Goal: Task Accomplishment & Management: Complete application form

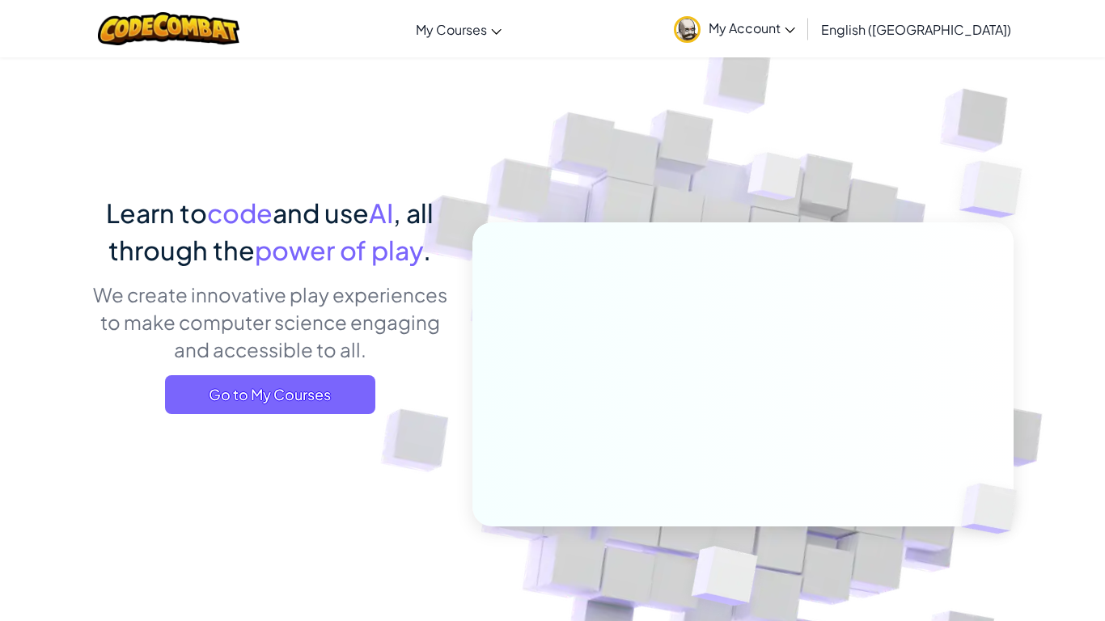
click at [700, 27] on img at bounding box center [687, 29] width 27 height 27
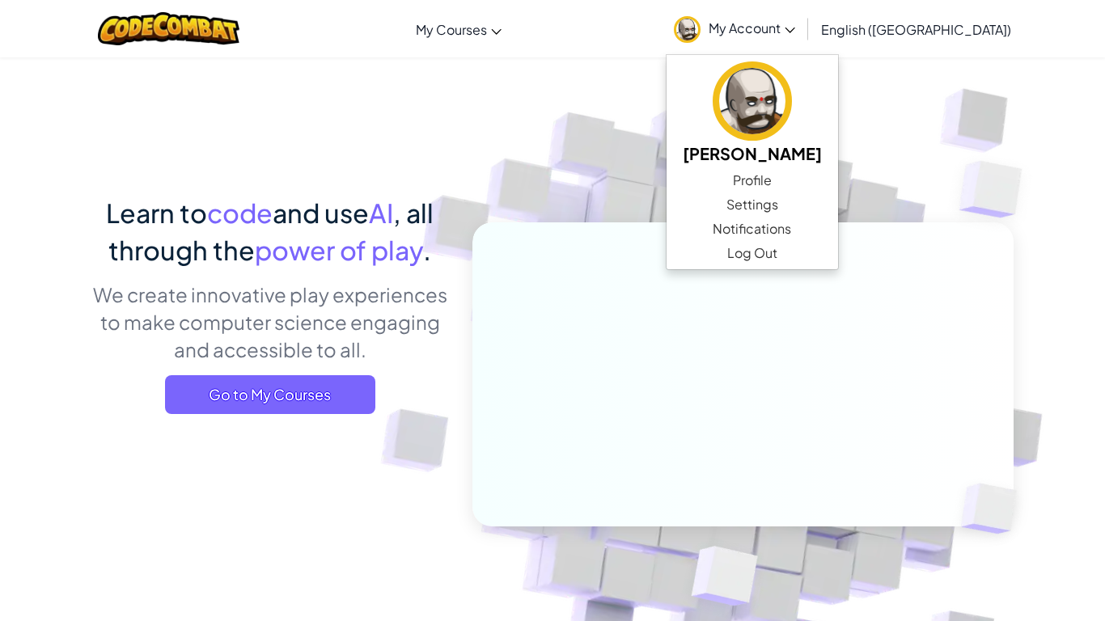
click at [673, 185] on img at bounding box center [732, 356] width 899 height 899
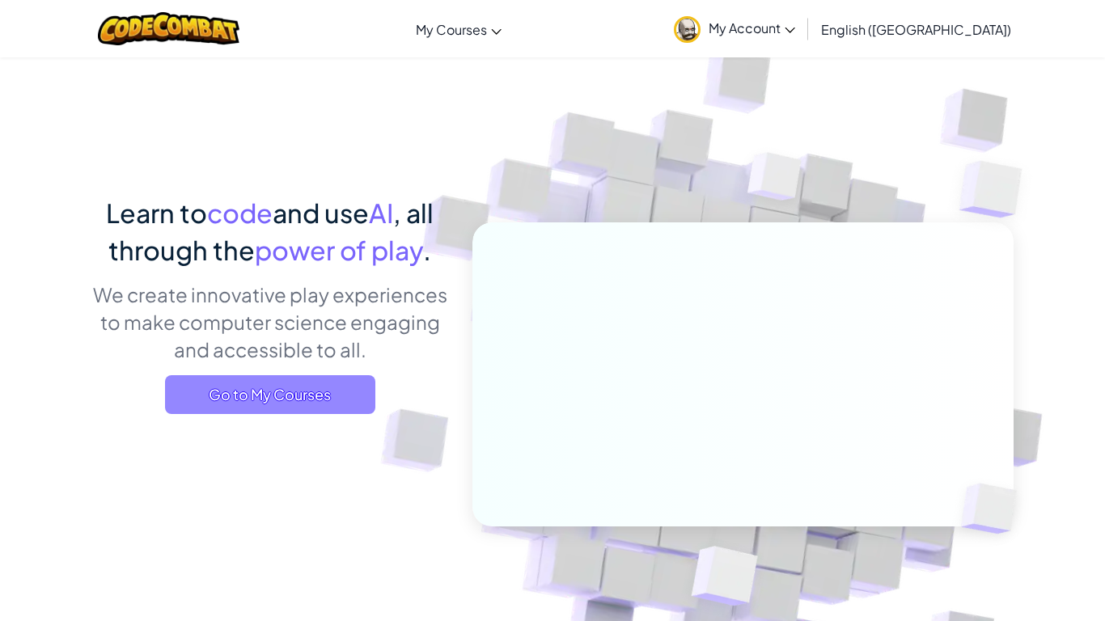
click at [340, 381] on span "Go to My Courses" at bounding box center [270, 394] width 210 height 39
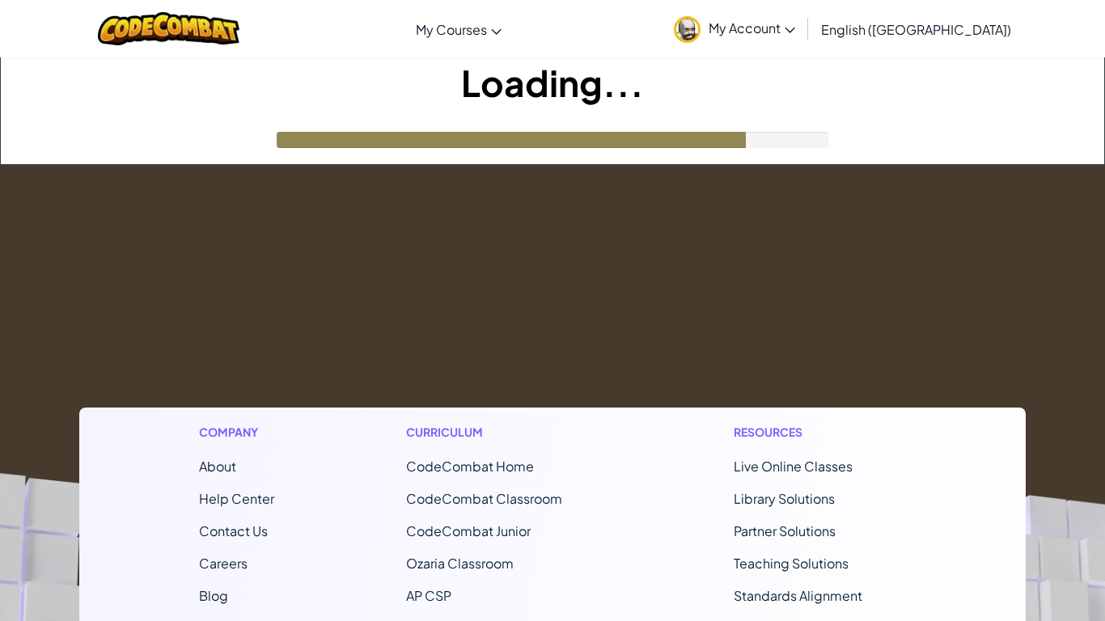
click at [490, 291] on footer "Company About Help Center Contact Us Careers Blog Podcast Curriculum CodeCombat…" at bounding box center [552, 603] width 1105 height 876
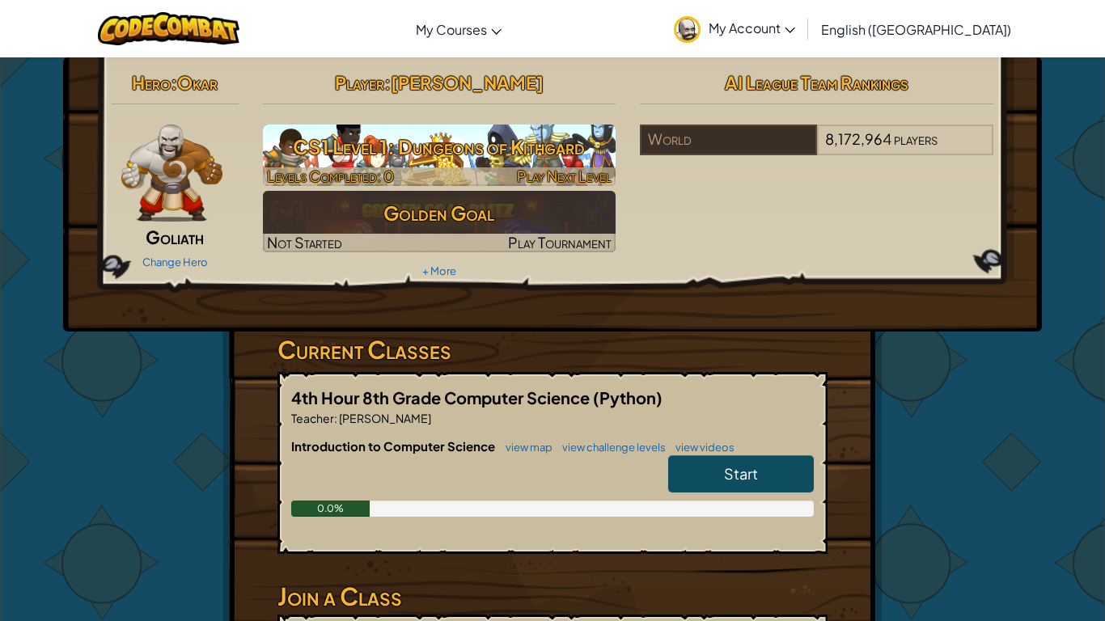
click at [470, 157] on h3 "CS1 Level 1: Dungeons of Kithgard" at bounding box center [439, 147] width 353 height 36
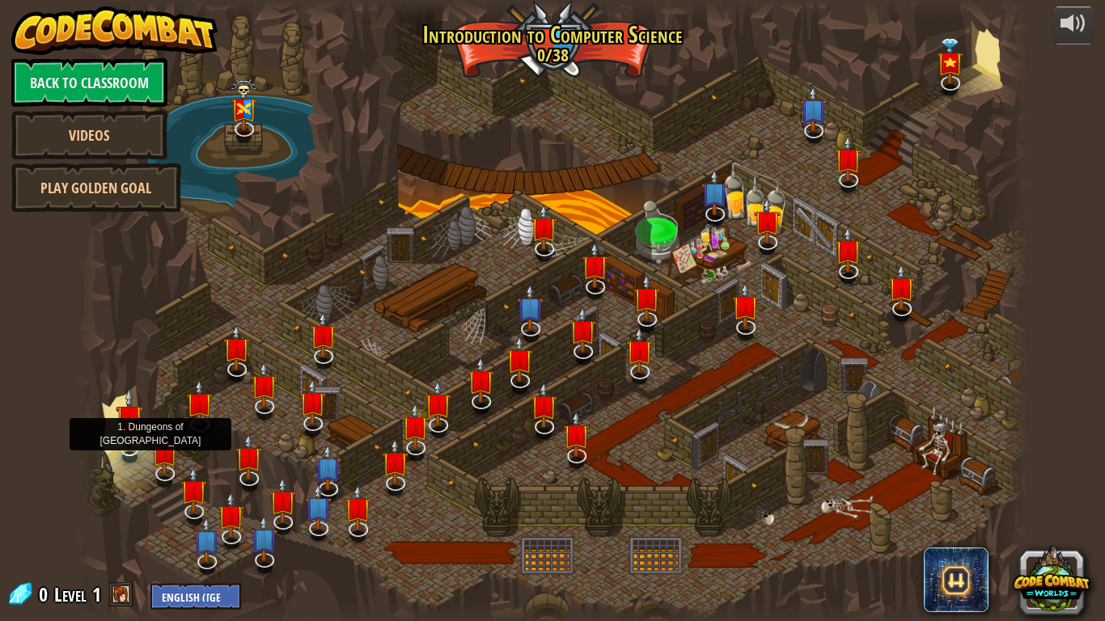
click at [129, 446] on img at bounding box center [129, 417] width 27 height 61
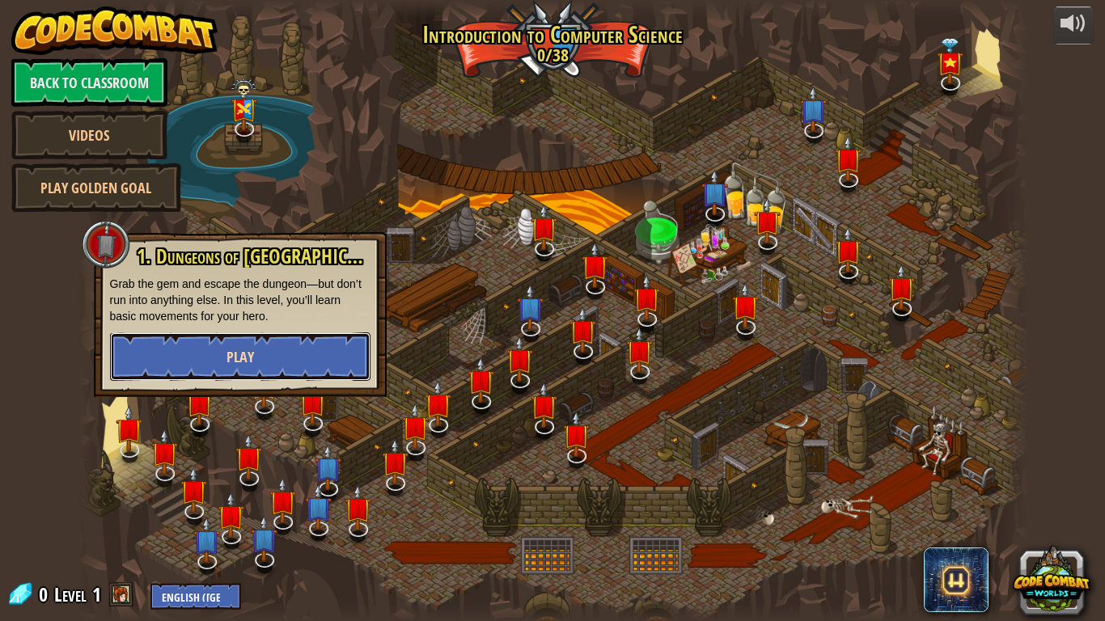
click at [246, 349] on span "Play" at bounding box center [240, 357] width 28 height 20
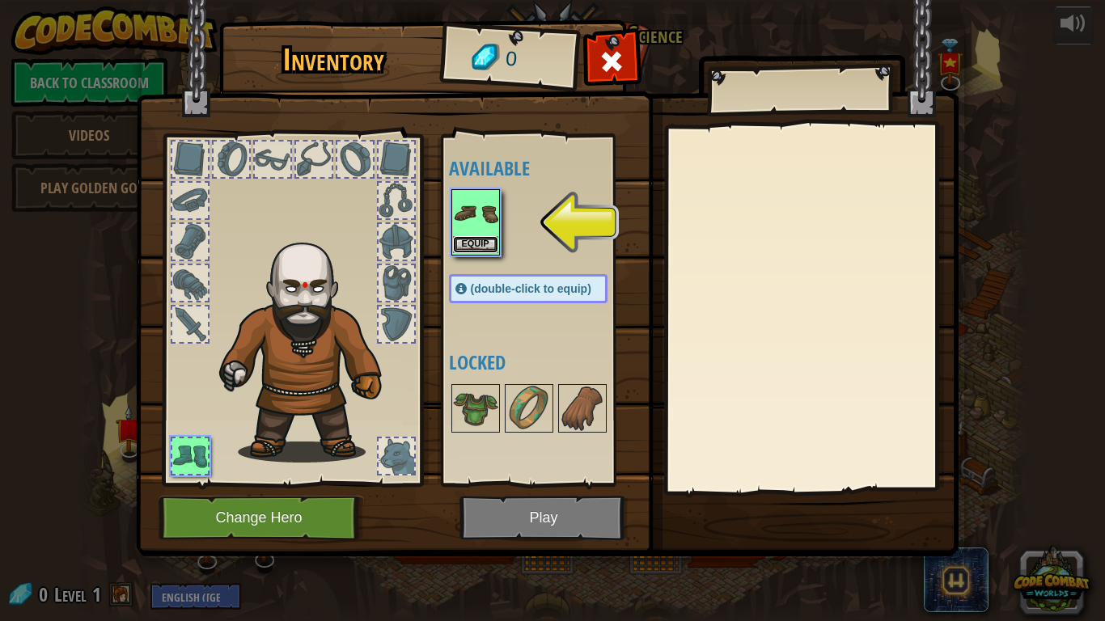
click at [485, 239] on button "Equip" at bounding box center [475, 244] width 45 height 17
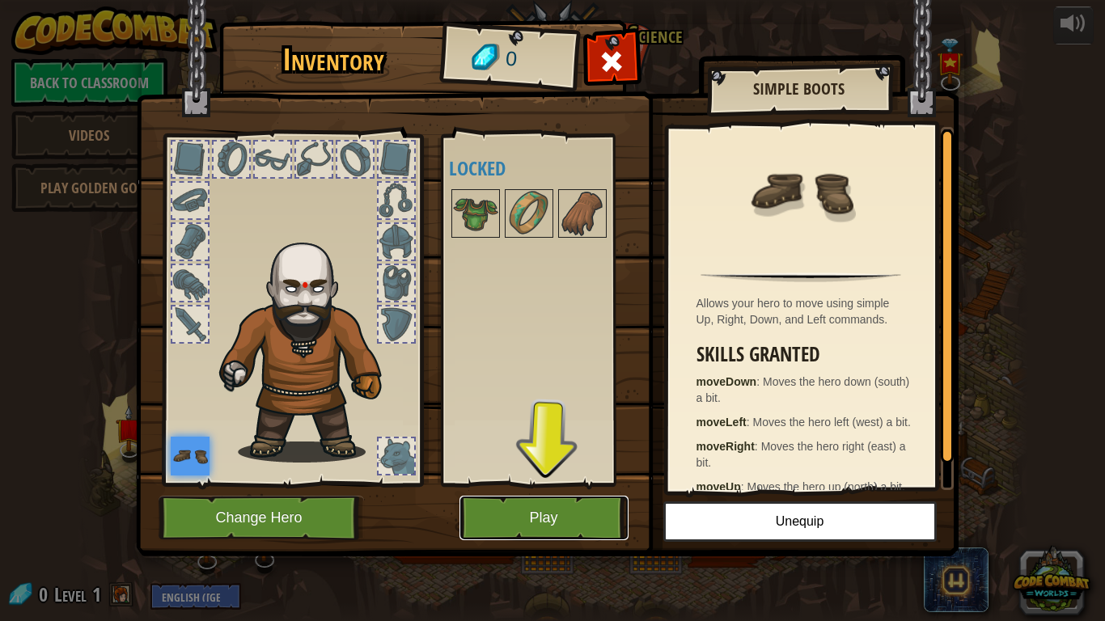
click at [551, 529] on button "Play" at bounding box center [543, 518] width 169 height 44
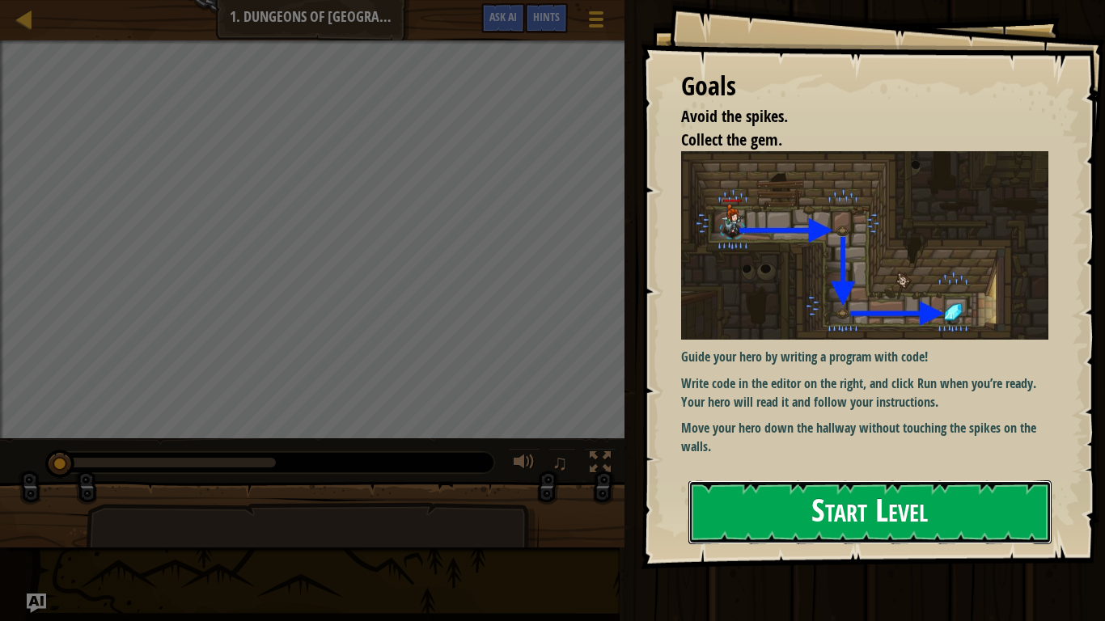
click at [847, 505] on button "Start Level" at bounding box center [869, 512] width 363 height 64
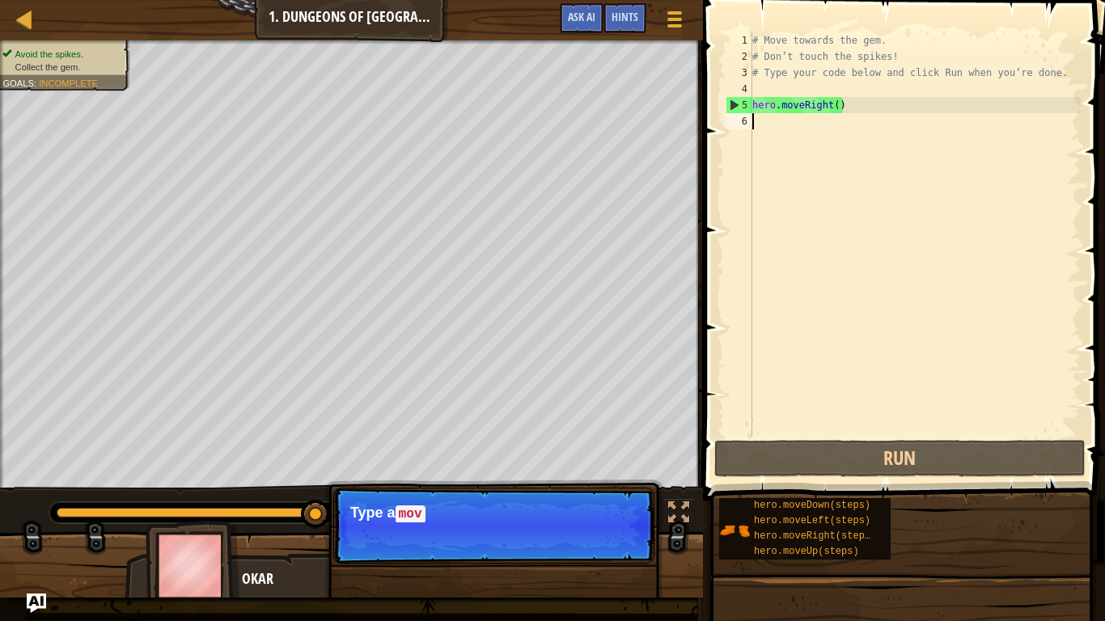
click at [908, 119] on div "# Move towards the gem. # Don’t touch the spikes! # Type your code below and cl…" at bounding box center [915, 250] width 332 height 437
click at [899, 112] on div "# Move towards the gem. # Don’t touch the spikes! # Type your code below and cl…" at bounding box center [915, 250] width 332 height 437
type textarea "hero.moveRight()"
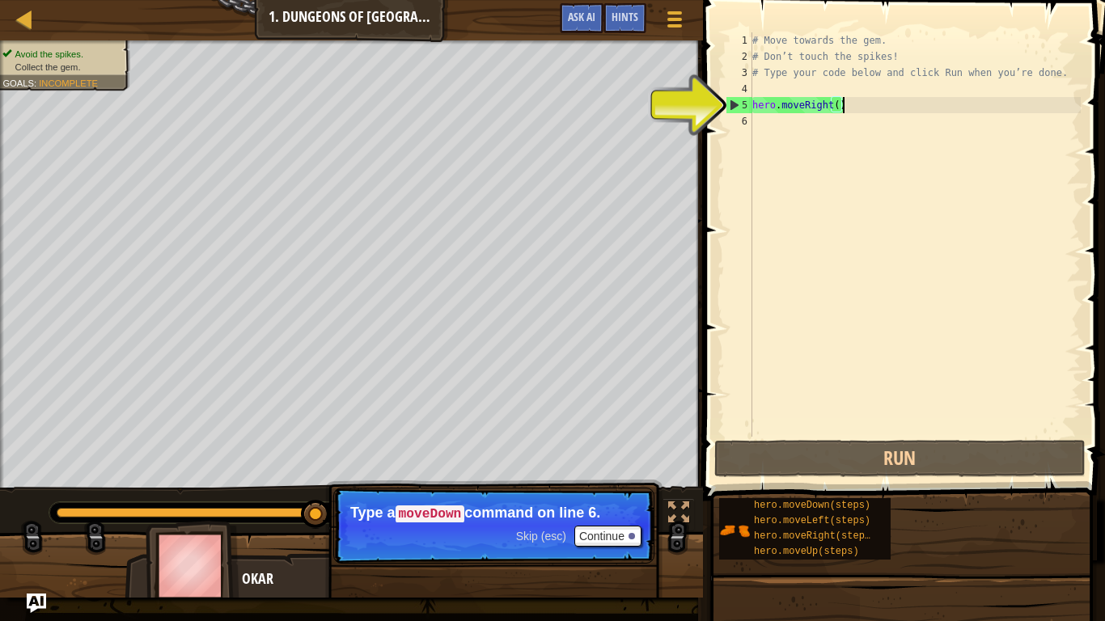
click at [832, 106] on div "# Move towards the gem. # Don’t touch the spikes! # Type your code below and cl…" at bounding box center [915, 250] width 332 height 437
click at [834, 107] on div "# Move towards the gem. # Don’t touch the spikes! # Type your code below and cl…" at bounding box center [915, 250] width 332 height 437
click at [837, 104] on div "# Move towards the gem. # Don’t touch the spikes! # Type your code below and cl…" at bounding box center [915, 250] width 332 height 437
click at [850, 104] on div "# Move towards the gem. # Don’t touch the spikes! # Type your code below and cl…" at bounding box center [915, 250] width 332 height 437
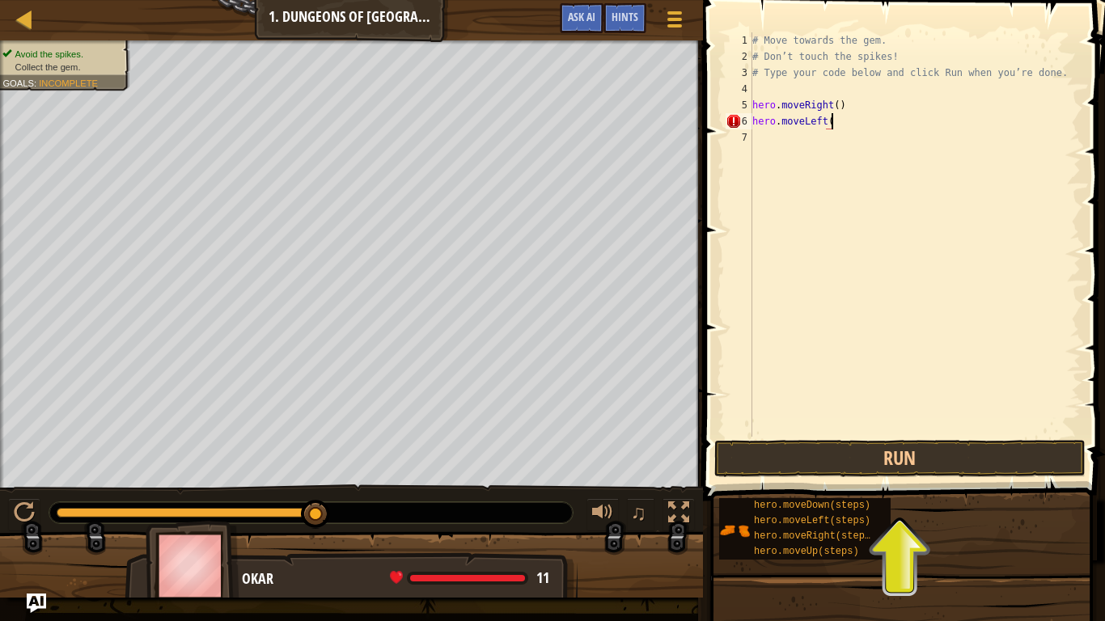
scroll to position [7, 11]
click at [855, 451] on button "Run" at bounding box center [899, 458] width 371 height 37
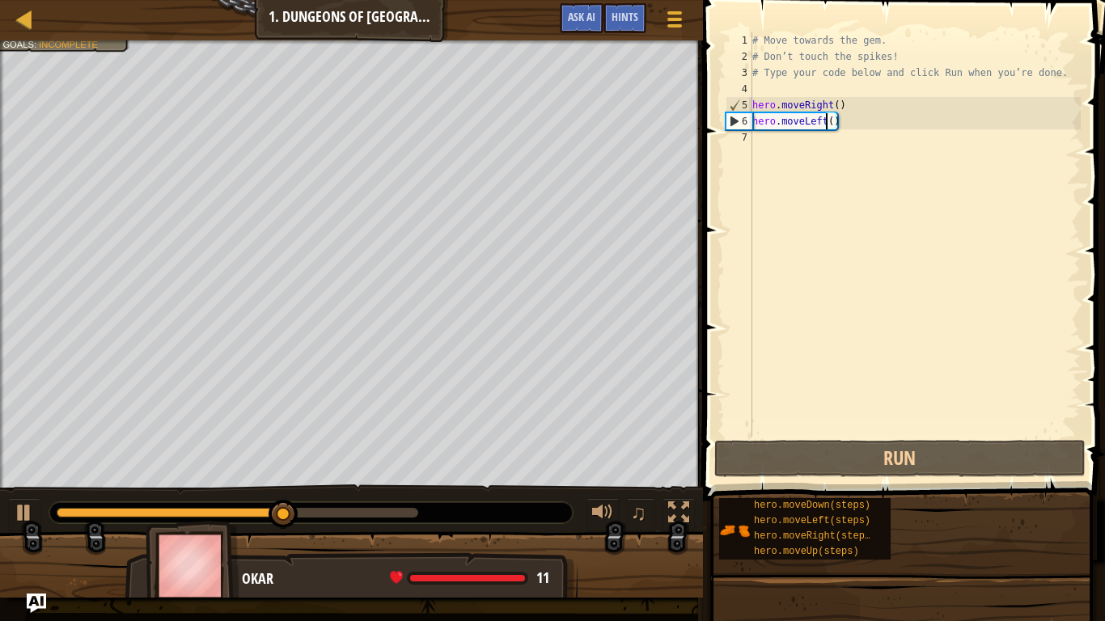
click at [823, 120] on div "# Move towards the gem. # Don’t touch the spikes! # Type your code below and cl…" at bounding box center [915, 250] width 332 height 437
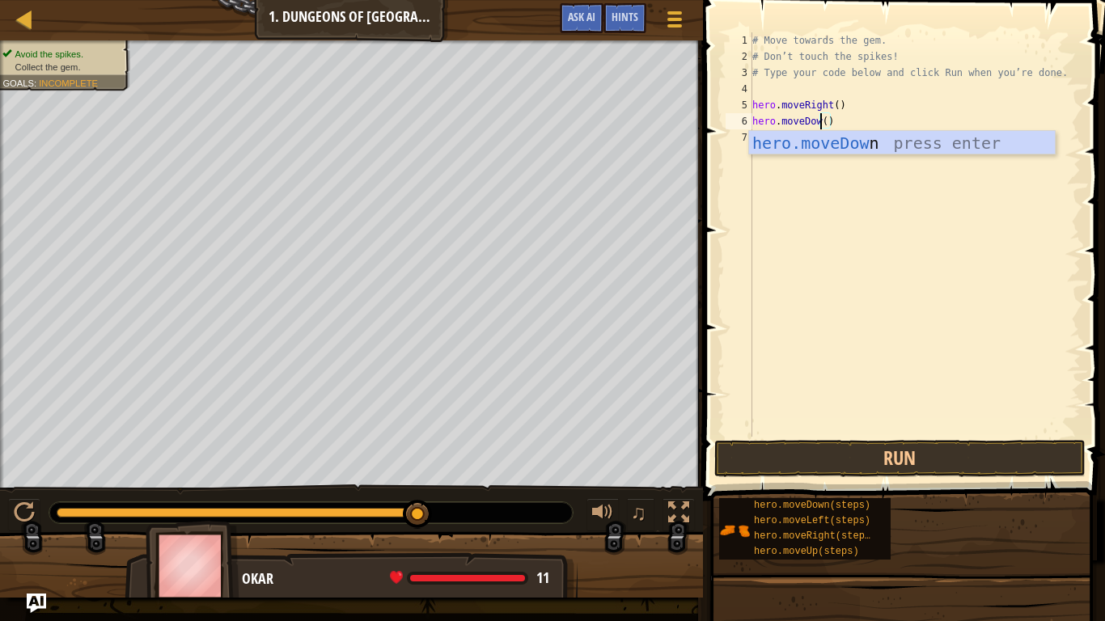
scroll to position [7, 11]
type textarea "hero.moveDown()"
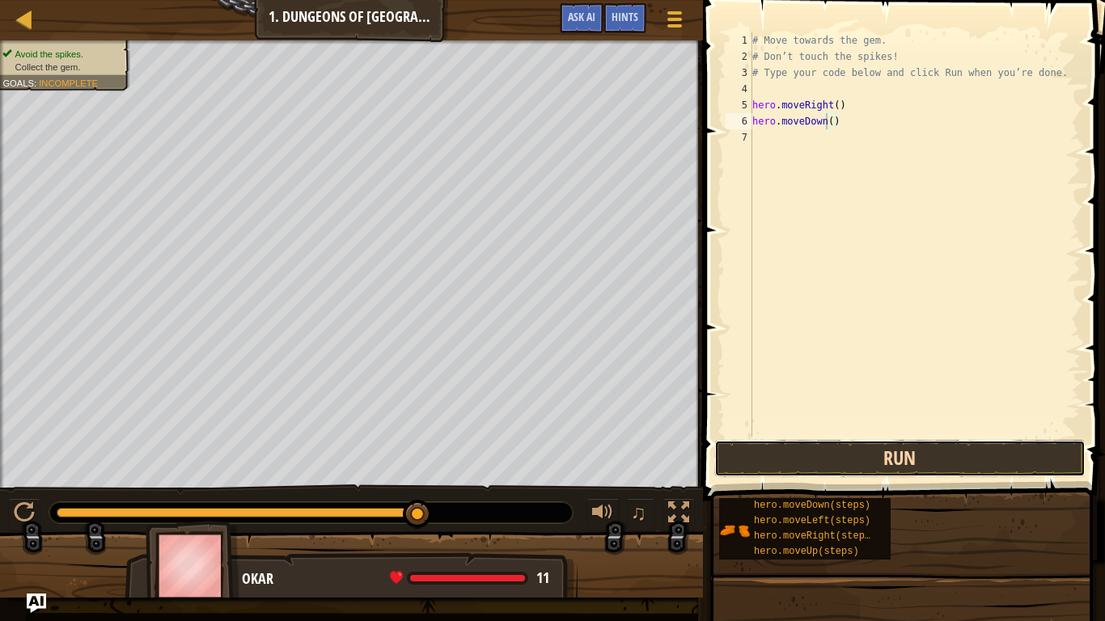
click at [946, 463] on button "Run" at bounding box center [899, 458] width 371 height 37
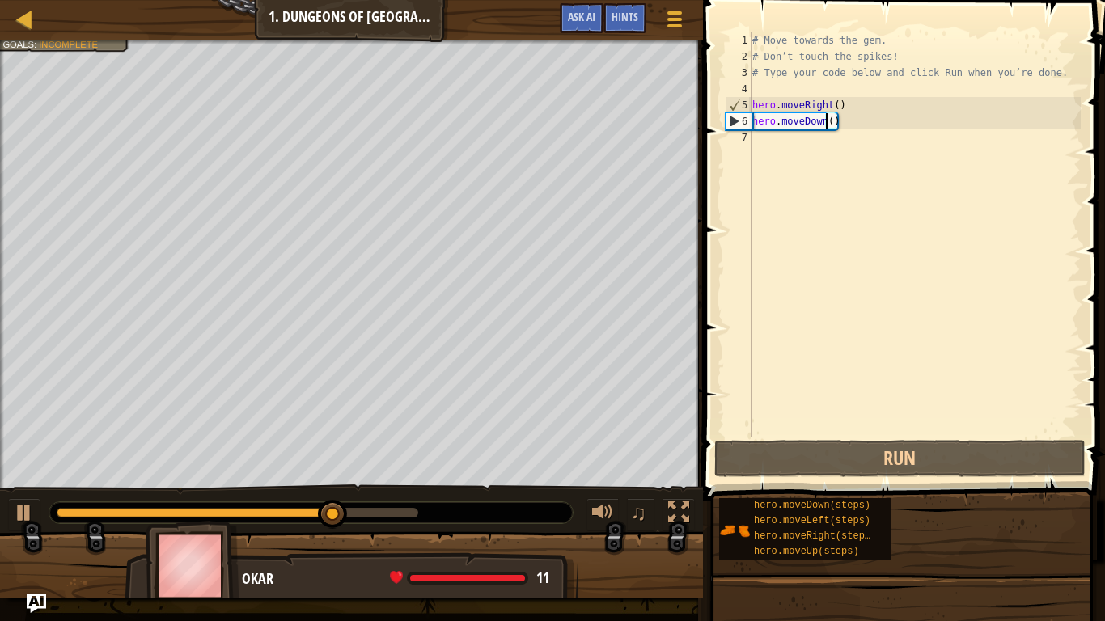
click at [848, 117] on div "# Move towards the gem. # Don’t touch the spikes! # Type your code below and cl…" at bounding box center [915, 250] width 332 height 437
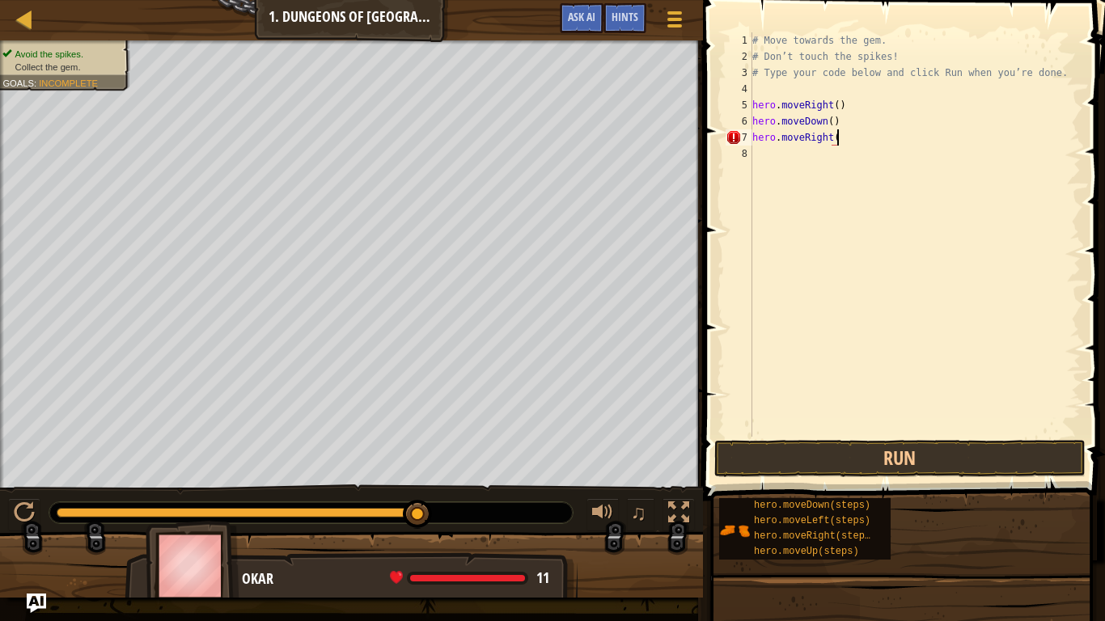
scroll to position [7, 12]
type textarea "hero.moveRight()"
click at [928, 468] on button "Run" at bounding box center [899, 458] width 371 height 37
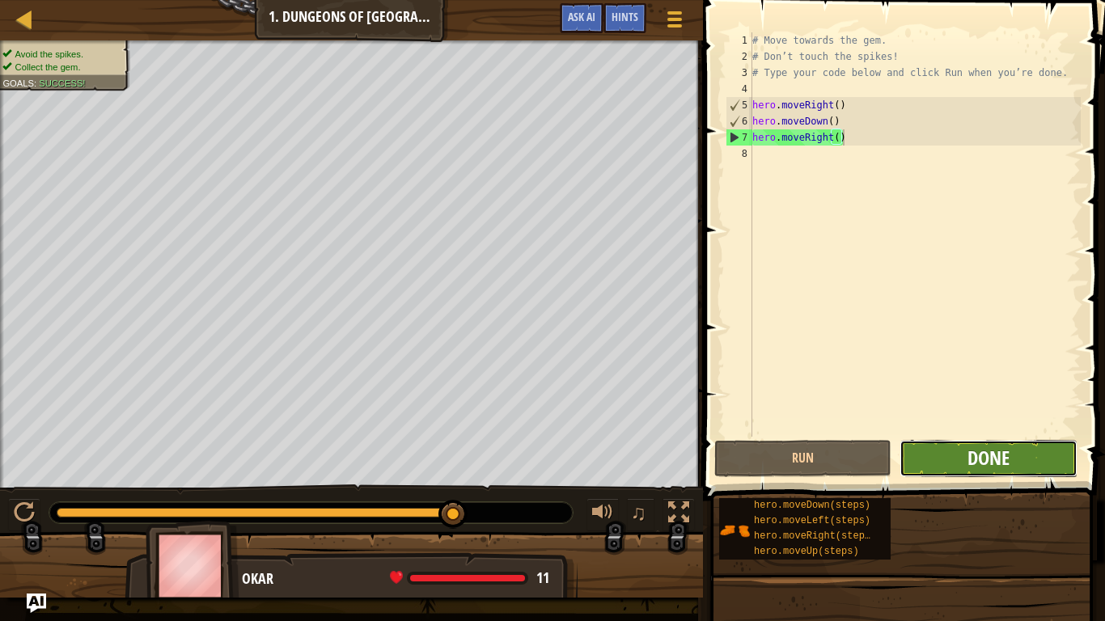
click at [975, 463] on span "Done" at bounding box center [988, 458] width 42 height 26
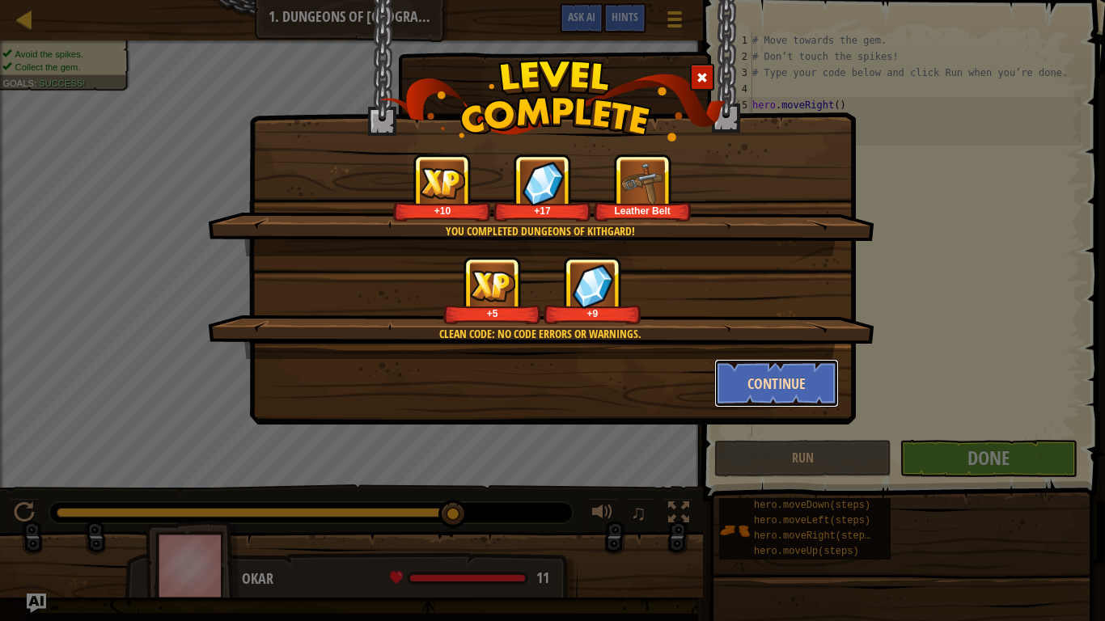
click at [785, 390] on button "Continue" at bounding box center [776, 383] width 125 height 49
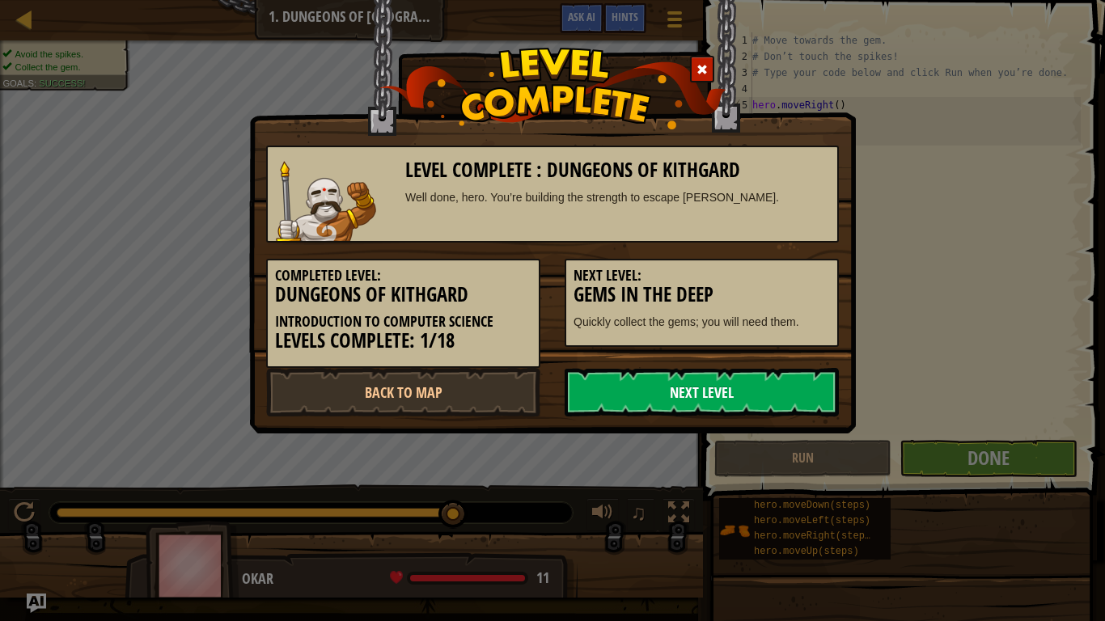
click at [756, 390] on link "Next Level" at bounding box center [702, 392] width 274 height 49
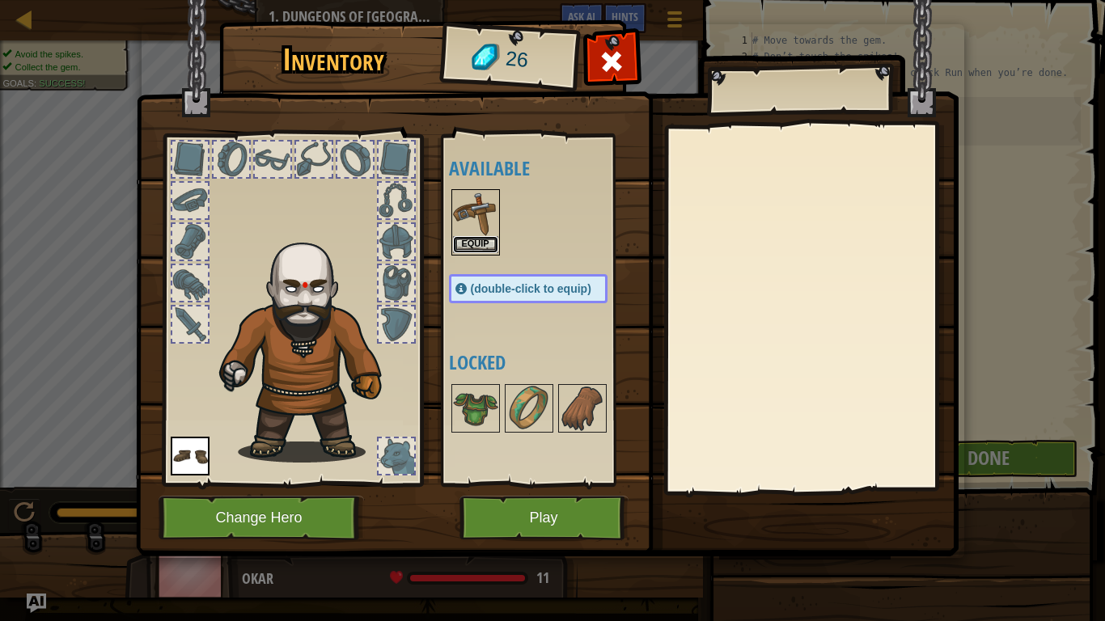
click at [485, 247] on button "Equip" at bounding box center [475, 244] width 45 height 17
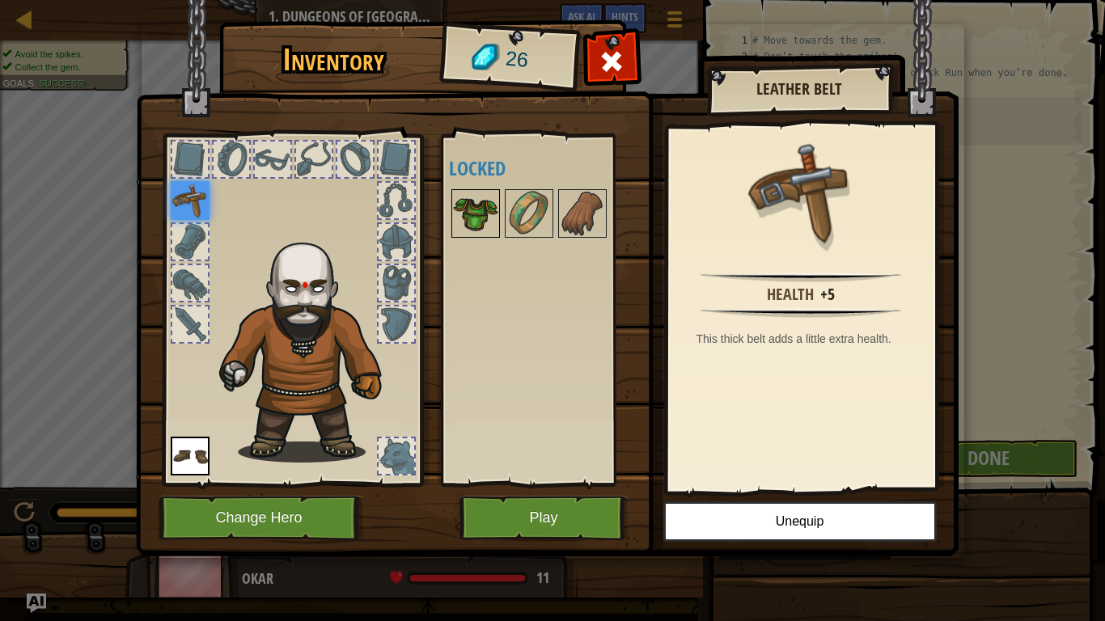
click at [482, 215] on img at bounding box center [475, 213] width 45 height 45
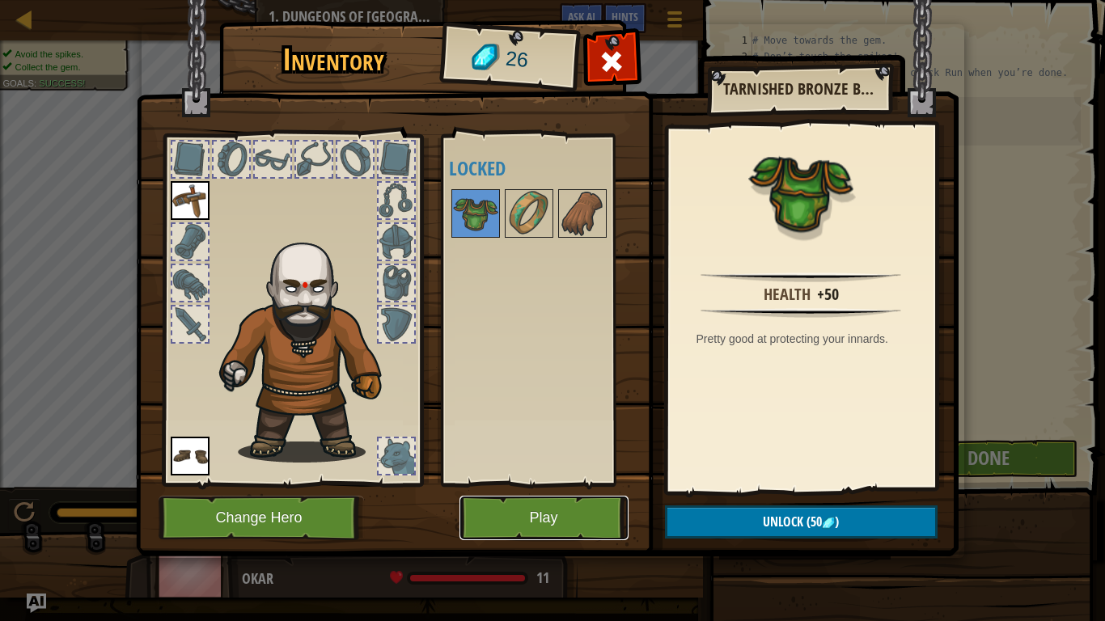
click at [557, 513] on button "Play" at bounding box center [543, 518] width 169 height 44
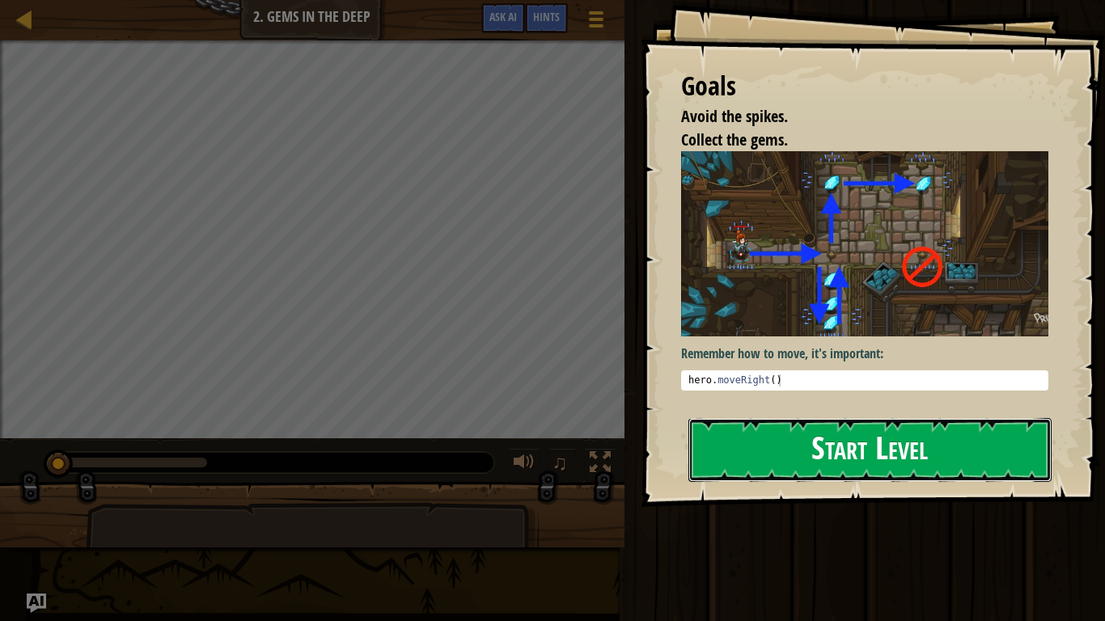
click at [826, 461] on button "Start Level" at bounding box center [869, 450] width 363 height 64
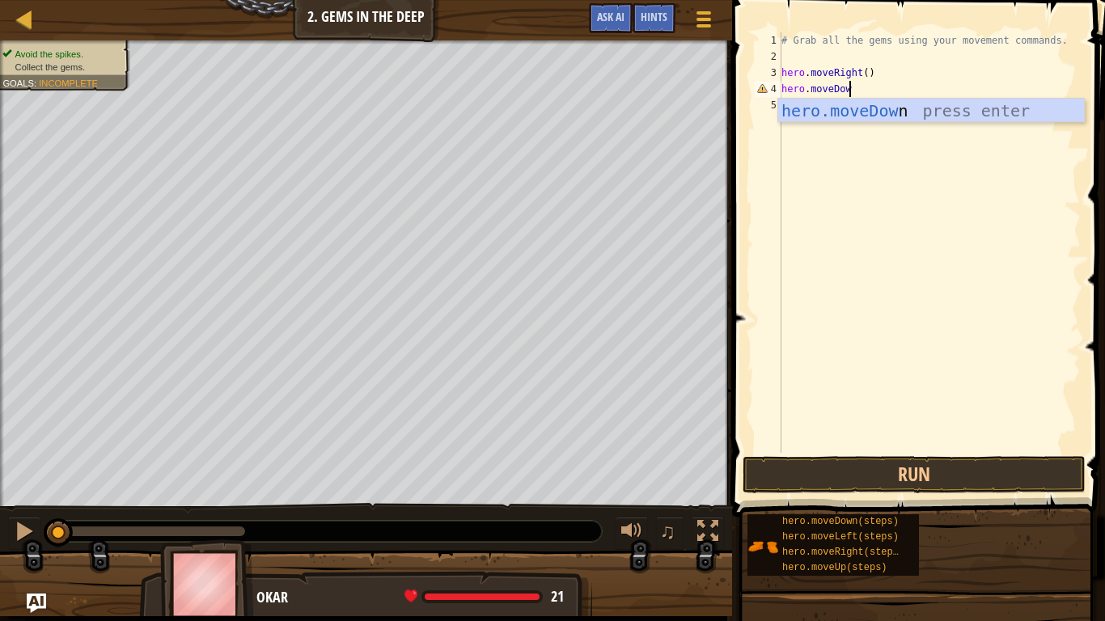
scroll to position [7, 10]
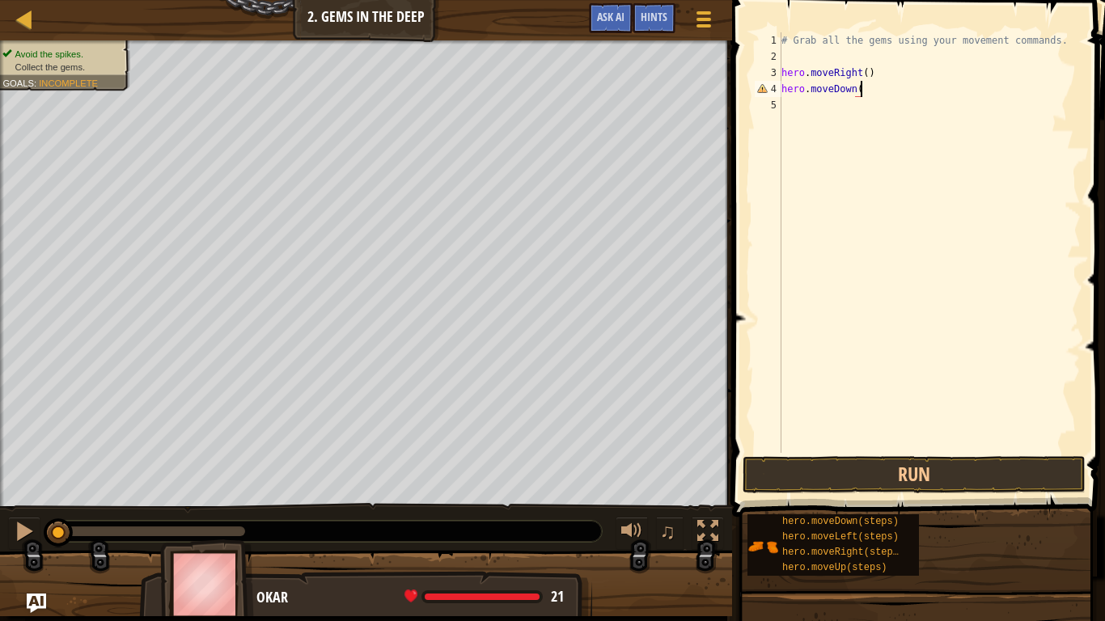
type textarea "hero.moveDown()"
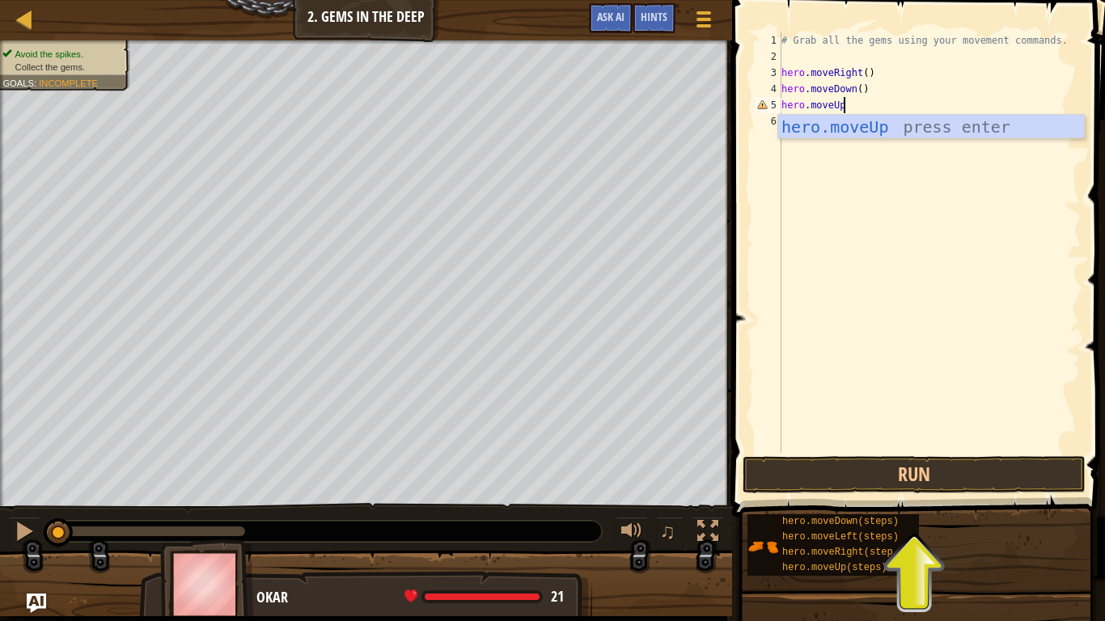
scroll to position [7, 8]
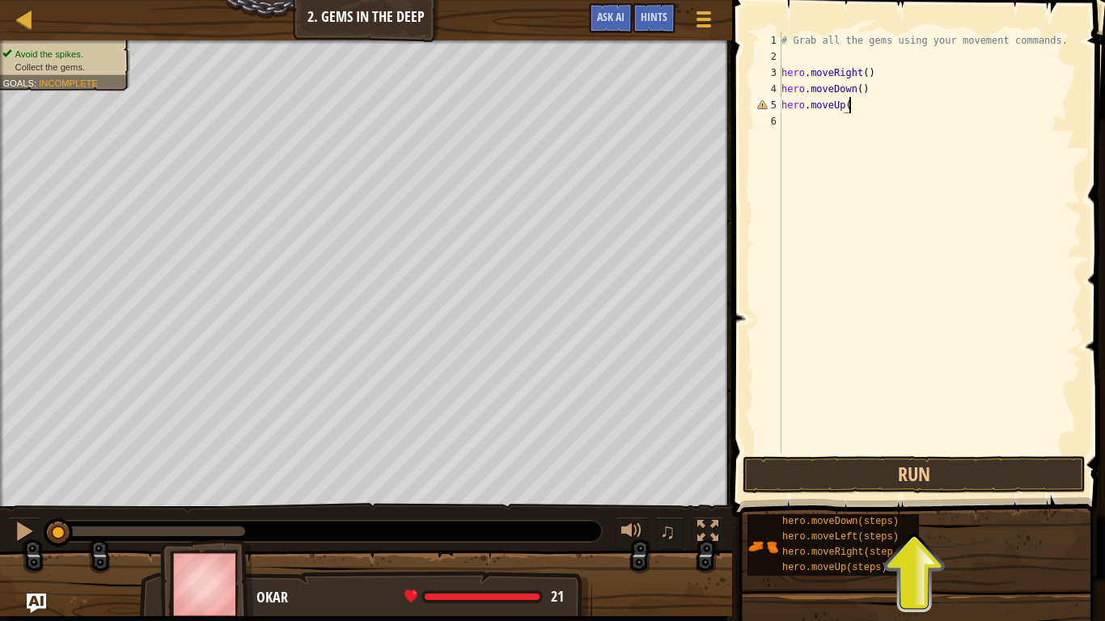
type textarea "hero.moveUp()"
click at [856, 463] on button "Run" at bounding box center [914, 474] width 343 height 37
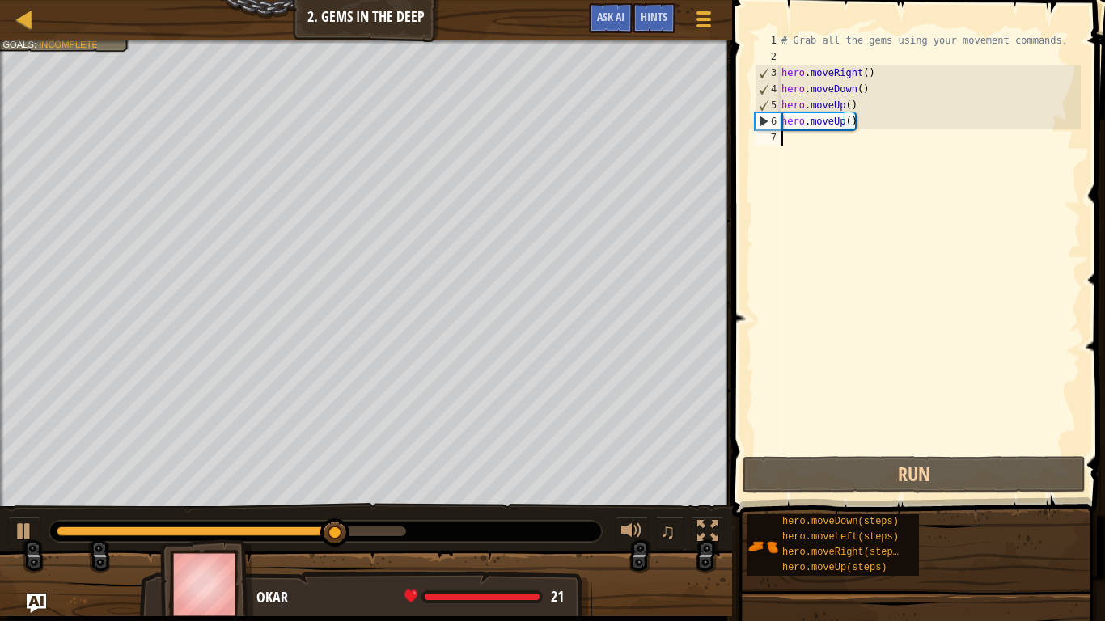
click at [797, 136] on div "# Grab all the gems using your movement commands. hero . moveRight ( ) hero . m…" at bounding box center [929, 258] width 303 height 453
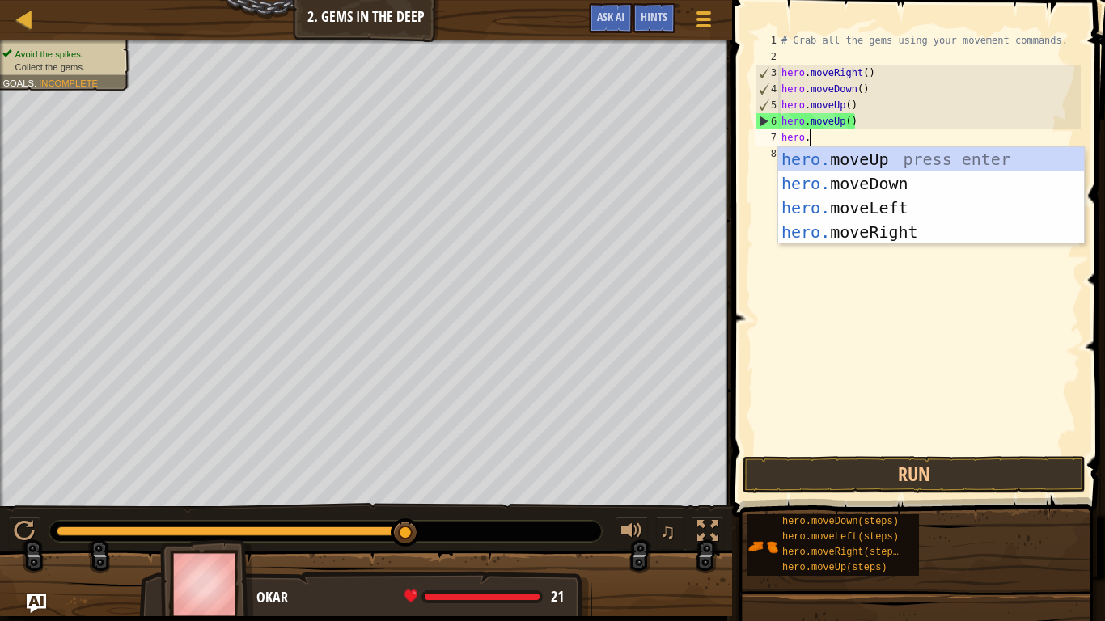
scroll to position [7, 3]
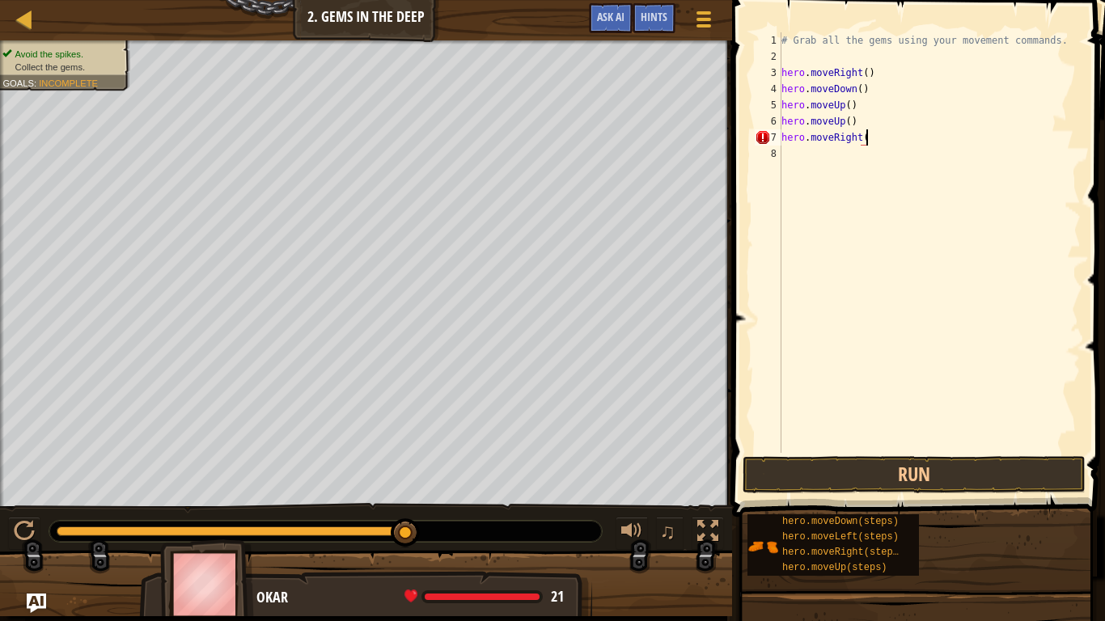
type textarea "hero.moveRight()"
click at [828, 468] on button "Run" at bounding box center [914, 474] width 343 height 37
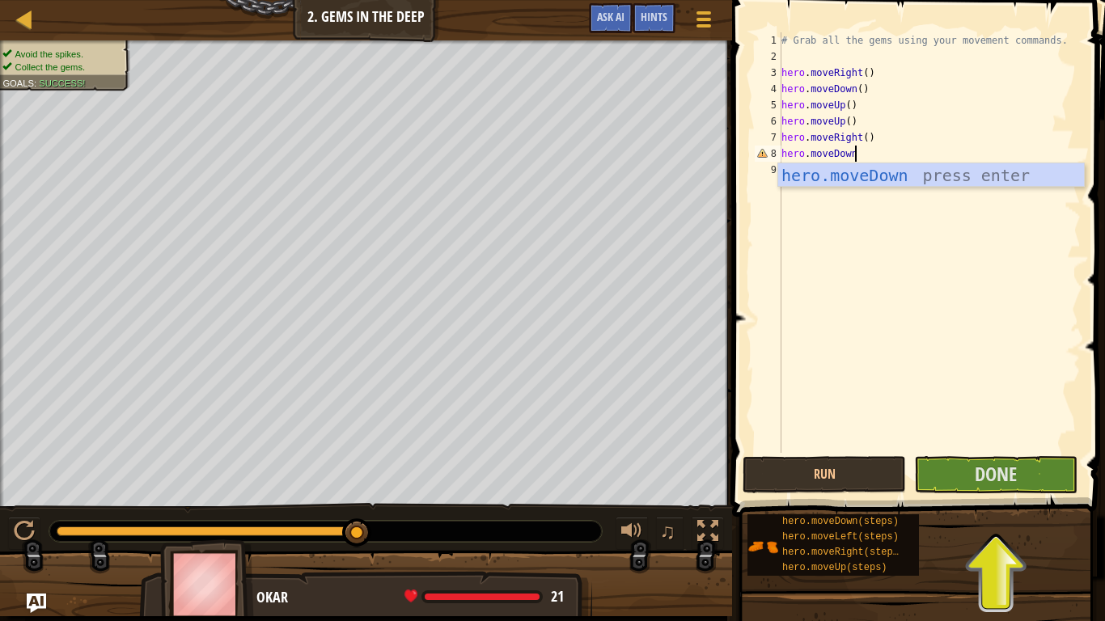
scroll to position [7, 10]
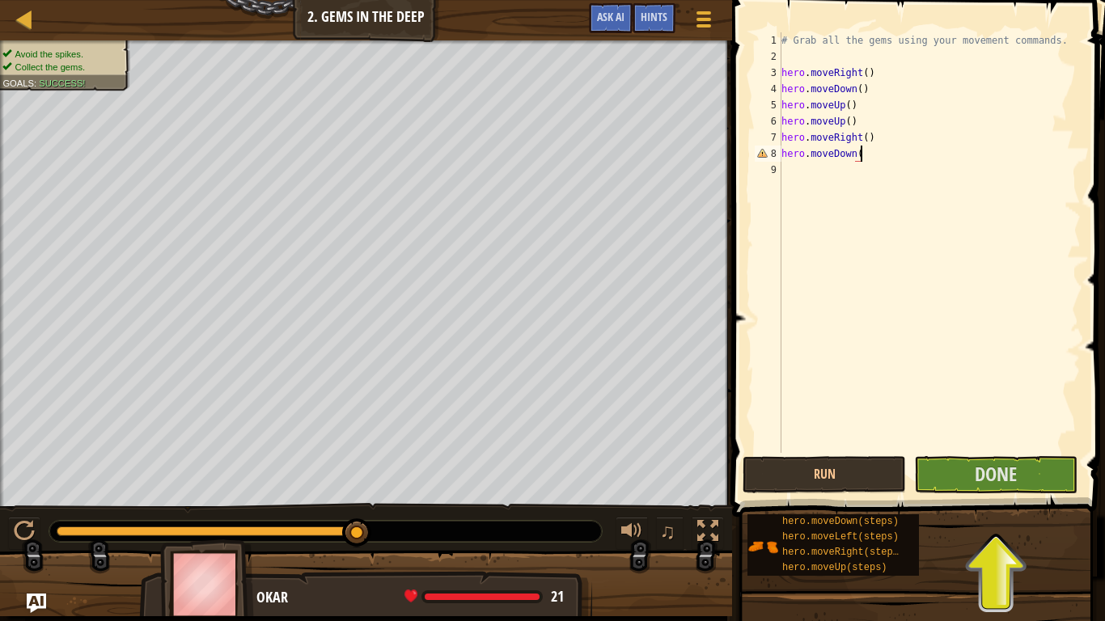
type textarea "hero.moveDown()"
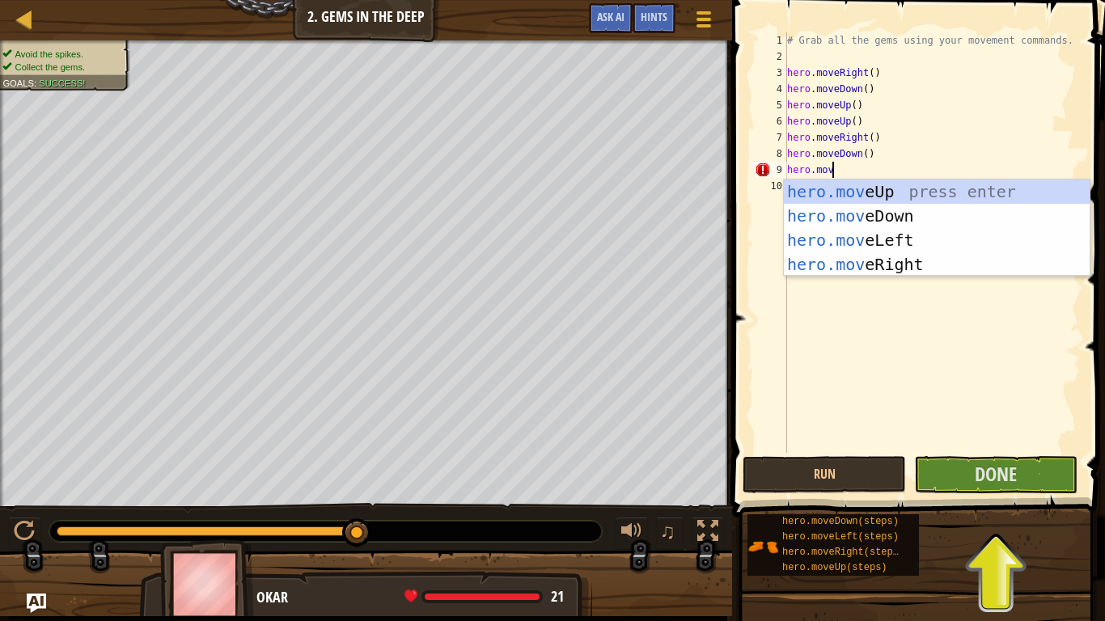
scroll to position [7, 6]
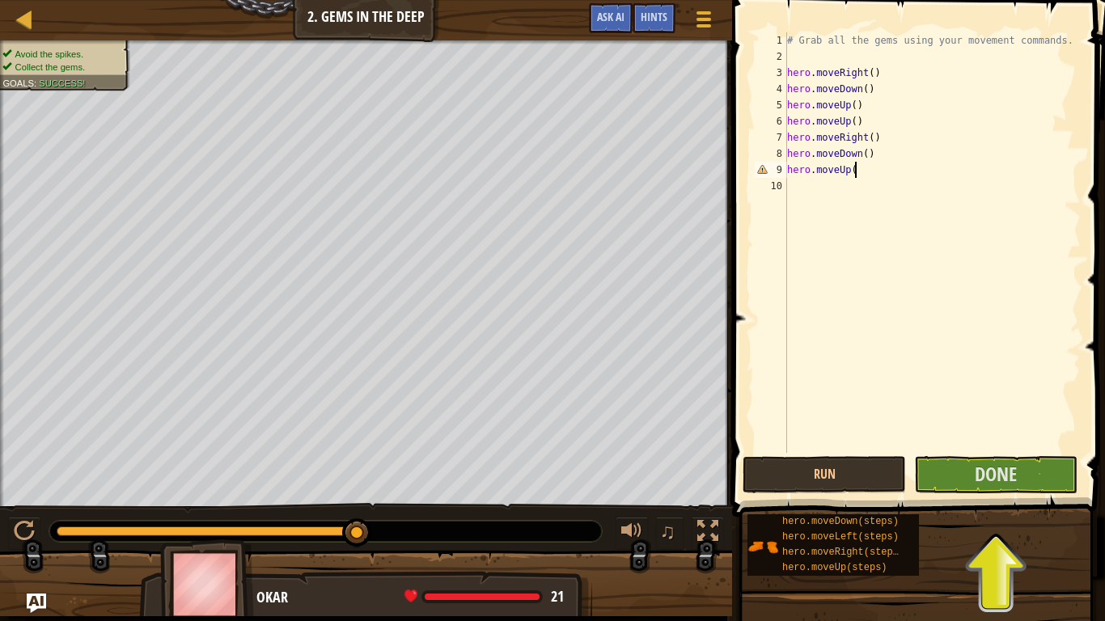
type textarea "hero.moveUp()"
type textarea "hero.moveRight()"
click at [1001, 458] on button "Done" at bounding box center [995, 474] width 163 height 37
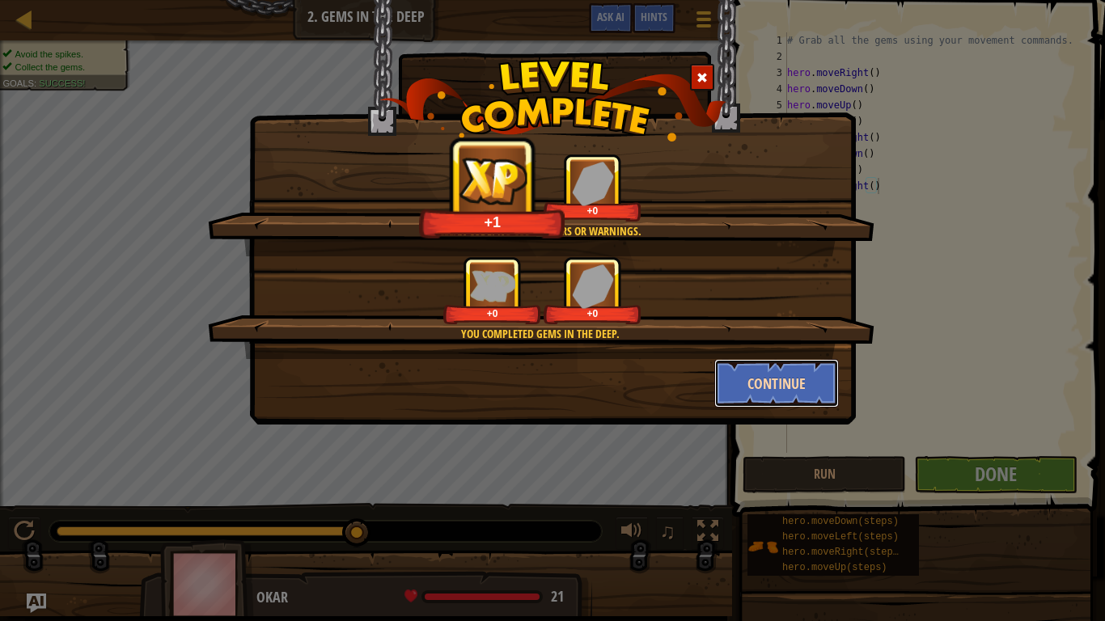
click at [790, 383] on button "Continue" at bounding box center [776, 383] width 125 height 49
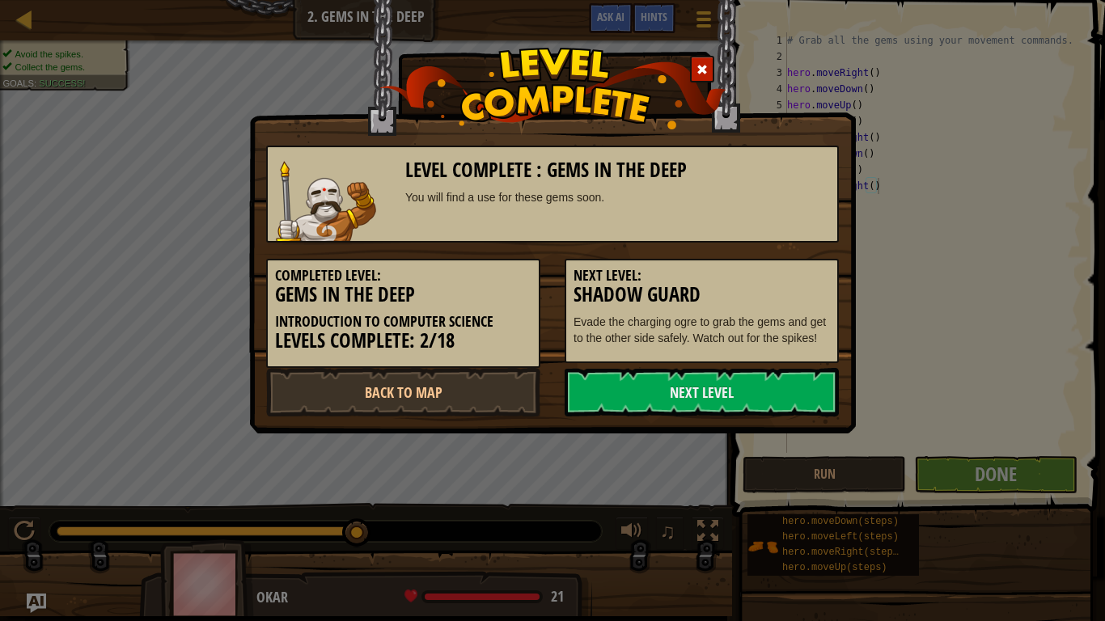
click at [790, 383] on link "Next Level" at bounding box center [702, 392] width 274 height 49
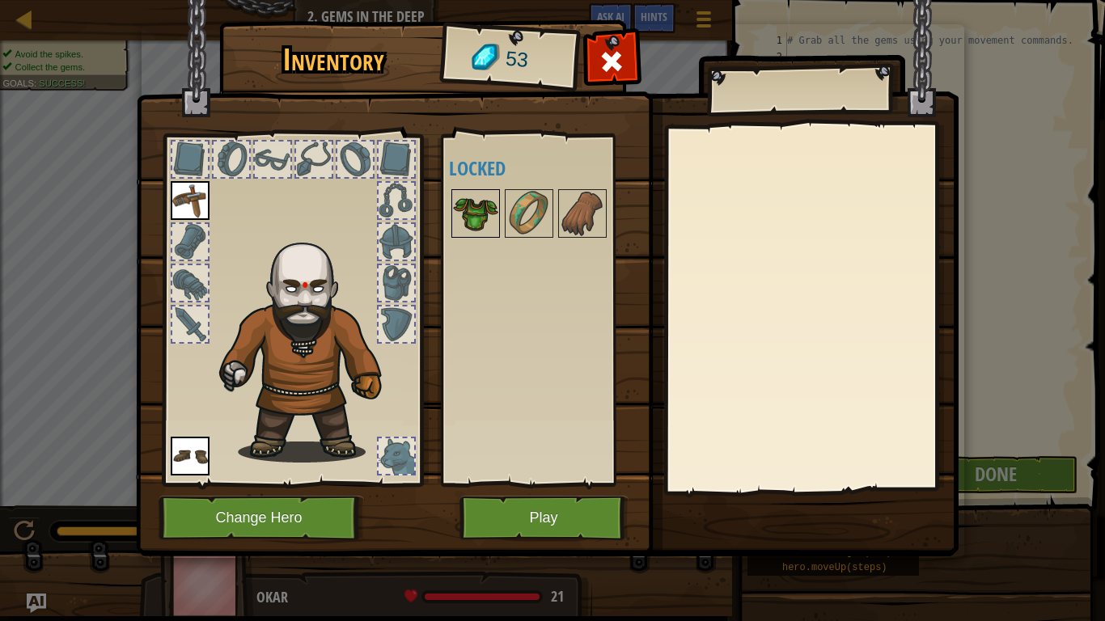
click at [477, 210] on img at bounding box center [475, 213] width 45 height 45
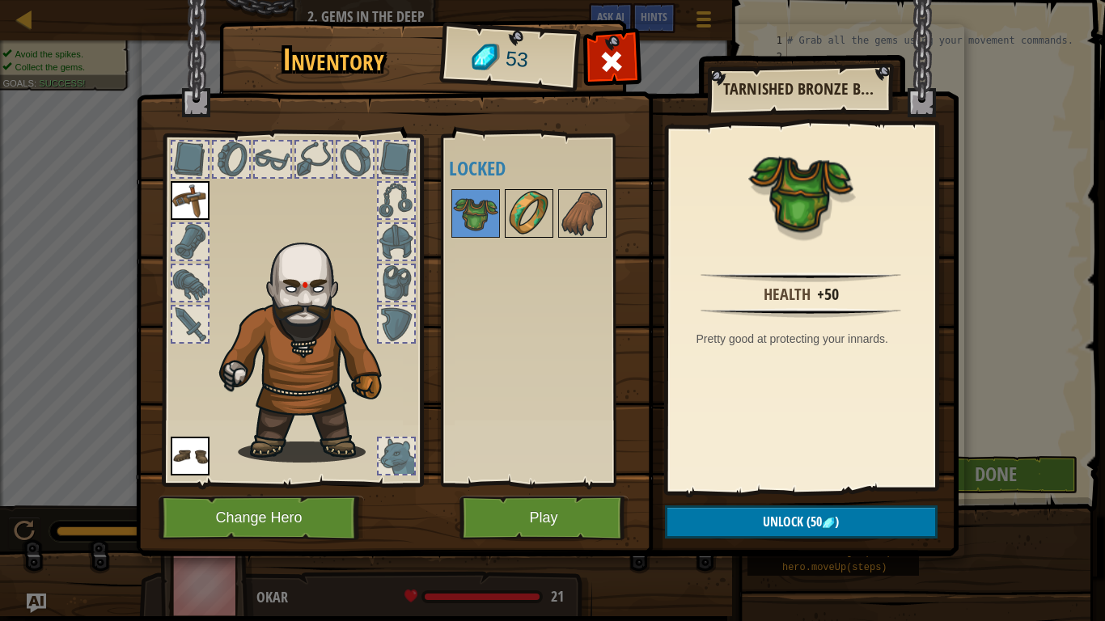
click at [522, 212] on img at bounding box center [528, 213] width 45 height 45
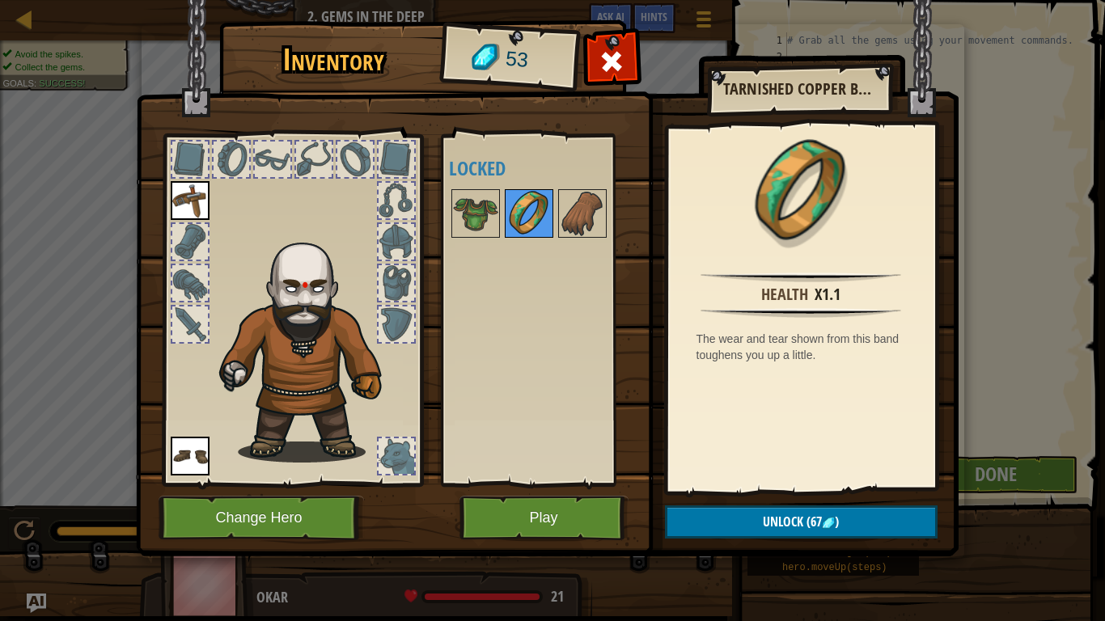
click at [545, 215] on img at bounding box center [528, 213] width 45 height 45
click at [566, 218] on img at bounding box center [582, 213] width 45 height 45
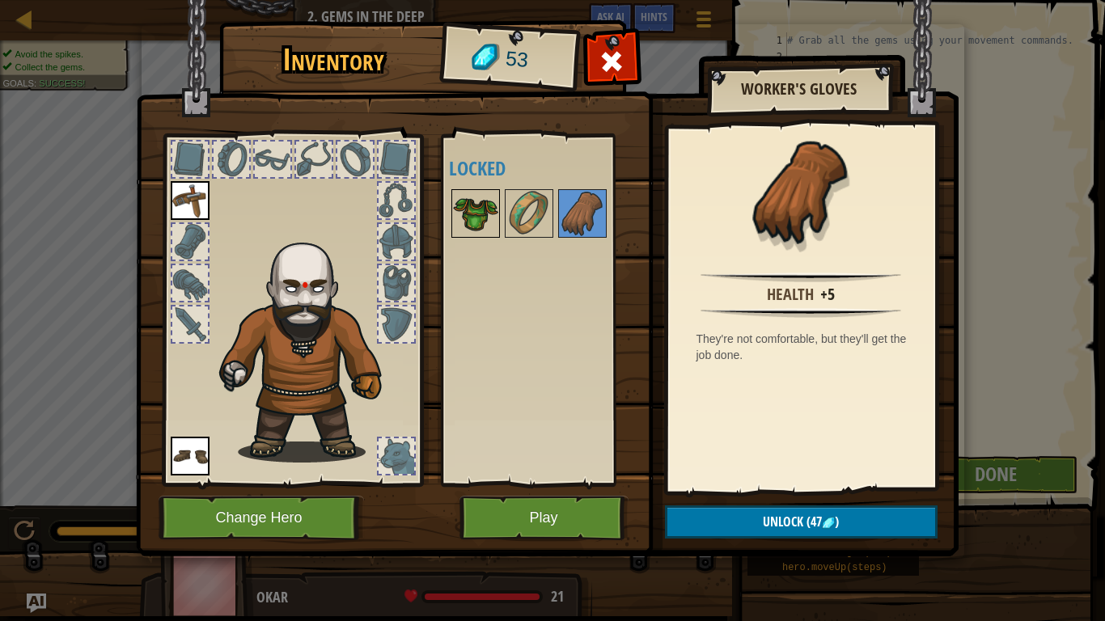
click at [483, 206] on img at bounding box center [475, 213] width 45 height 45
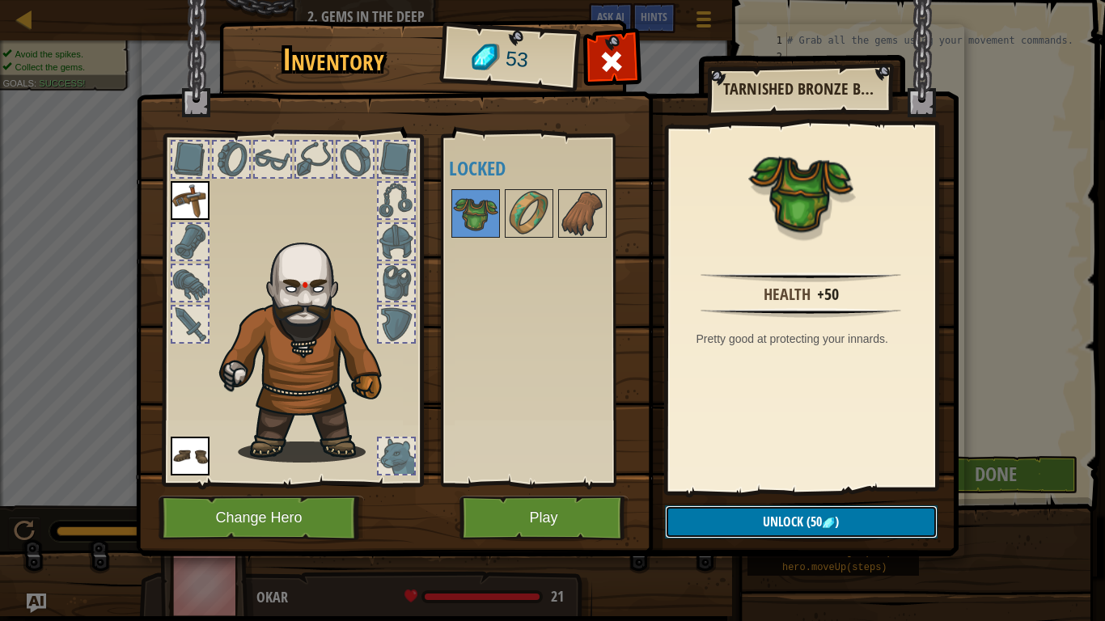
click at [728, 529] on button "Unlock (50 )" at bounding box center [801, 522] width 273 height 33
click at [719, 525] on button "Confirm" at bounding box center [801, 522] width 273 height 33
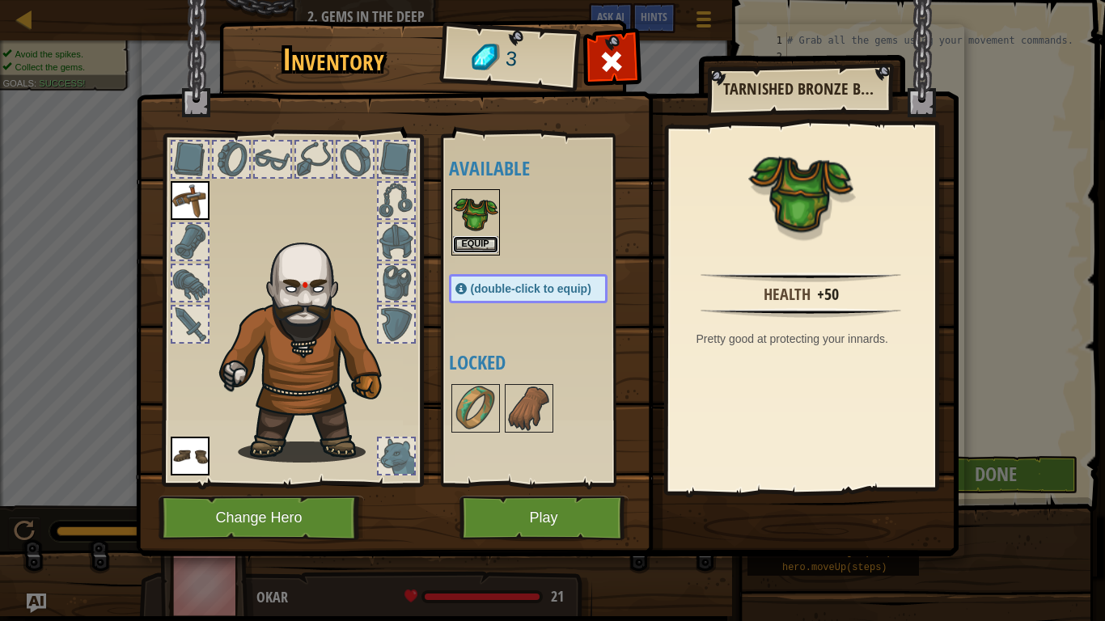
click at [478, 243] on button "Equip" at bounding box center [475, 244] width 45 height 17
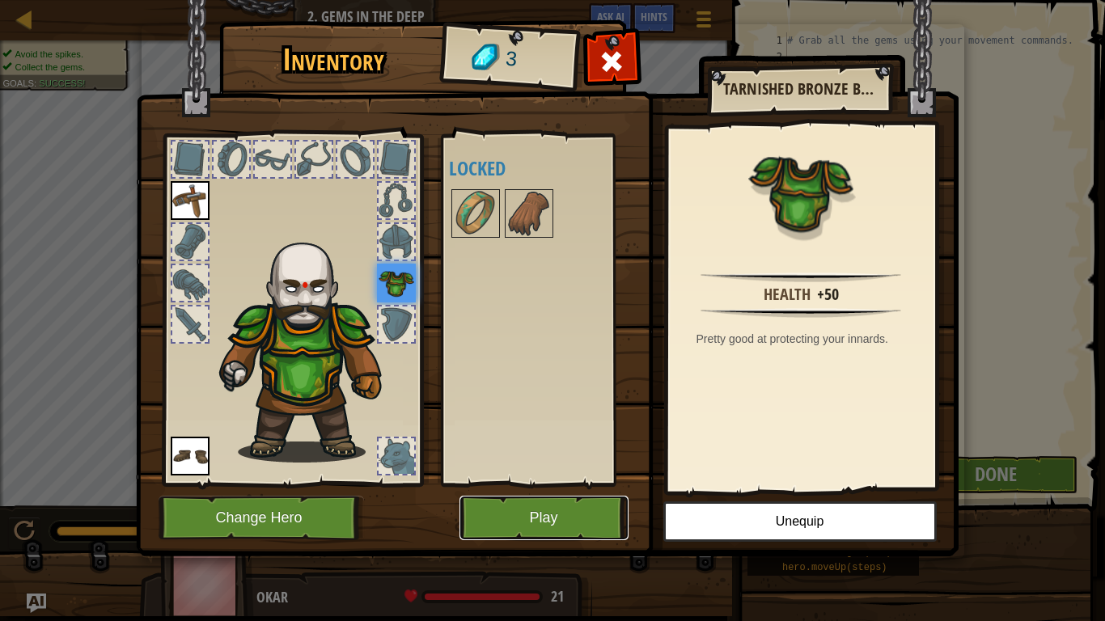
click at [510, 523] on button "Play" at bounding box center [543, 518] width 169 height 44
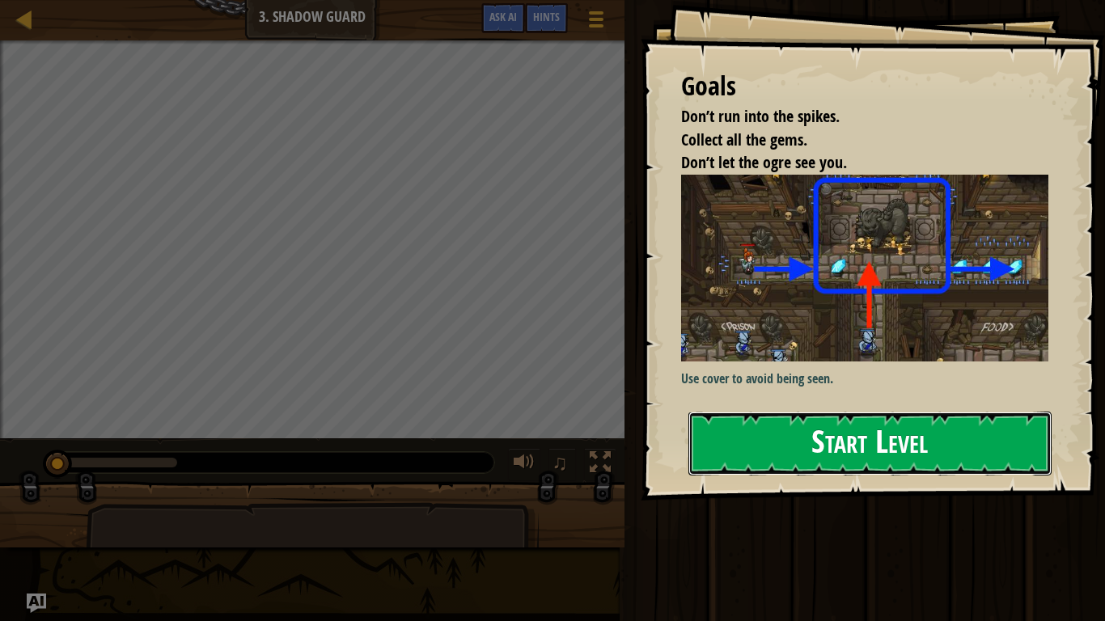
click at [852, 425] on button "Start Level" at bounding box center [869, 444] width 363 height 64
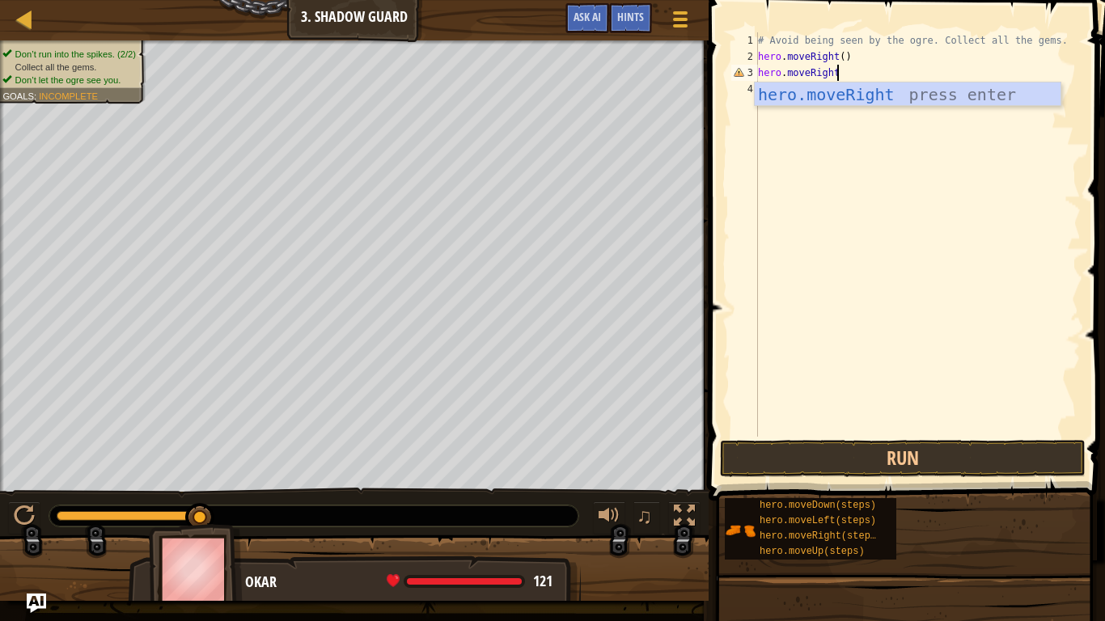
scroll to position [7, 11]
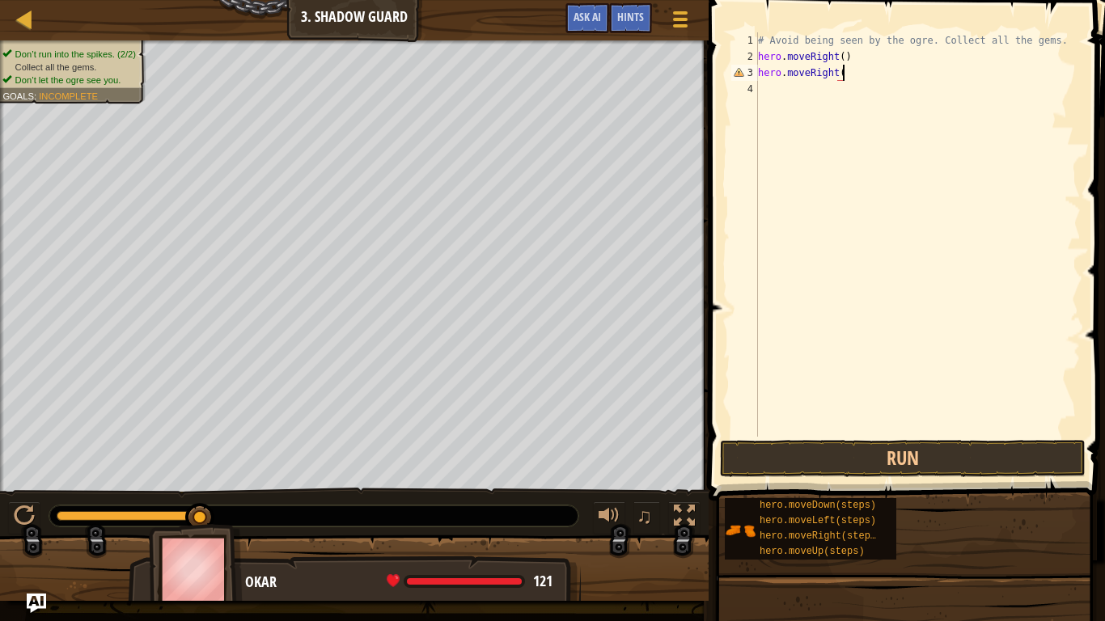
type textarea "hero.moveRight()"
click at [814, 452] on button "Run" at bounding box center [903, 458] width 366 height 37
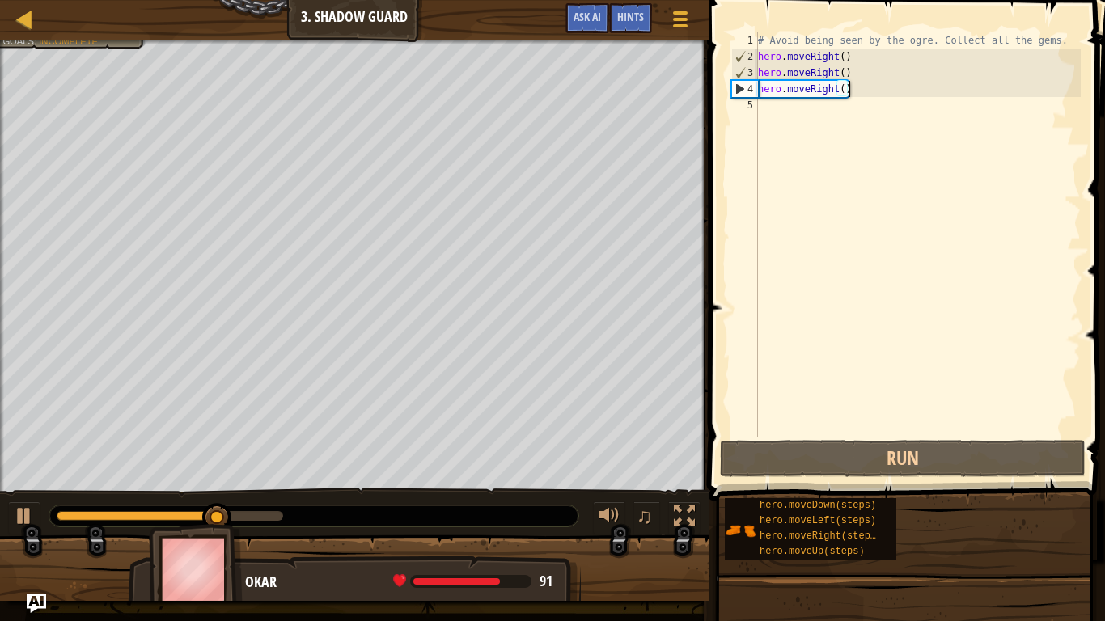
click at [870, 99] on div "# Avoid being seen by the ogre. Collect all the gems. hero . moveRight ( ) hero…" at bounding box center [918, 250] width 326 height 437
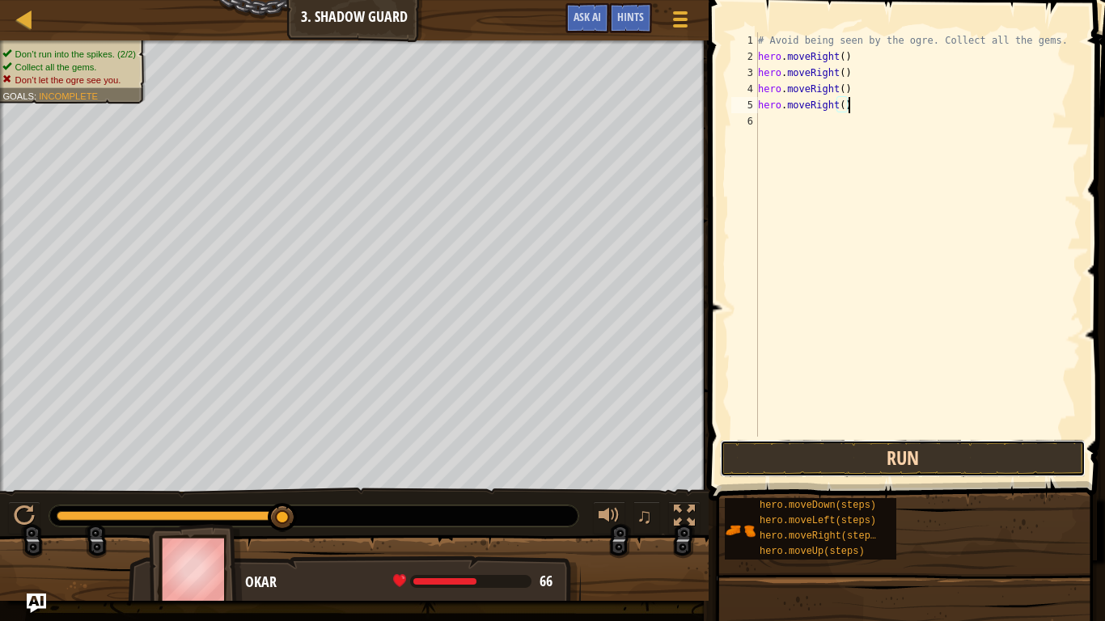
click at [879, 455] on button "Run" at bounding box center [903, 458] width 366 height 37
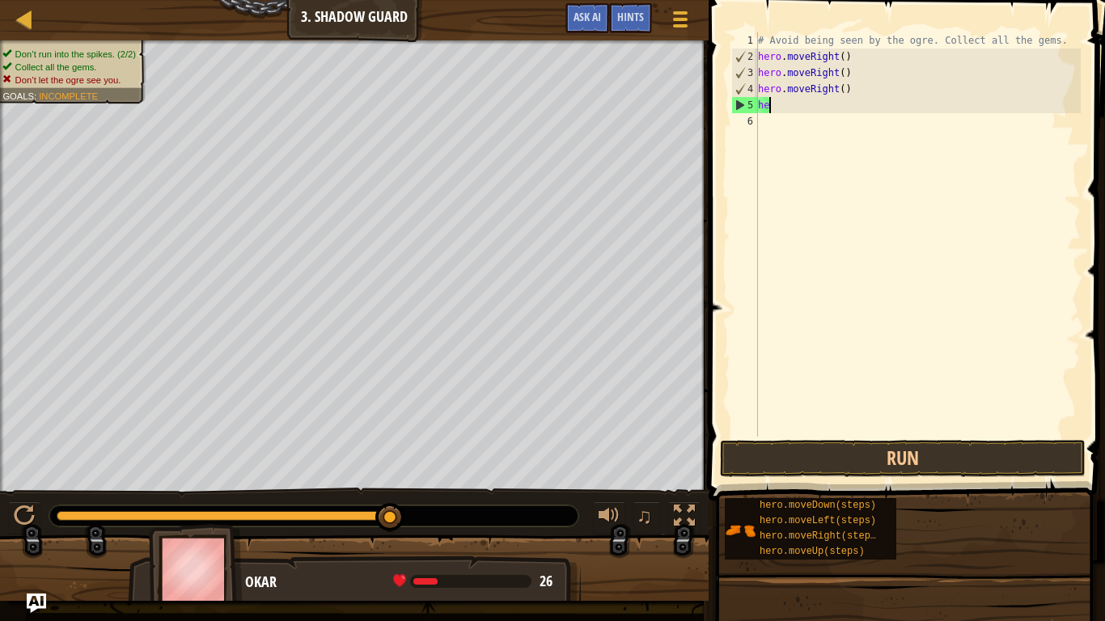
scroll to position [7, 0]
type textarea "h"
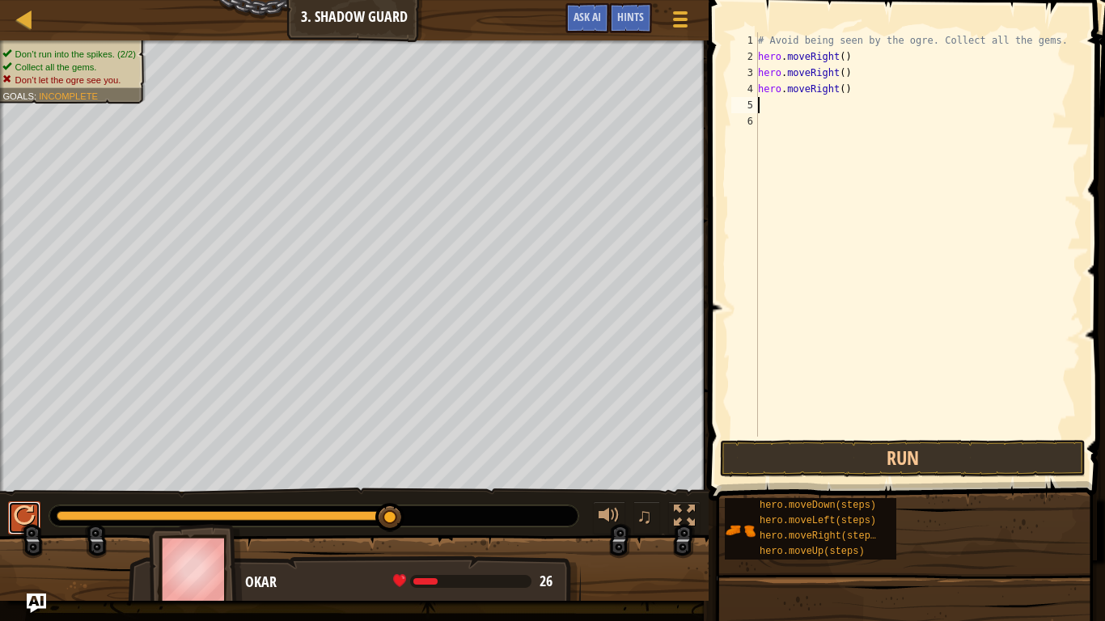
click at [17, 509] on div at bounding box center [24, 516] width 21 height 21
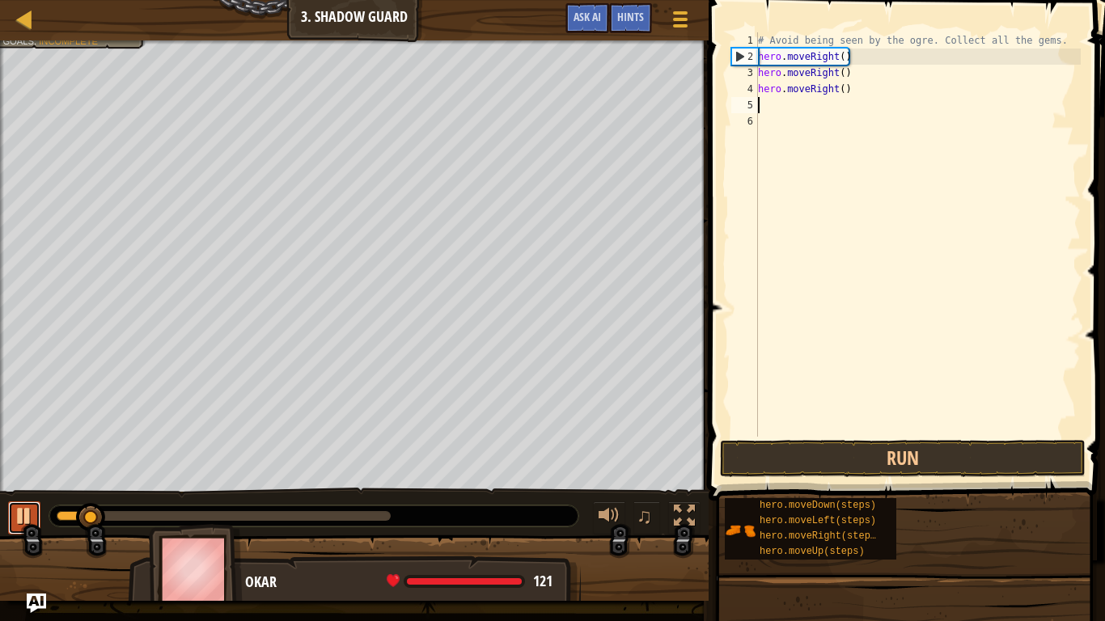
click at [10, 513] on button at bounding box center [24, 518] width 32 height 33
click at [860, 95] on div "# Avoid being seen by the ogre. Collect all the gems. hero . moveRight ( ) hero…" at bounding box center [918, 250] width 326 height 437
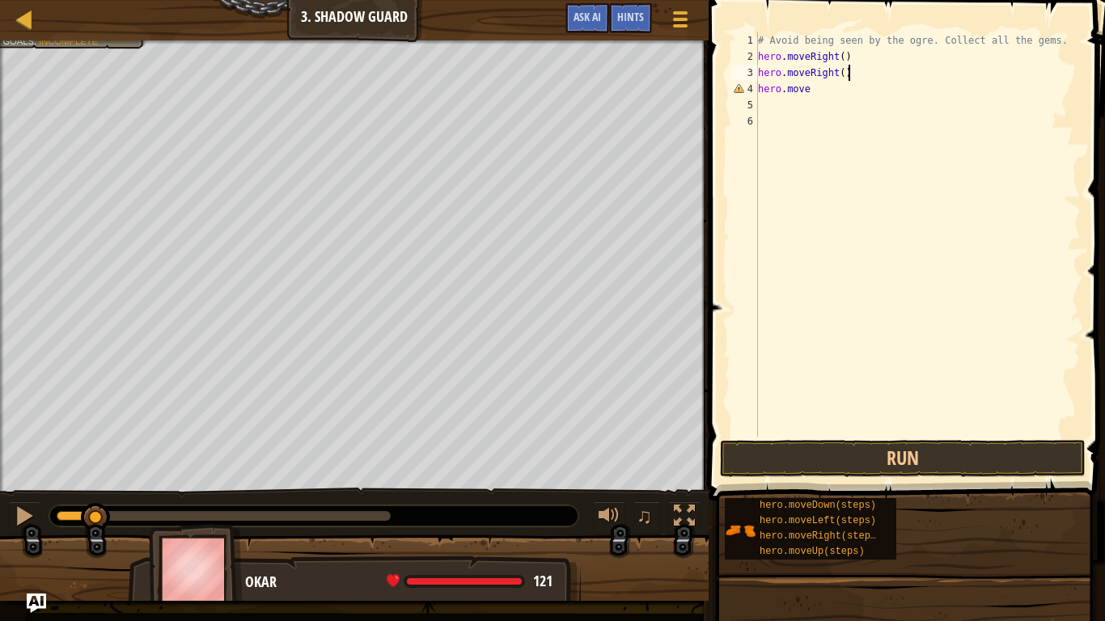
click at [850, 71] on div "# Avoid being seen by the ogre. Collect all the gems. hero . moveRight ( ) hero…" at bounding box center [918, 250] width 326 height 437
click at [814, 90] on div "# Avoid being seen by the ogre. Collect all the gems. hero . moveRight ( ) hero…" at bounding box center [918, 250] width 326 height 437
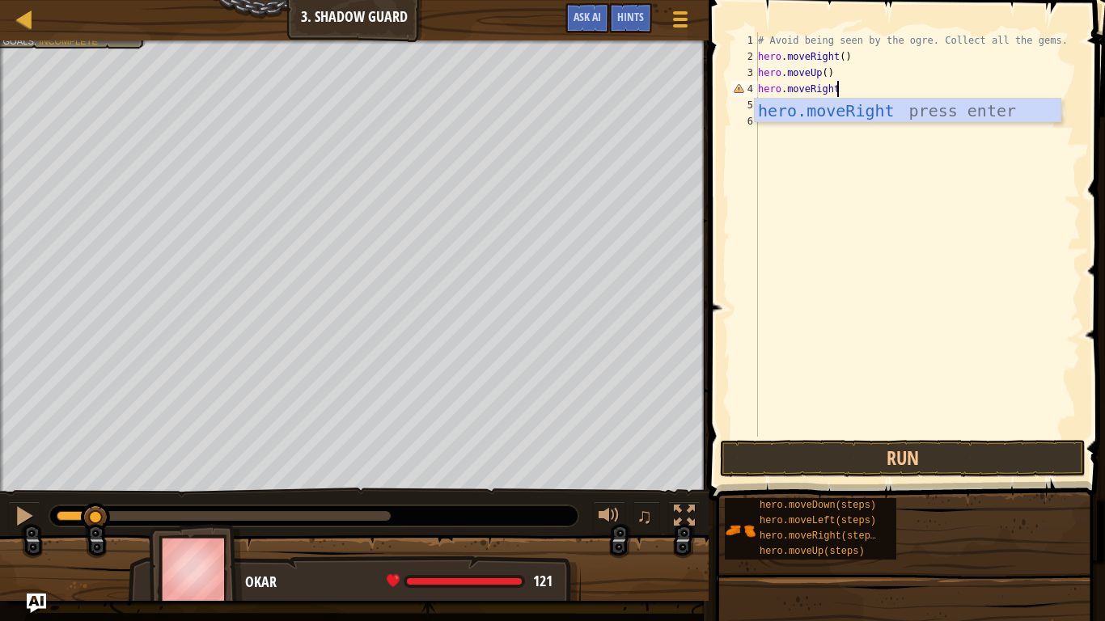
type textarea "hero.moveRight()"
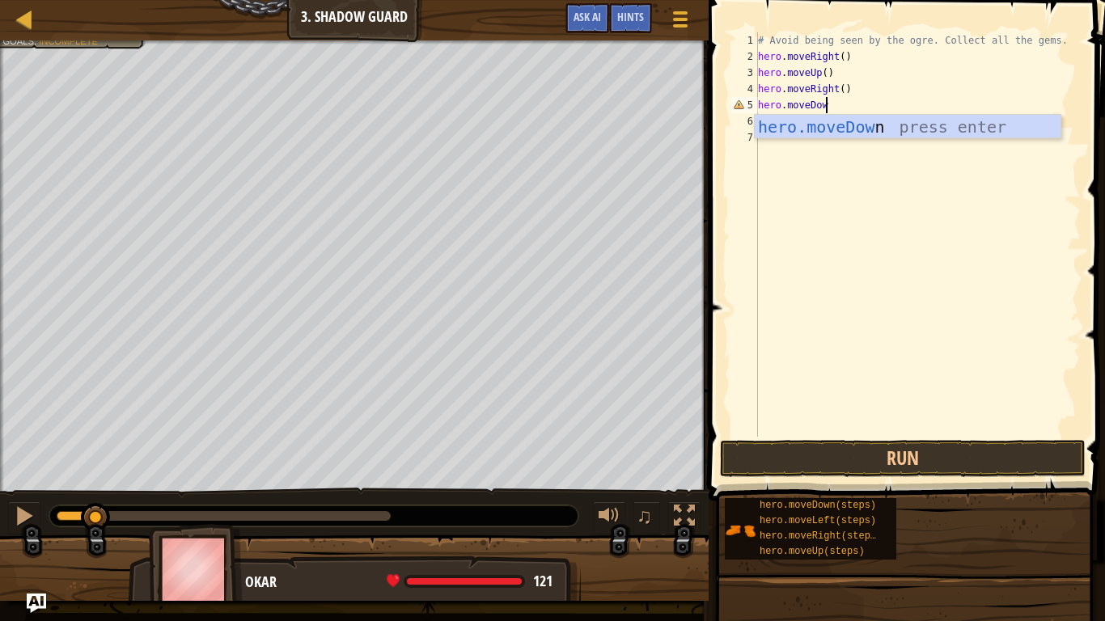
scroll to position [7, 10]
type textarea "hero.moveDown()"
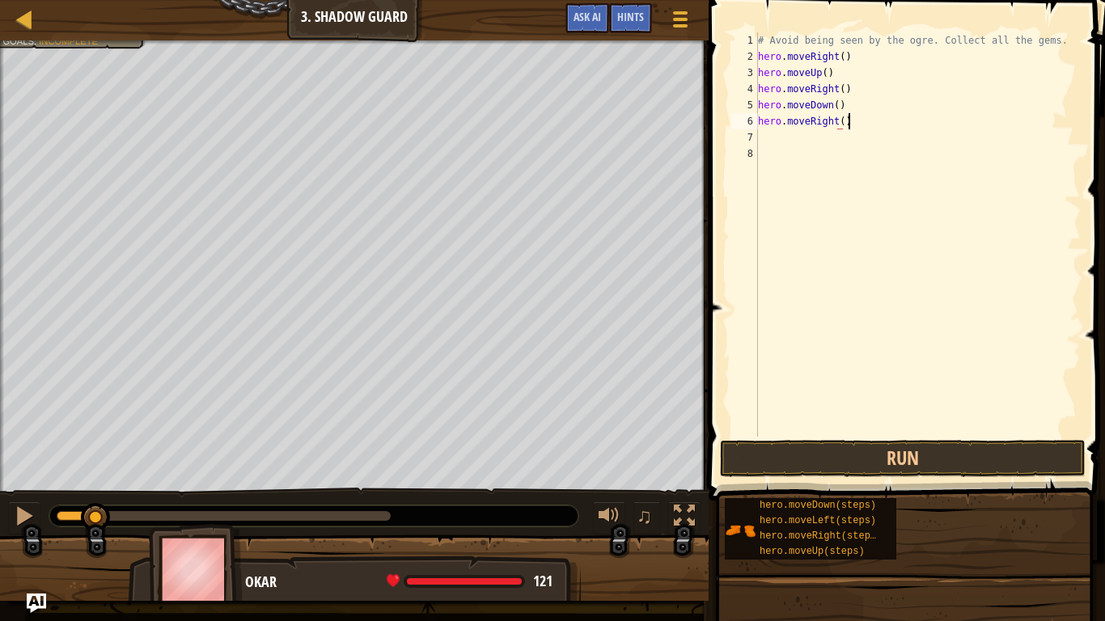
scroll to position [7, 12]
type textarea "hero.moveRight()"
click at [18, 513] on div at bounding box center [24, 516] width 21 height 21
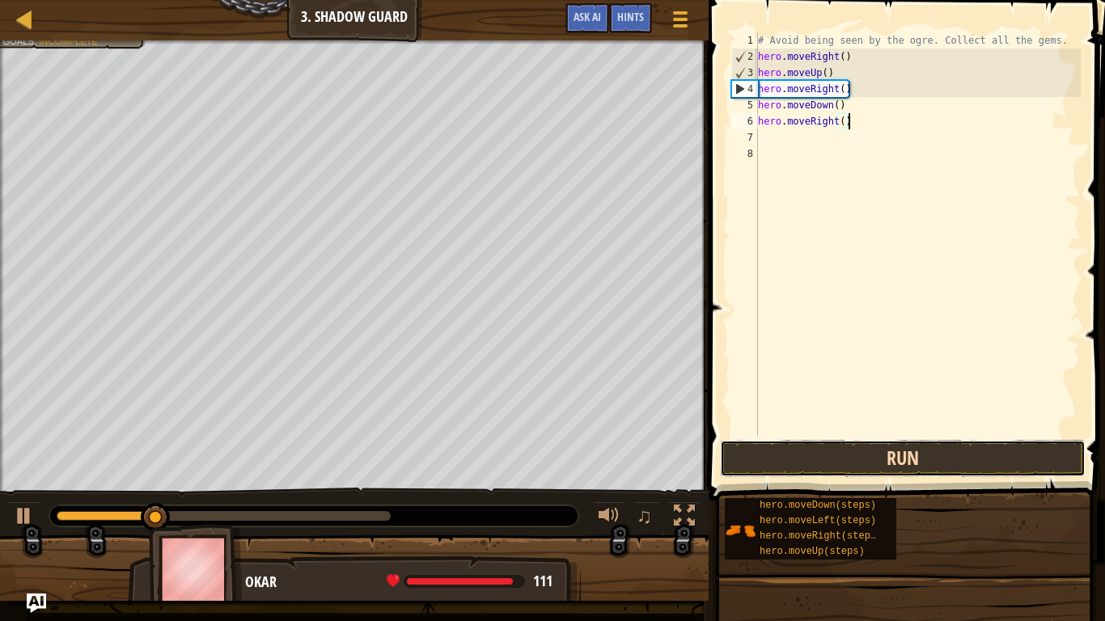
click at [914, 463] on button "Run" at bounding box center [903, 458] width 366 height 37
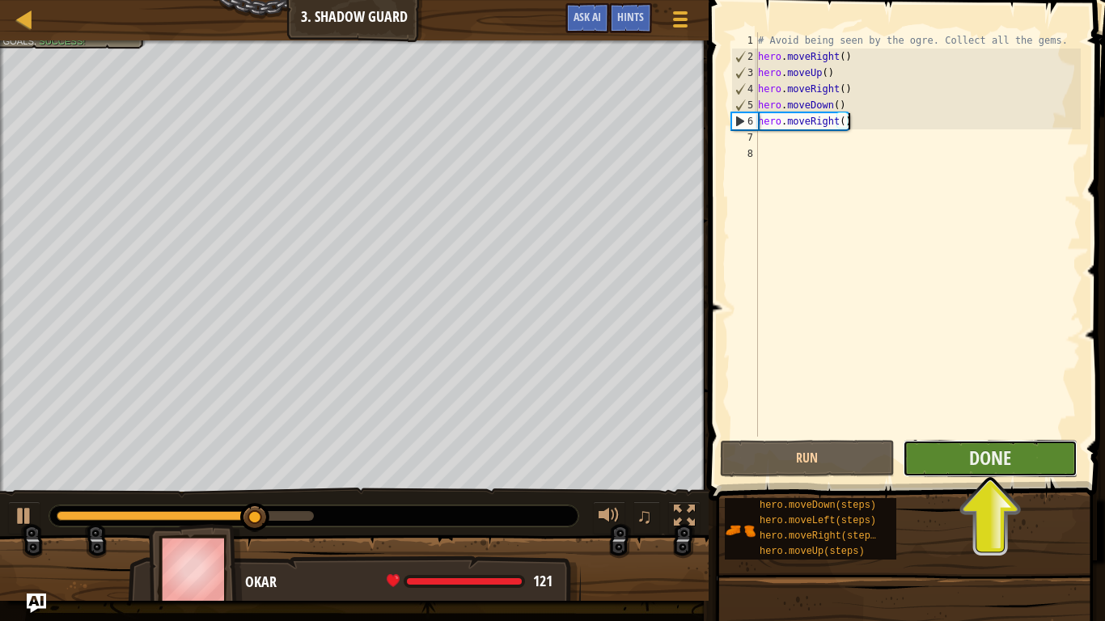
click at [950, 461] on button "Done" at bounding box center [990, 458] width 175 height 37
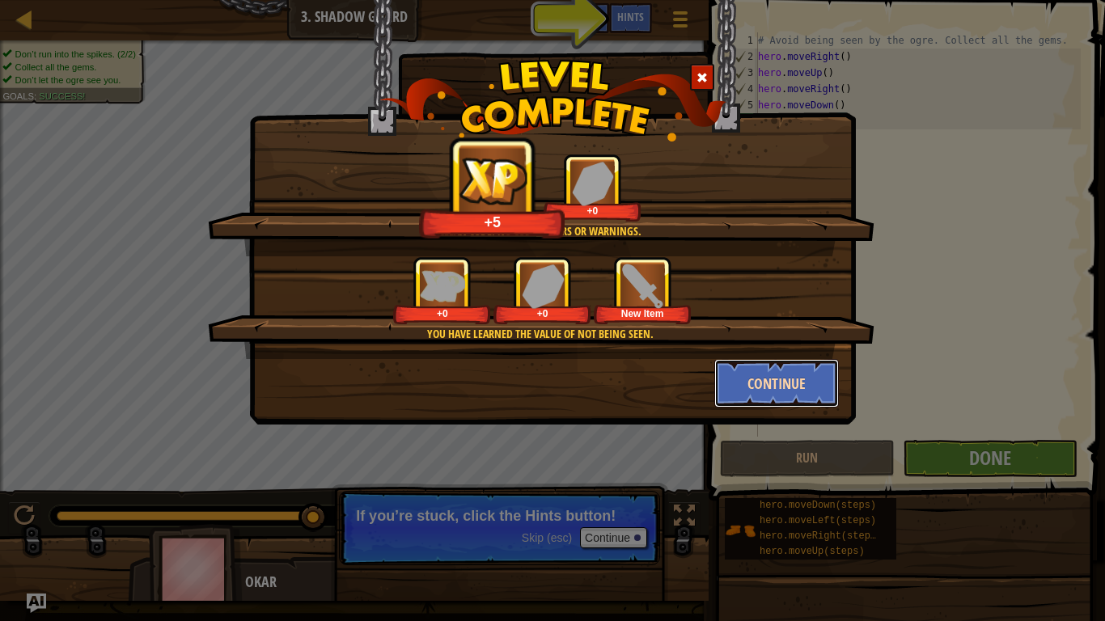
click at [764, 391] on button "Continue" at bounding box center [776, 383] width 125 height 49
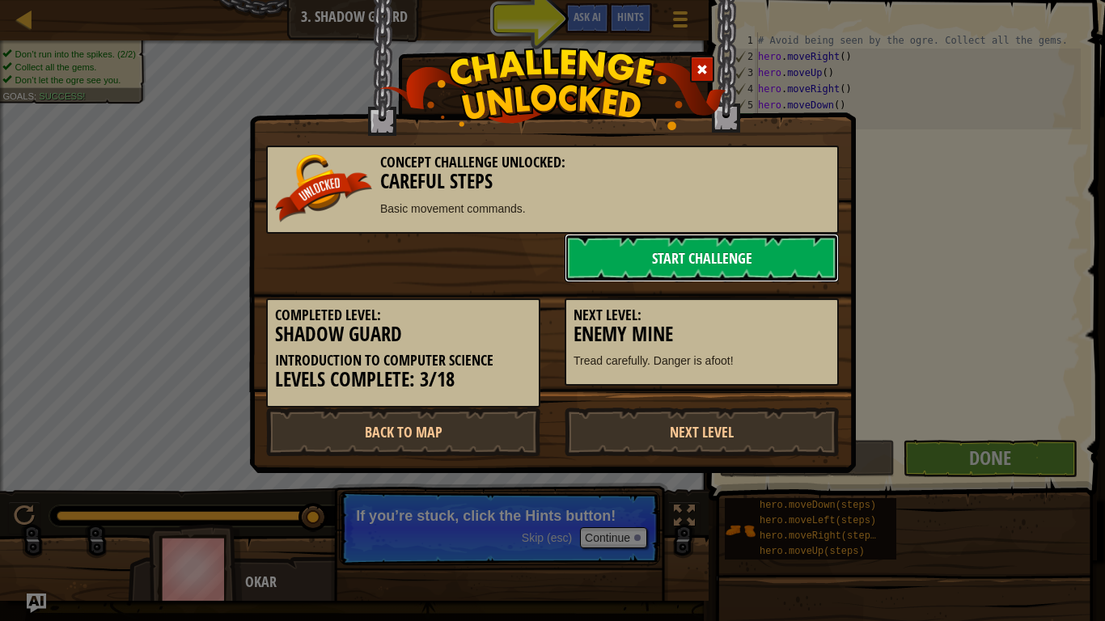
click at [666, 261] on link "Start Challenge" at bounding box center [702, 258] width 274 height 49
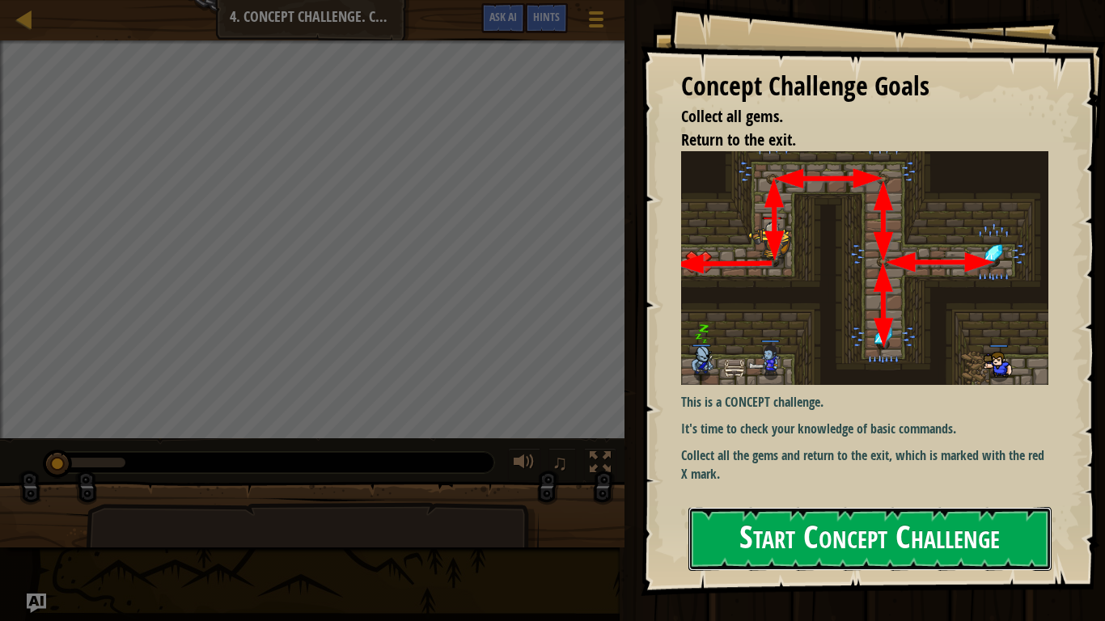
click at [777, 552] on button "Start Concept Challenge" at bounding box center [869, 539] width 363 height 64
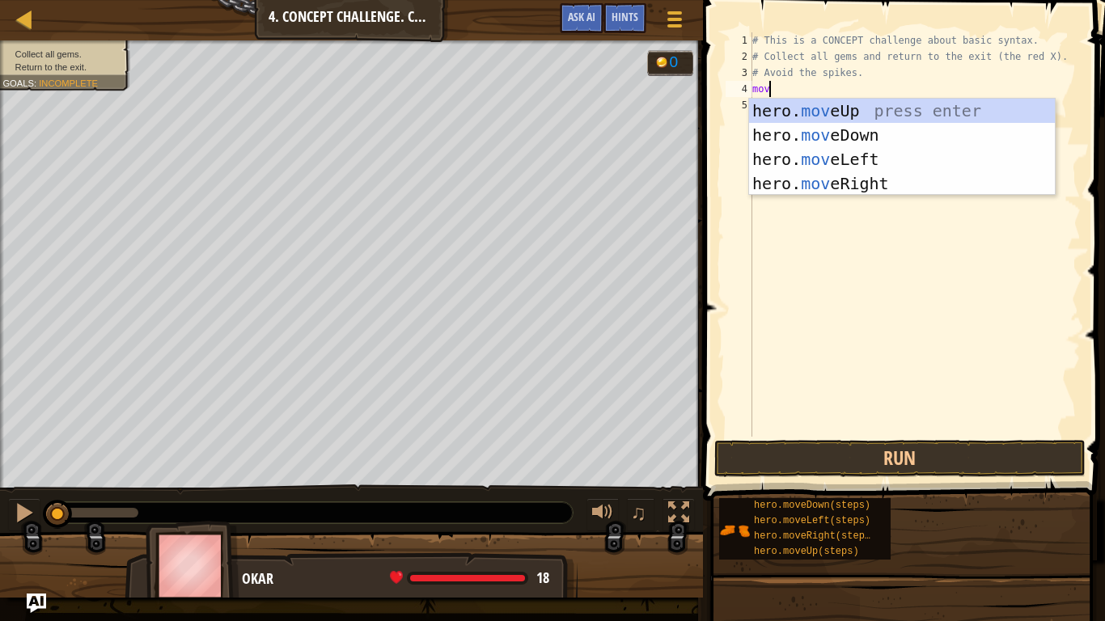
scroll to position [7, 1]
type textarea "m"
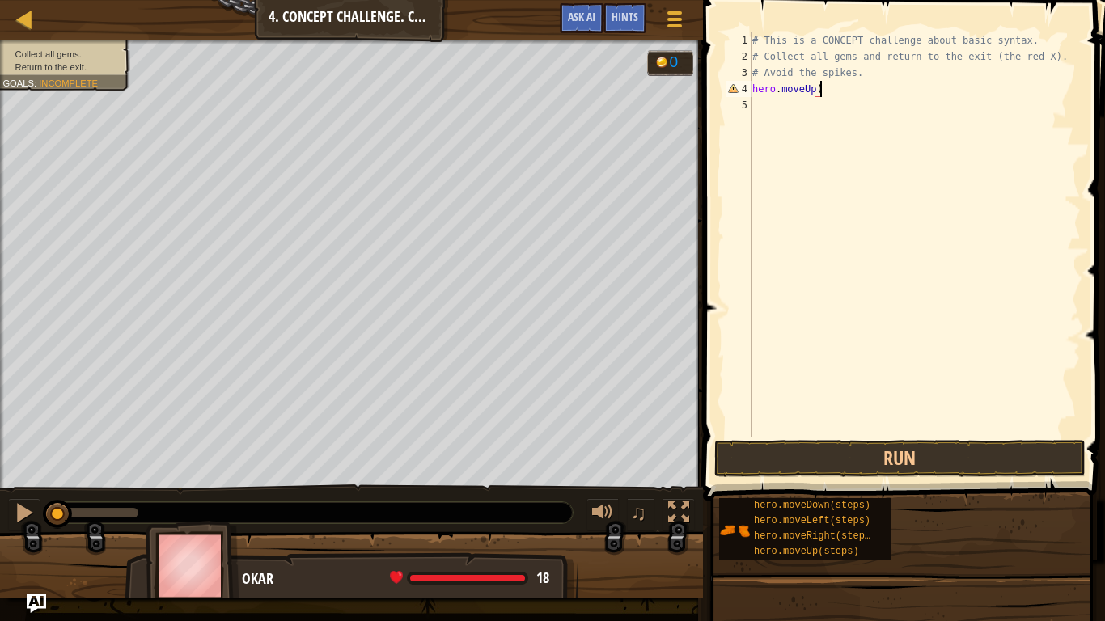
type textarea "hero.moveUp()"
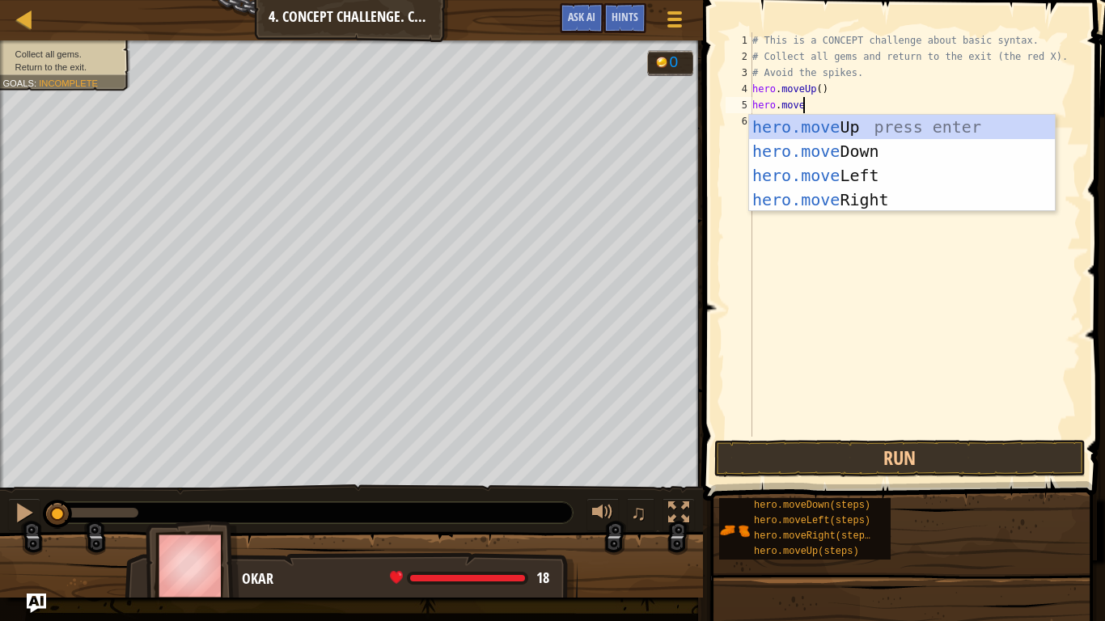
scroll to position [7, 6]
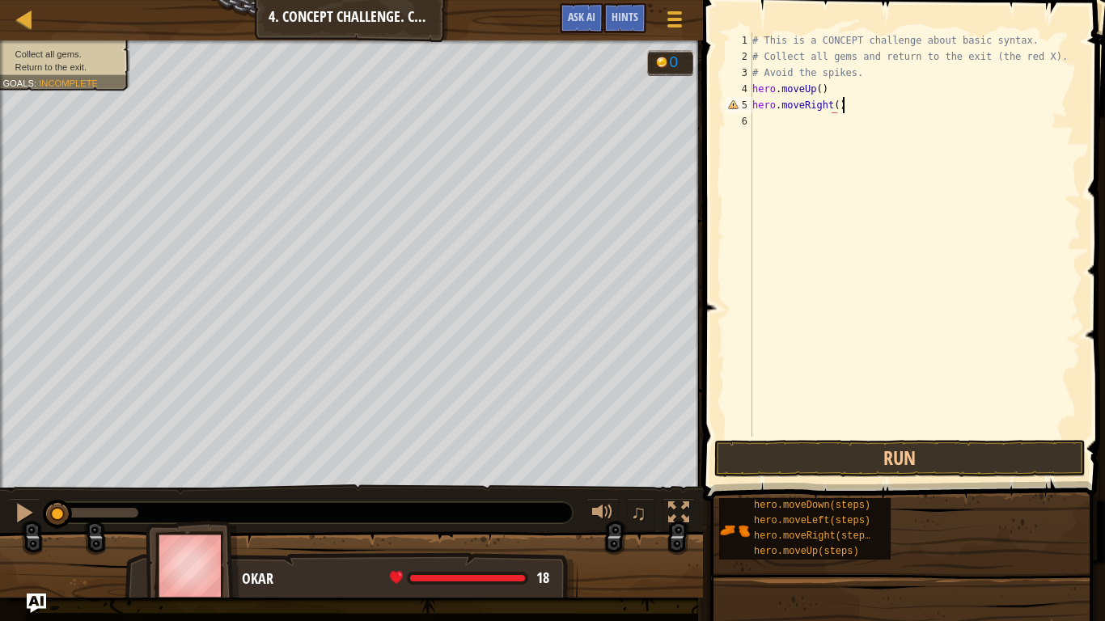
type textarea "hero.moveRight()"
type textarea "hero.moveDown()"
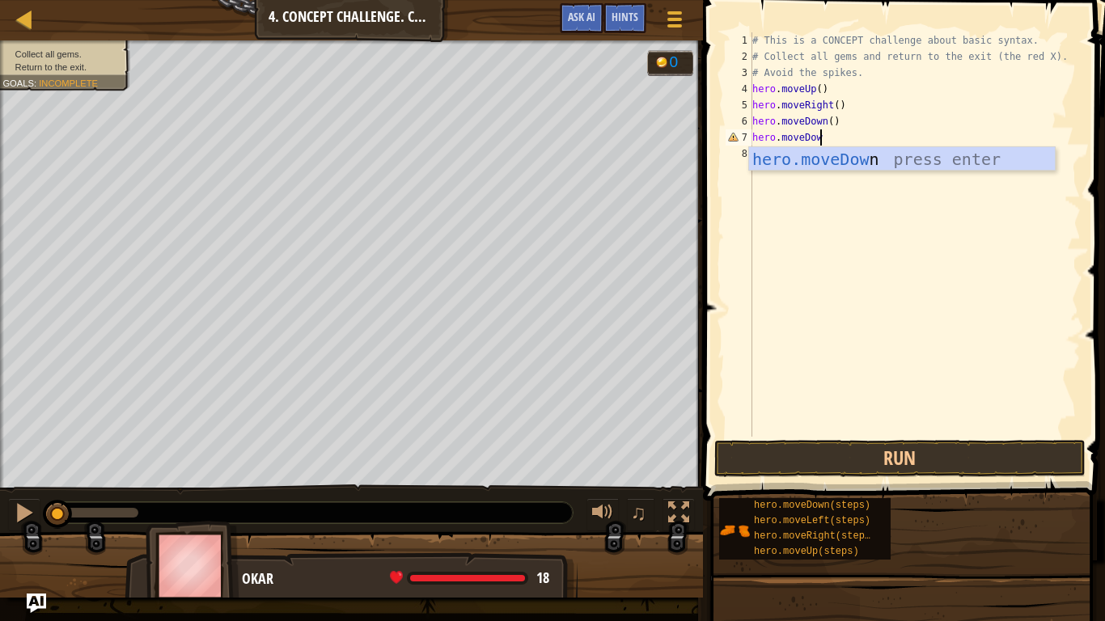
scroll to position [7, 10]
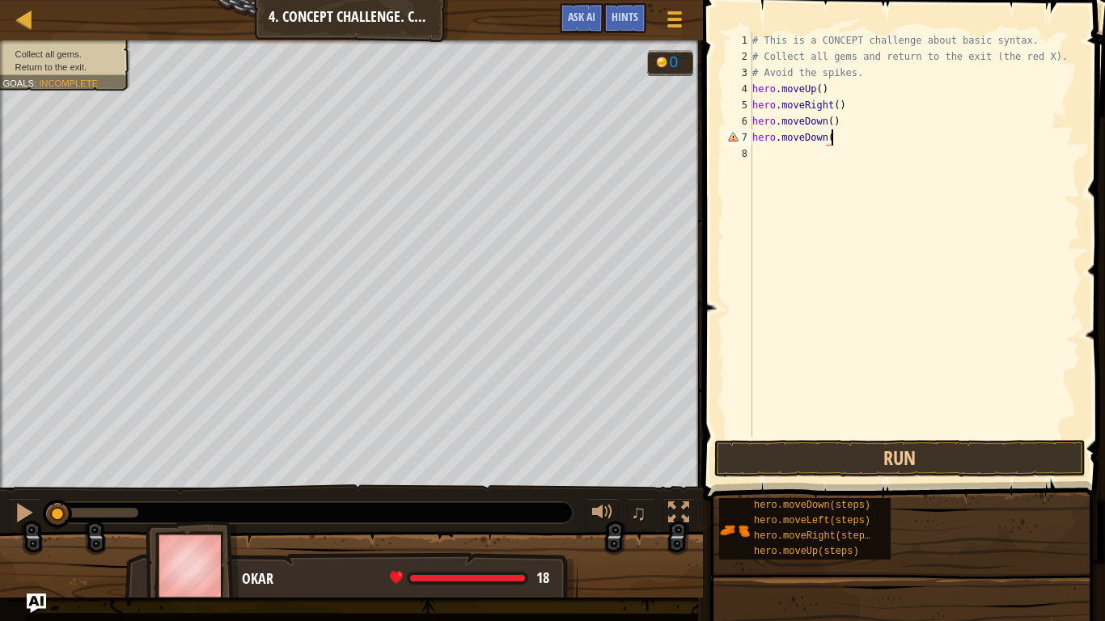
type textarea "hero.moveDown()"
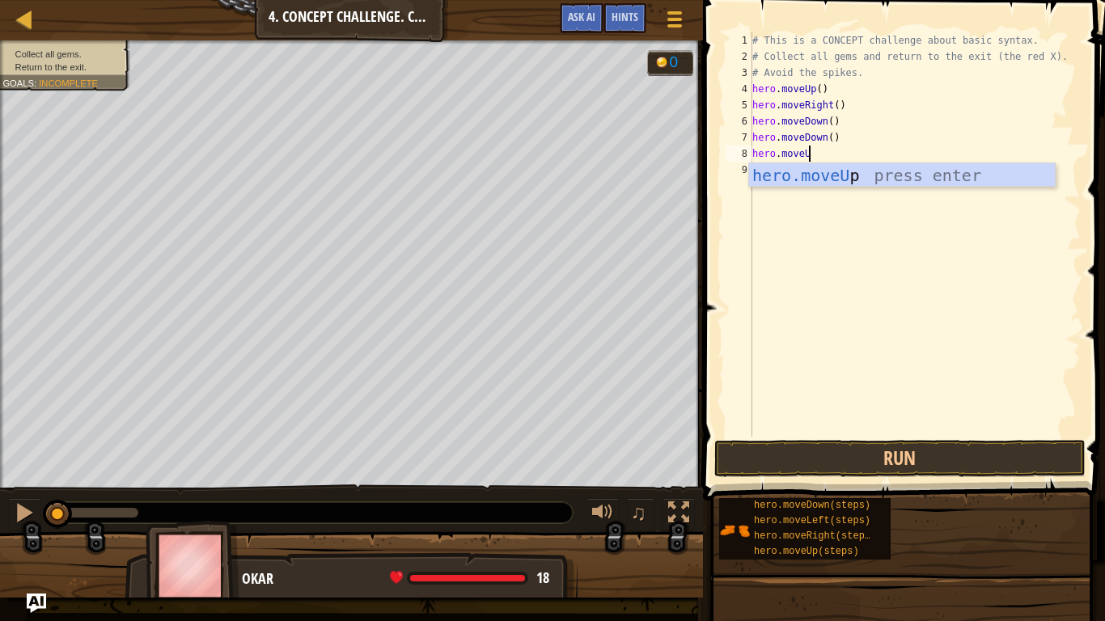
scroll to position [7, 8]
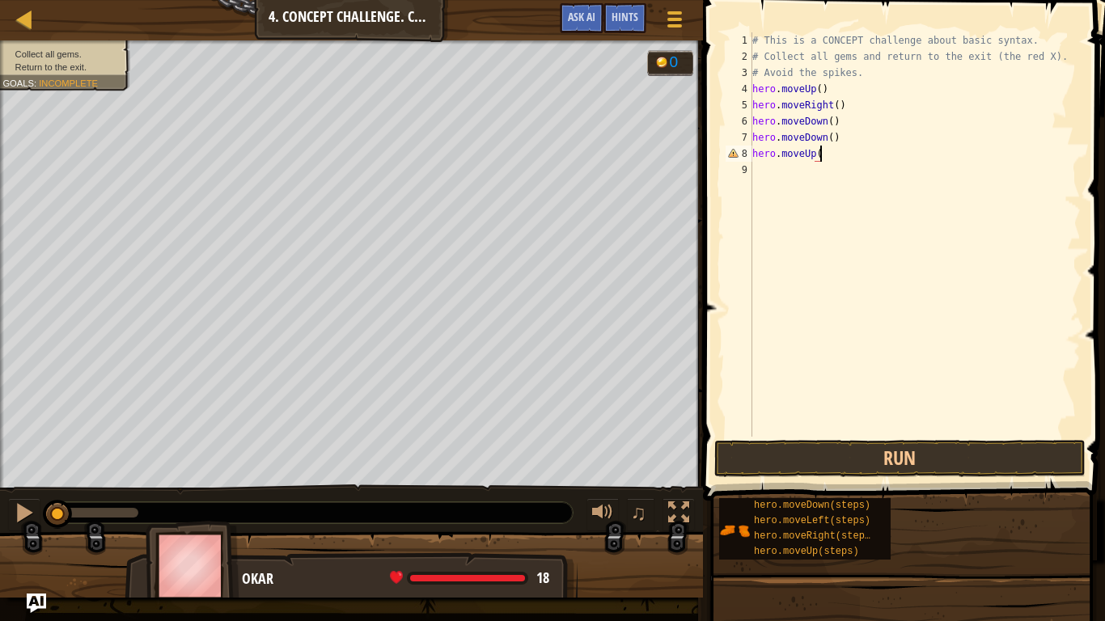
type textarea "hero.moveUp()"
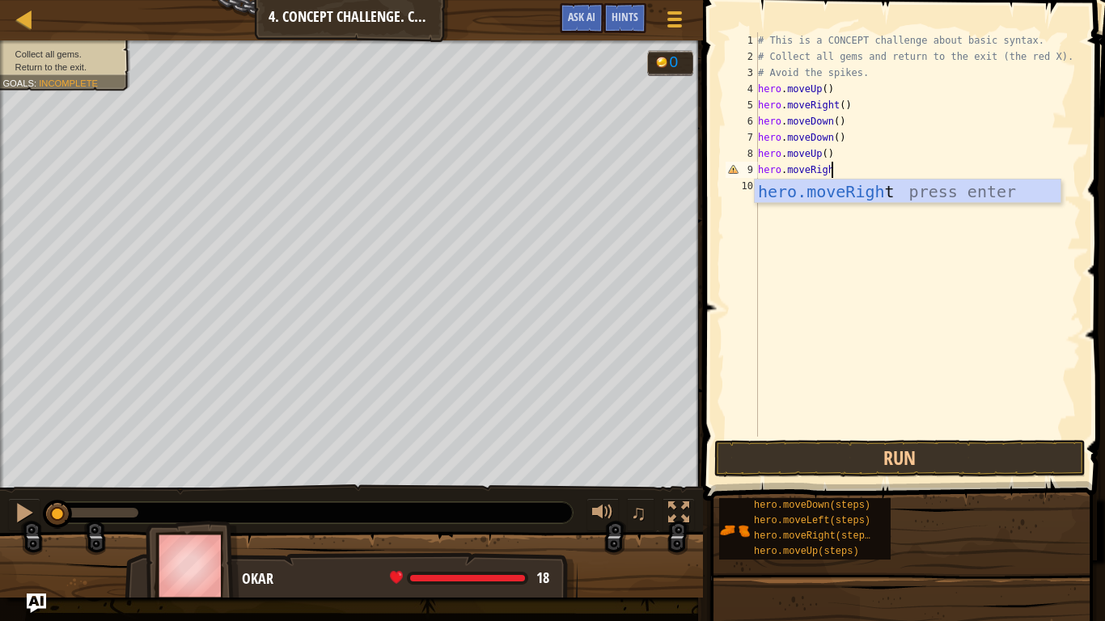
scroll to position [7, 11]
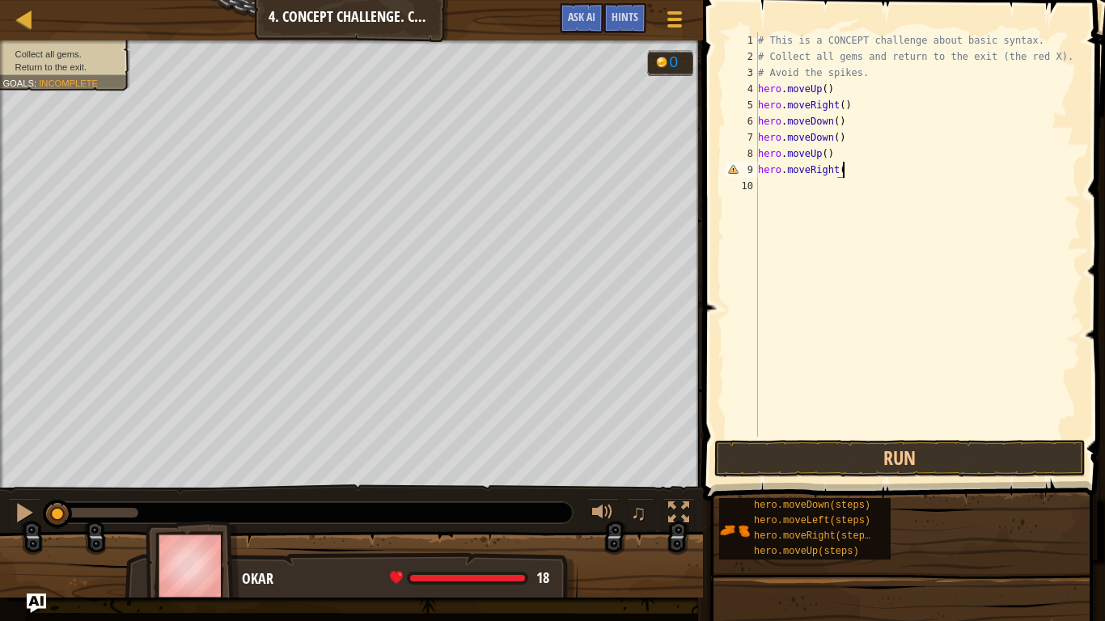
type textarea "hero.moveRight()"
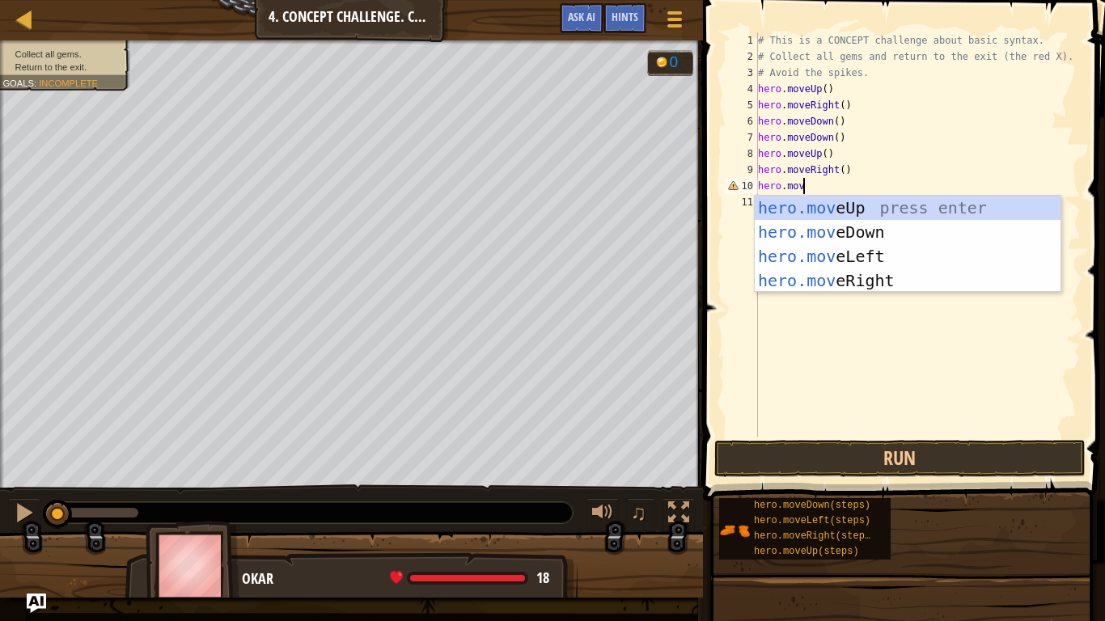
scroll to position [7, 6]
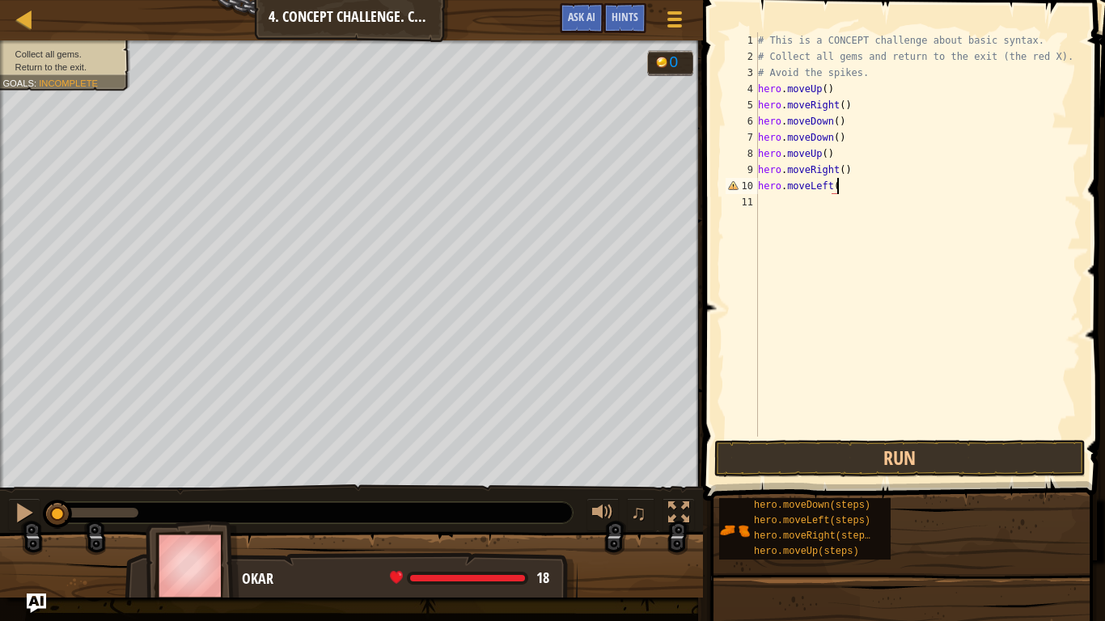
type textarea "hero.moveLeft()"
type textarea "hero.moveUp()"
type textarea "hero.moveLeft()"
type textarea "hero.moveDown()"
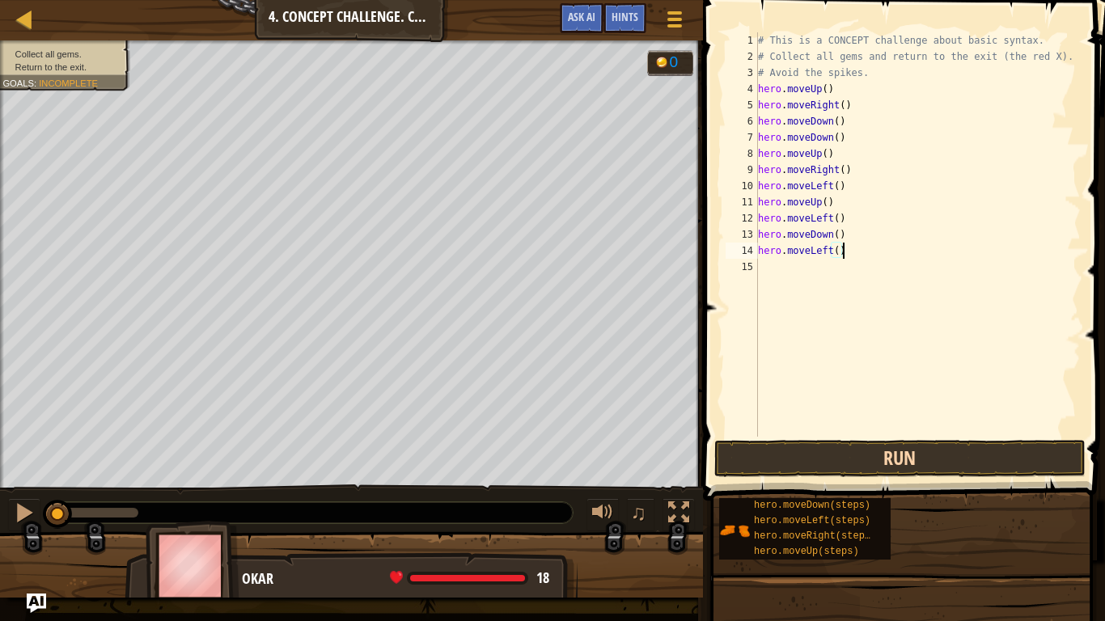
type textarea "hero.moveLeft()"
click at [857, 458] on button "Run" at bounding box center [899, 458] width 371 height 37
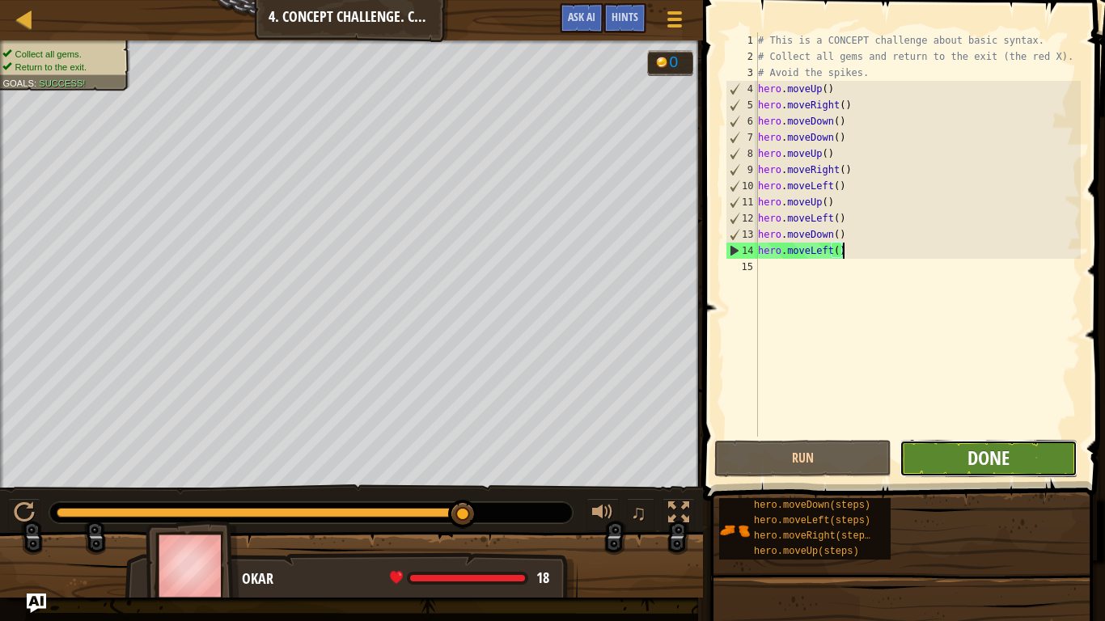
click at [1007, 452] on span "Done" at bounding box center [988, 458] width 42 height 26
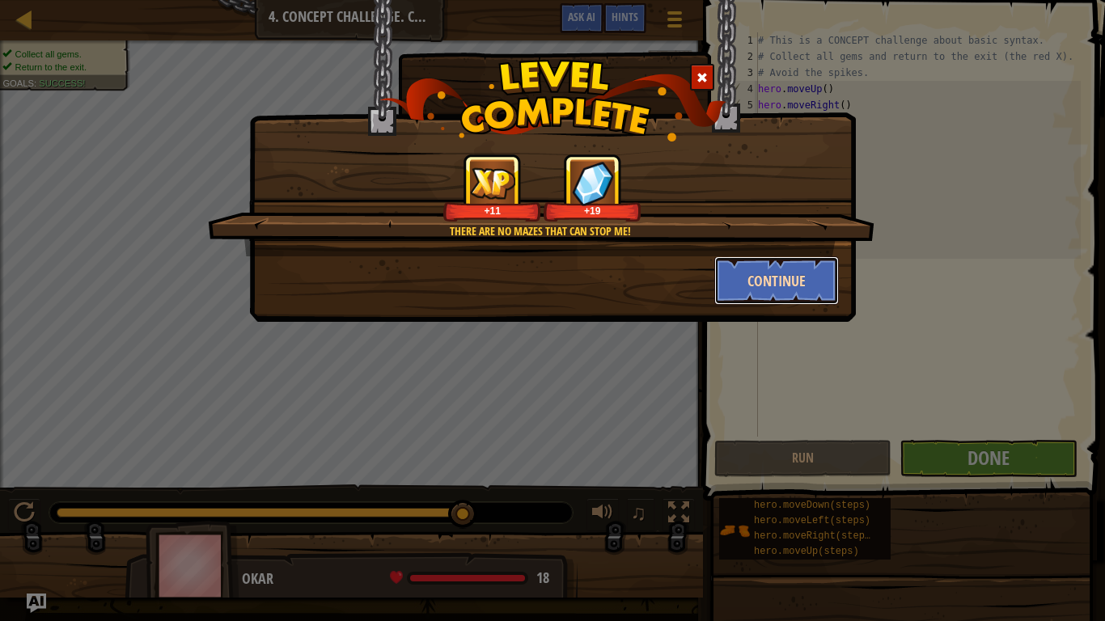
click at [785, 296] on button "Continue" at bounding box center [776, 280] width 125 height 49
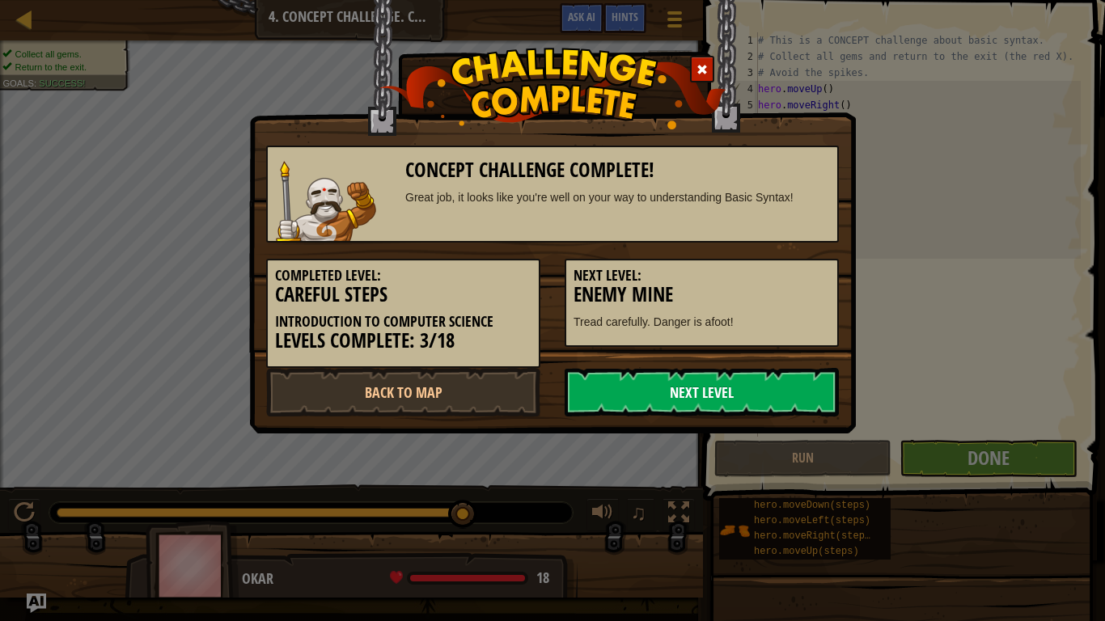
click at [770, 382] on link "Next Level" at bounding box center [702, 392] width 274 height 49
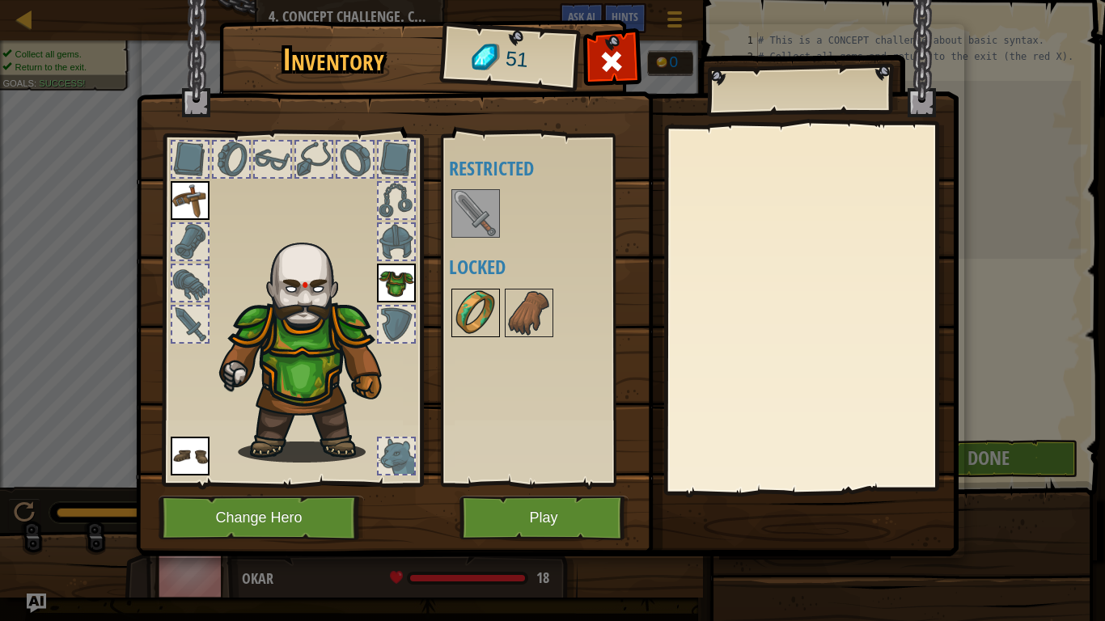
click at [453, 294] on img at bounding box center [475, 312] width 45 height 45
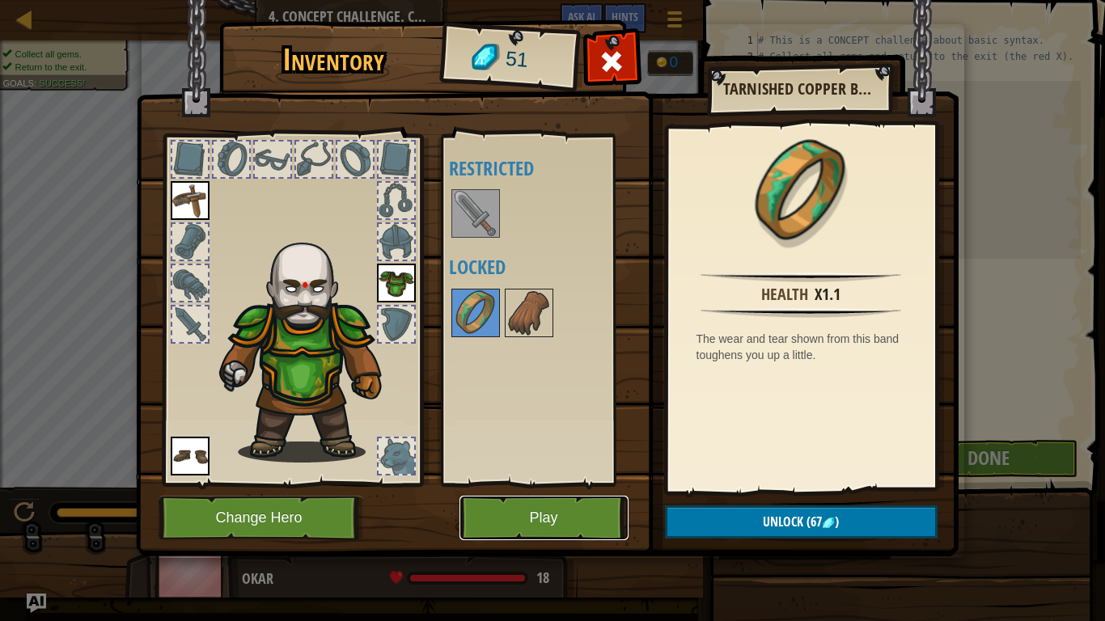
click at [557, 531] on button "Play" at bounding box center [543, 518] width 169 height 44
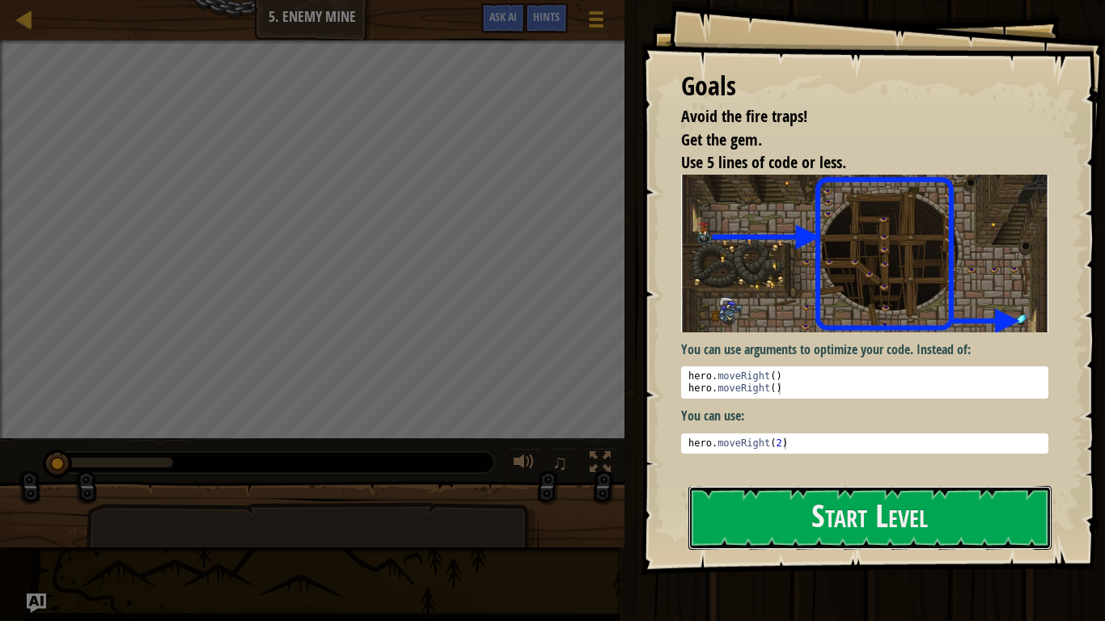
click at [723, 538] on button "Start Level" at bounding box center [869, 518] width 363 height 64
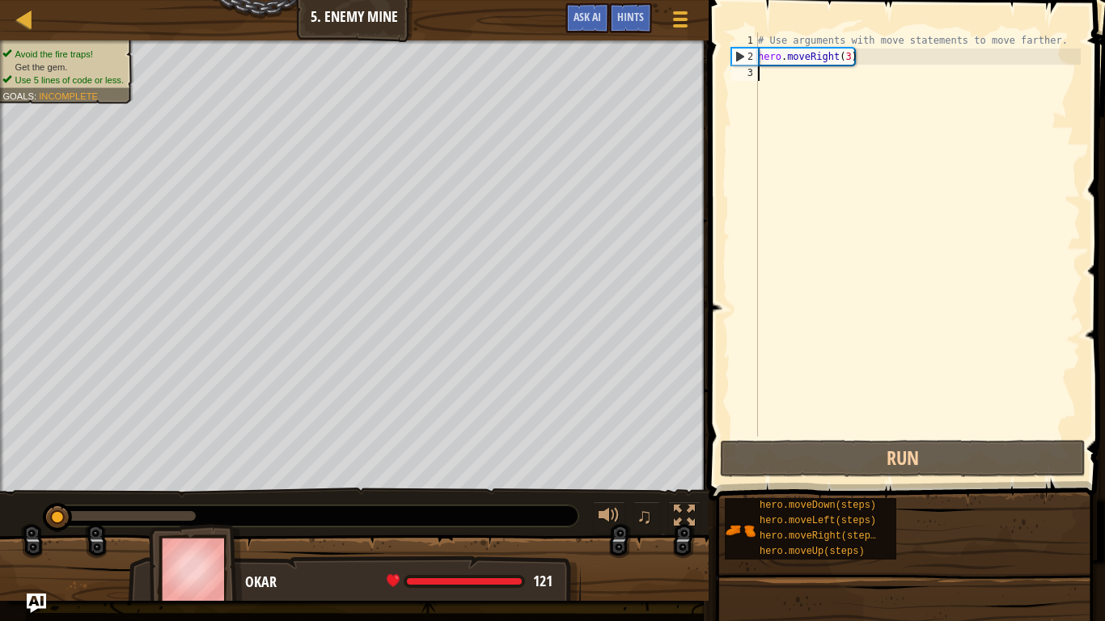
click at [781, 87] on div "# Use arguments with move statements to move farther. hero . moveRight ( 3 )" at bounding box center [918, 250] width 326 height 437
type textarea "H"
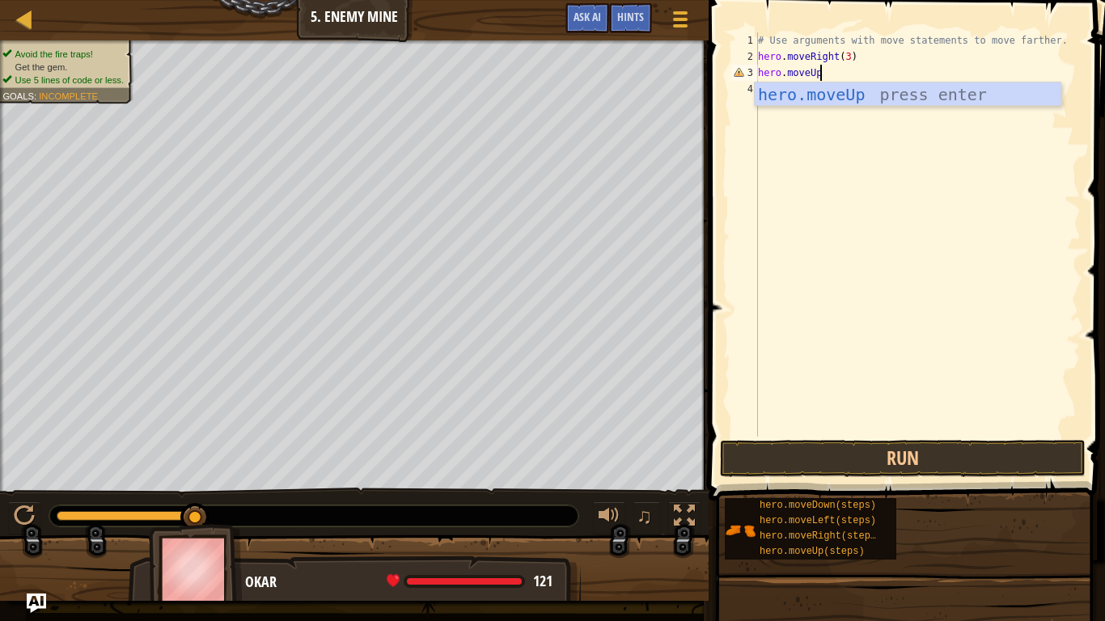
scroll to position [7, 8]
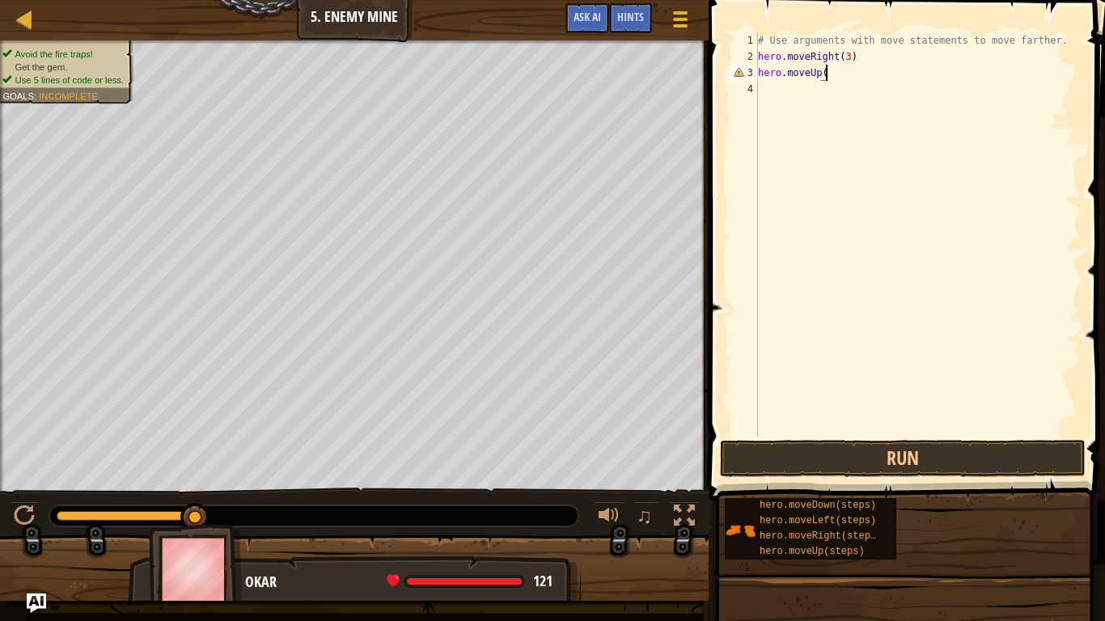
type textarea "hero.moveUp()"
type textarea "hero.moveRight(2)"
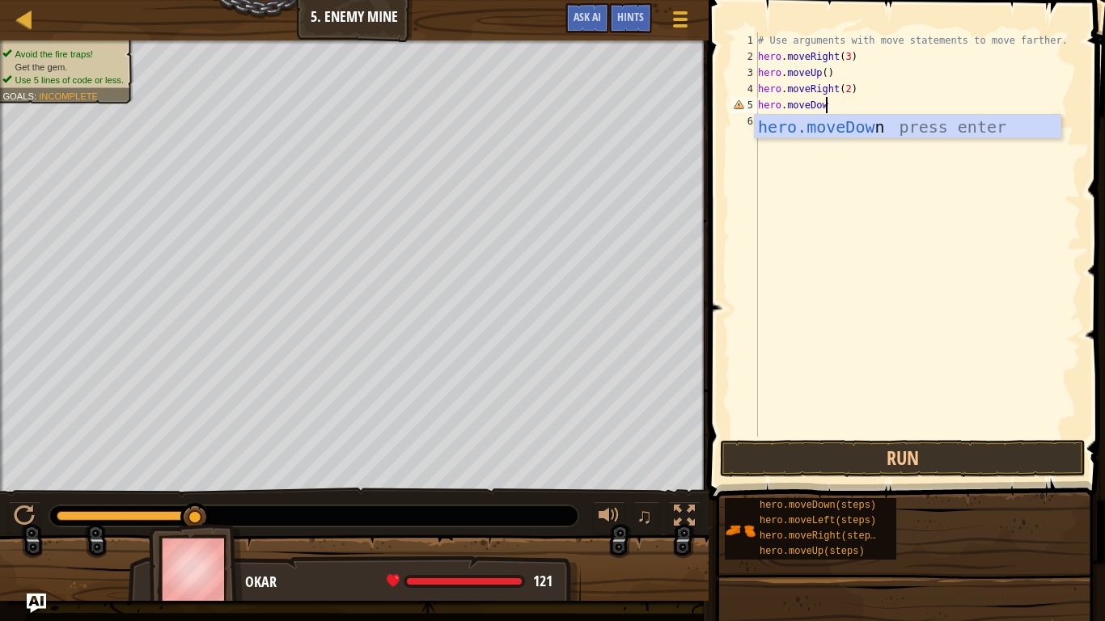
scroll to position [7, 10]
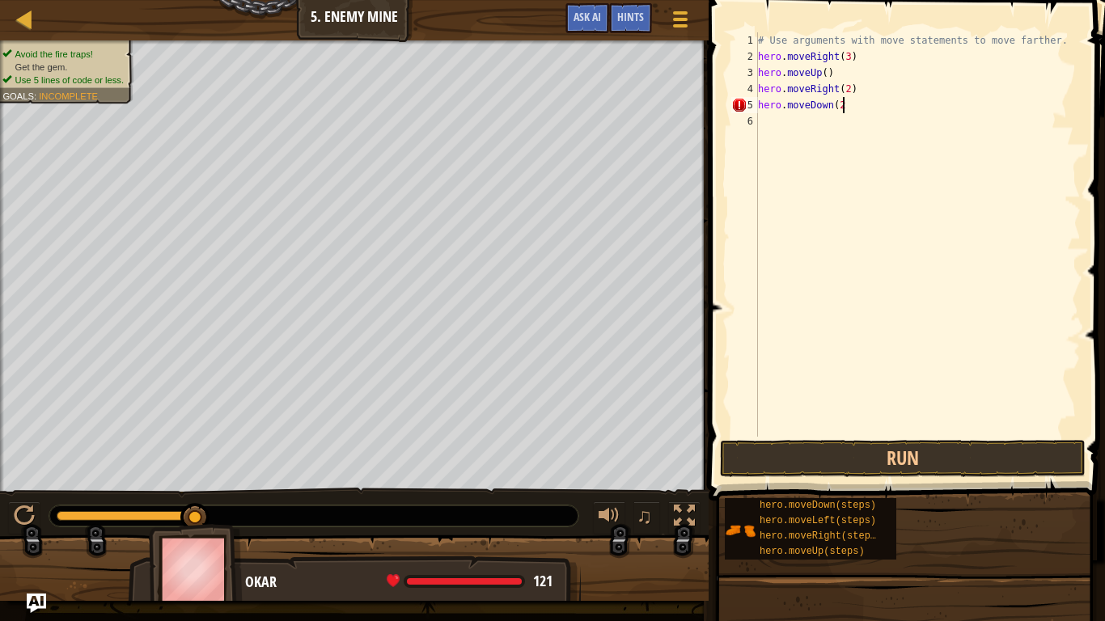
type textarea "hero.moveDown(2)"
click at [862, 441] on button "Run" at bounding box center [903, 458] width 366 height 37
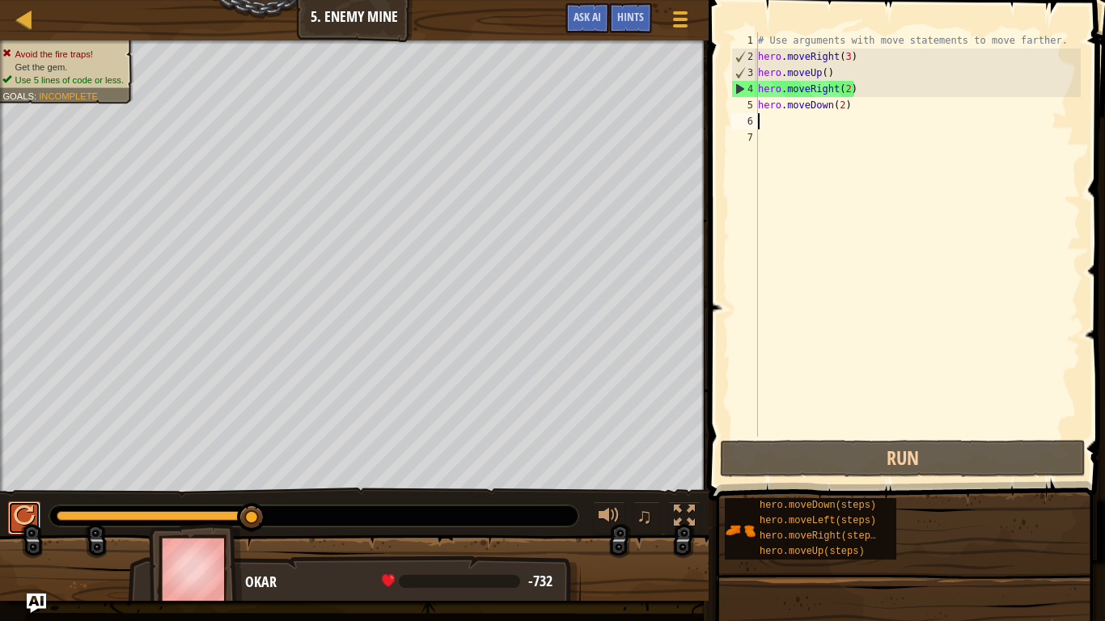
click at [15, 520] on div at bounding box center [24, 516] width 21 height 21
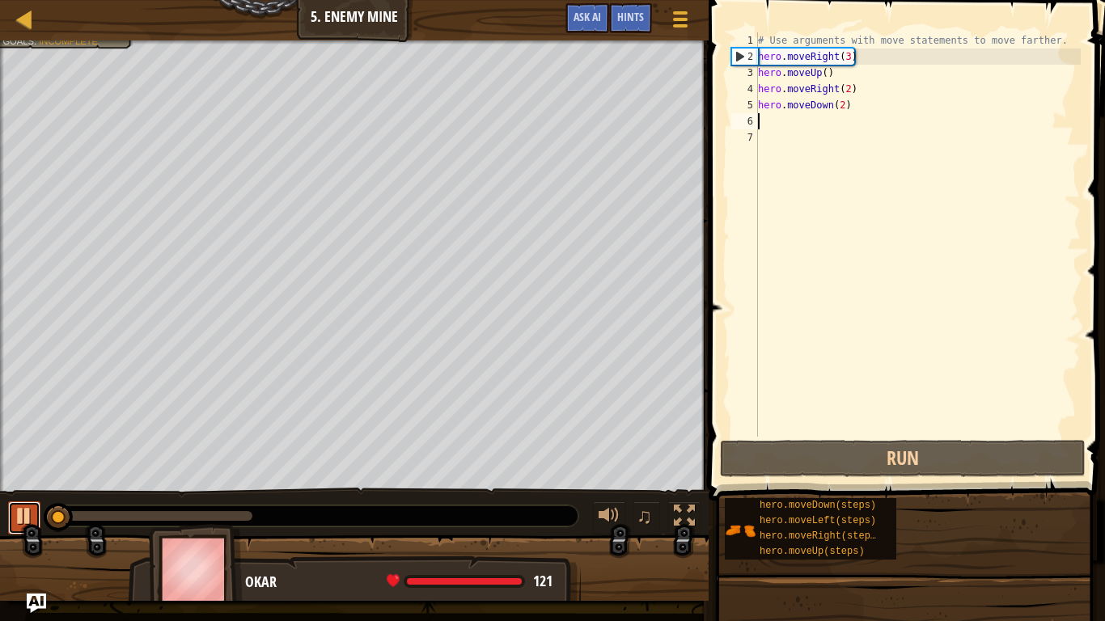
click at [17, 511] on div at bounding box center [24, 516] width 21 height 21
click at [855, 100] on div "# Use arguments with move statements to move farther. hero . moveRight ( 3 ) he…" at bounding box center [918, 250] width 326 height 437
click at [838, 89] on div "# Use arguments with move statements to move farther. hero . moveRight ( 3 ) he…" at bounding box center [918, 250] width 326 height 437
click at [848, 89] on div "# Use arguments with move statements to move farther. hero . moveRight ( 3 ) he…" at bounding box center [918, 250] width 326 height 437
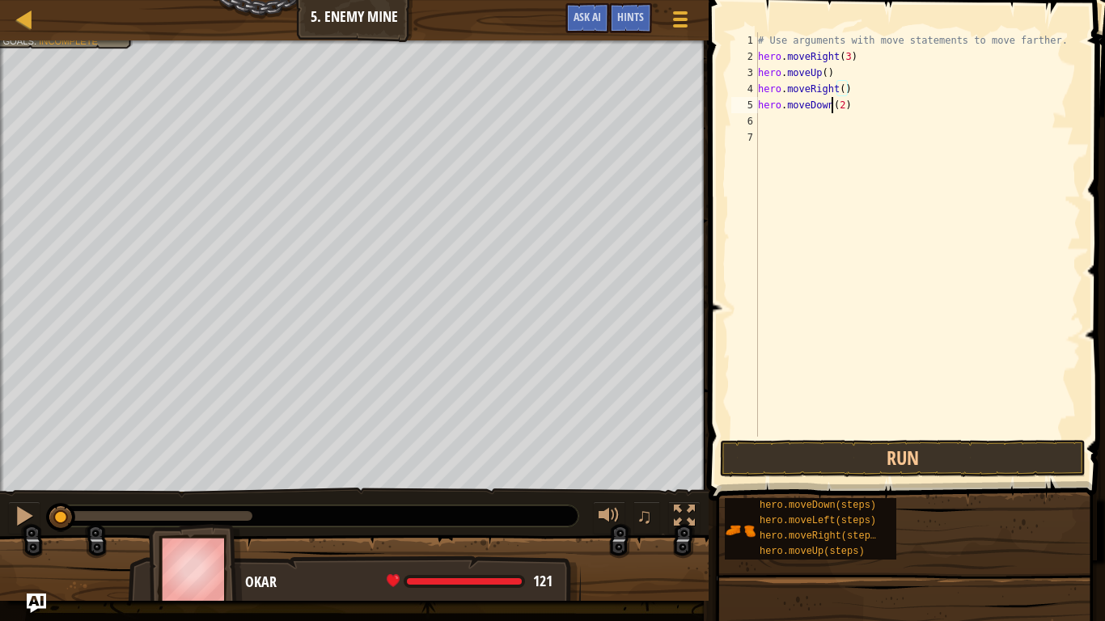
click at [830, 104] on div "# Use arguments with move statements to move farther. hero . moveRight ( 3 ) he…" at bounding box center [918, 250] width 326 height 437
click at [845, 101] on div "# Use arguments with move statements to move farther. hero . moveRight ( 3 ) he…" at bounding box center [918, 250] width 326 height 437
type textarea "hero.moveDown(3)"
click at [879, 106] on div "# Use arguments with move statements to move farther. hero . moveRight ( 3 ) he…" at bounding box center [918, 250] width 326 height 437
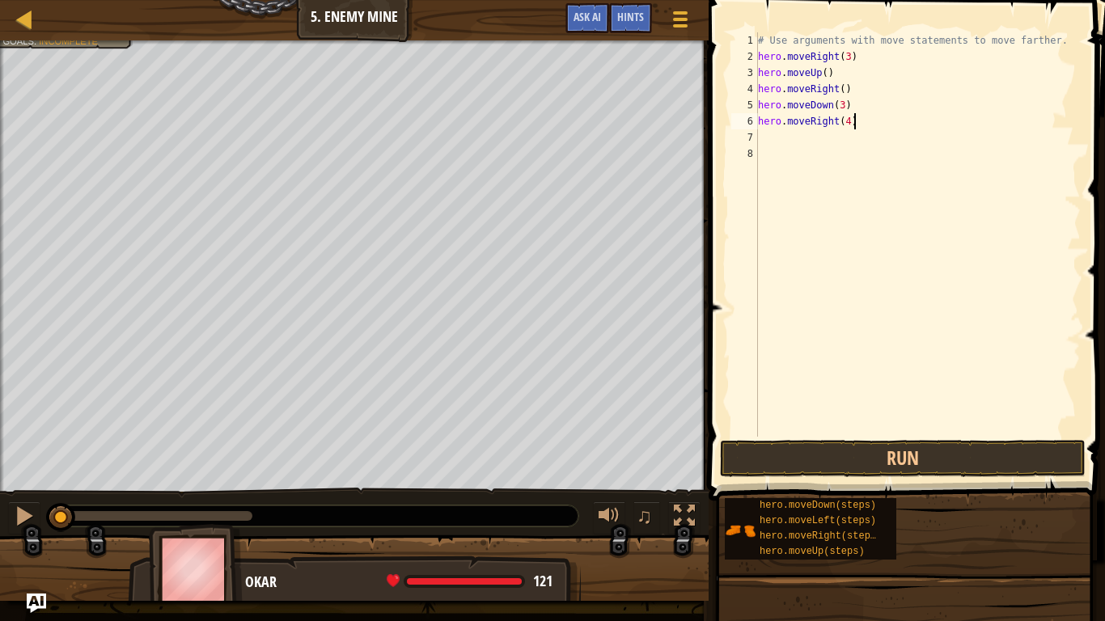
scroll to position [7, 13]
type textarea "hero.moveRight(4)"
click at [909, 455] on button "Run" at bounding box center [903, 458] width 366 height 37
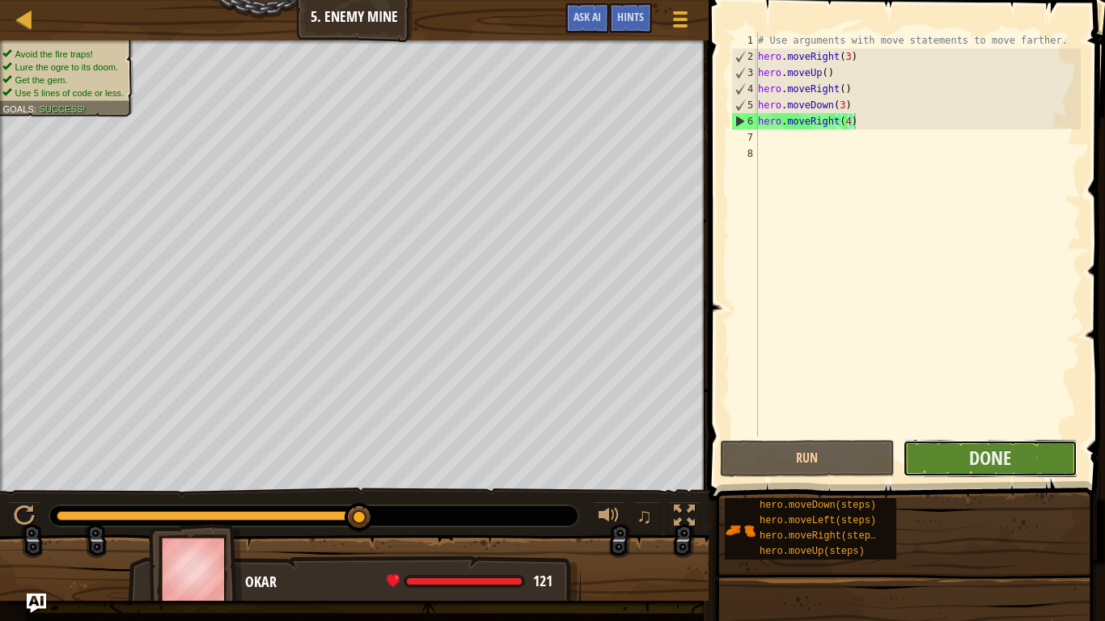
click at [951, 465] on button "Done" at bounding box center [990, 458] width 175 height 37
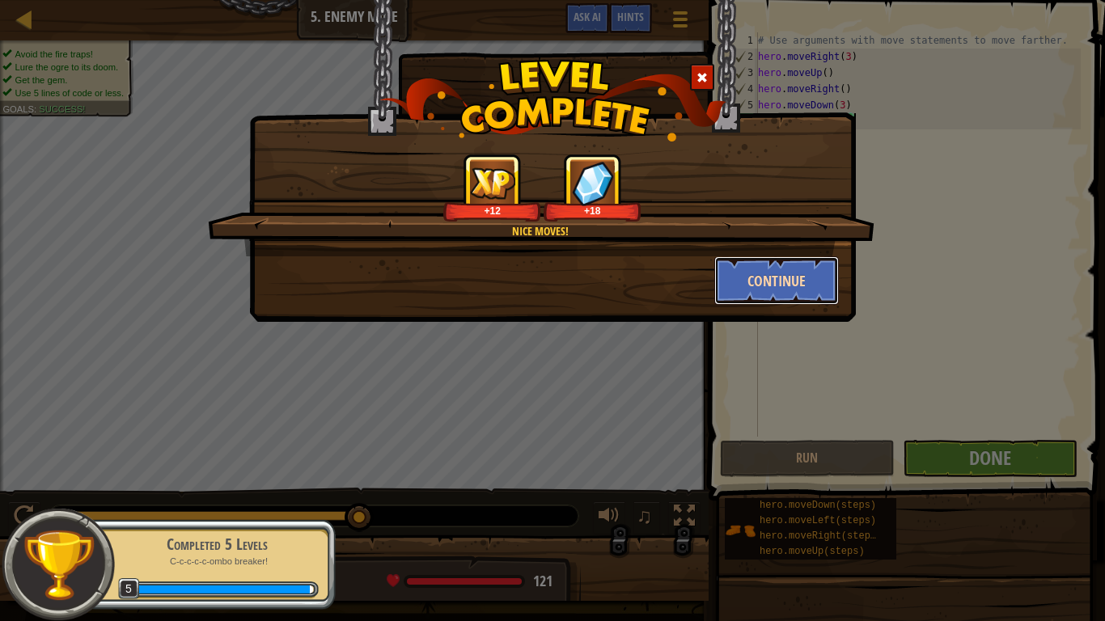
click at [740, 285] on button "Continue" at bounding box center [776, 280] width 125 height 49
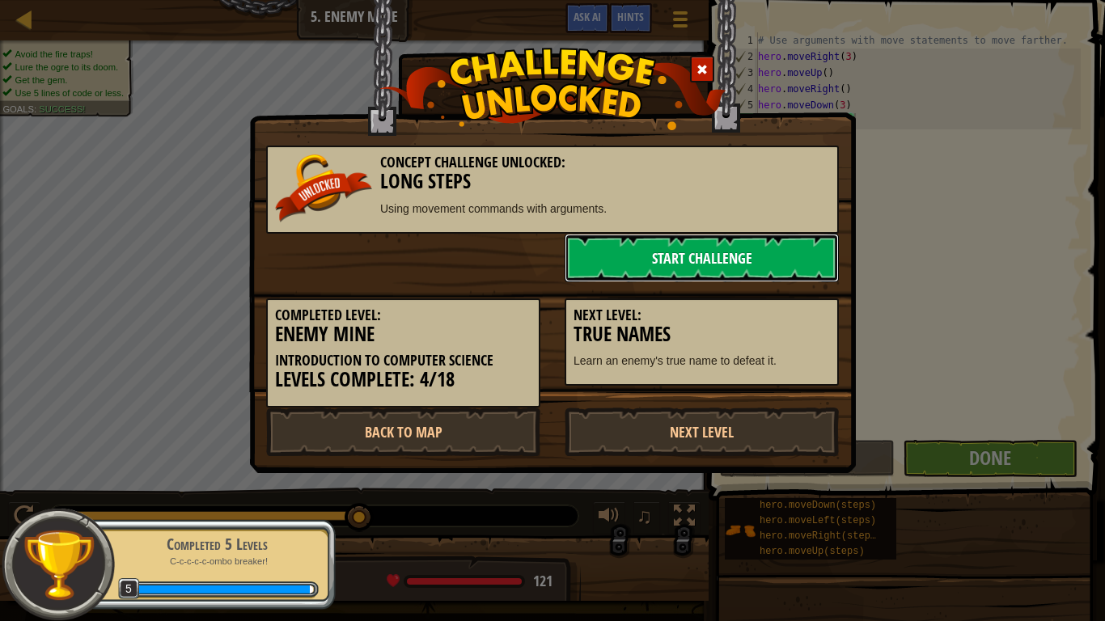
click at [720, 267] on link "Start Challenge" at bounding box center [702, 258] width 274 height 49
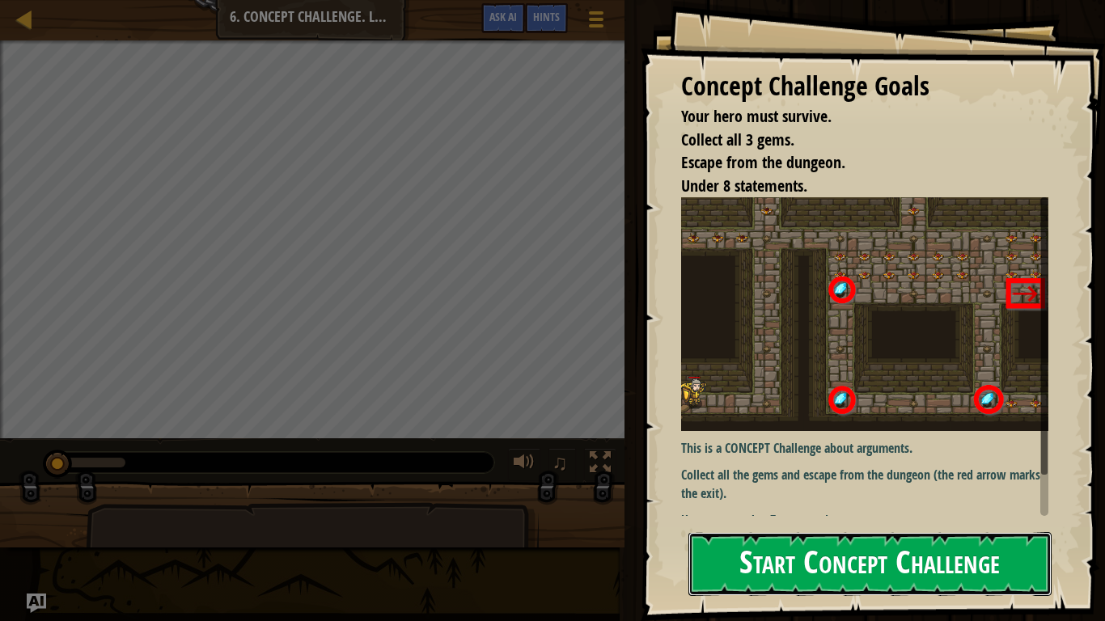
click at [862, 571] on button "Start Concept Challenge" at bounding box center [869, 564] width 363 height 64
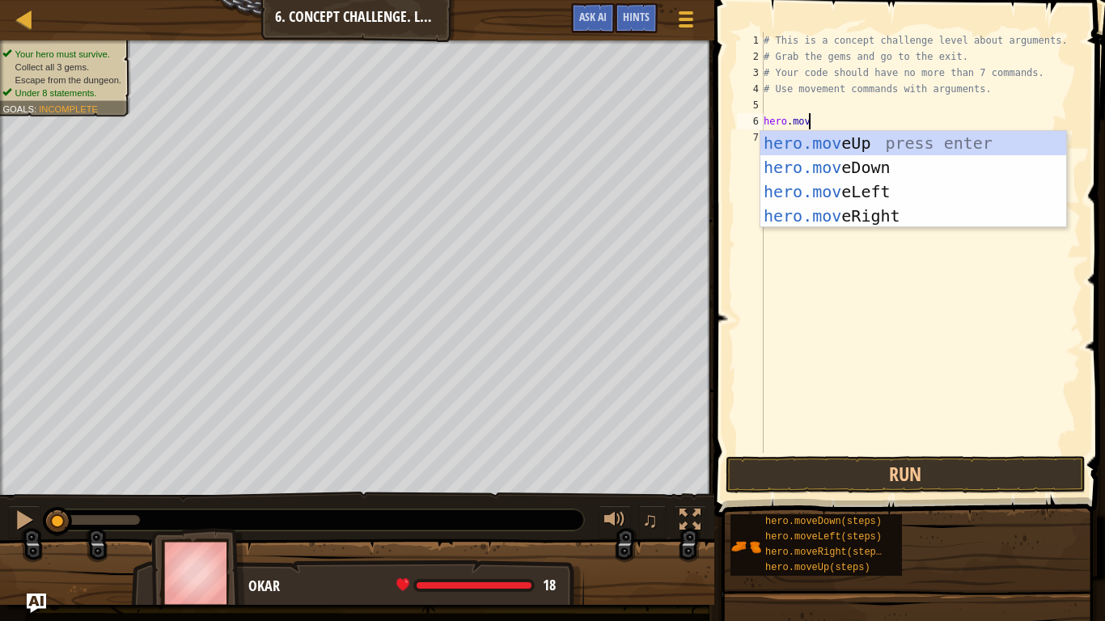
scroll to position [7, 6]
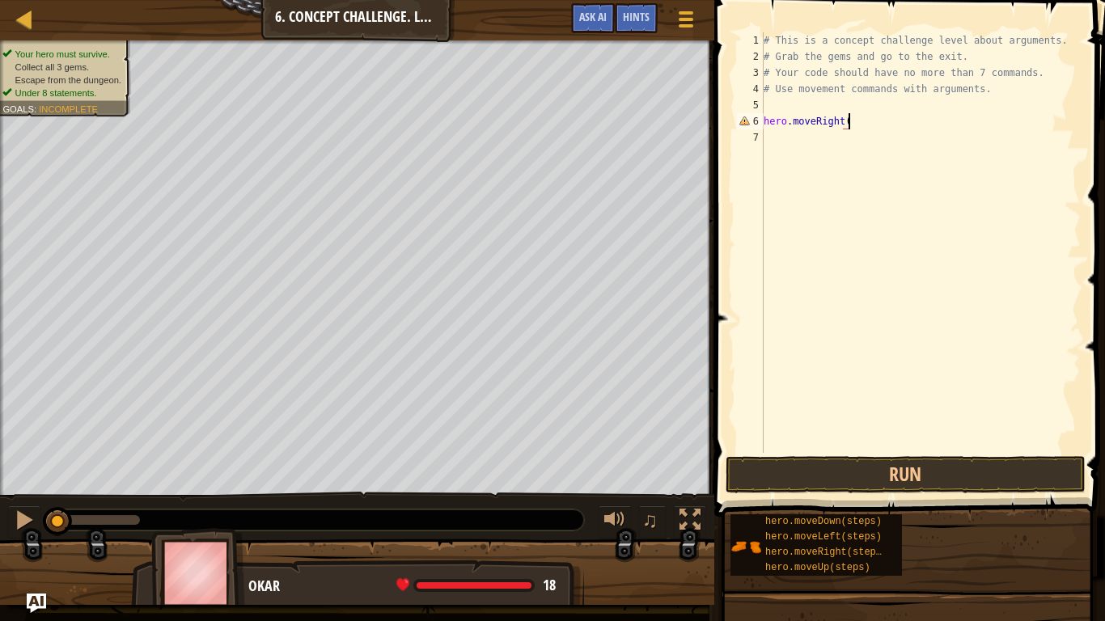
type textarea "hero.moveRight()"
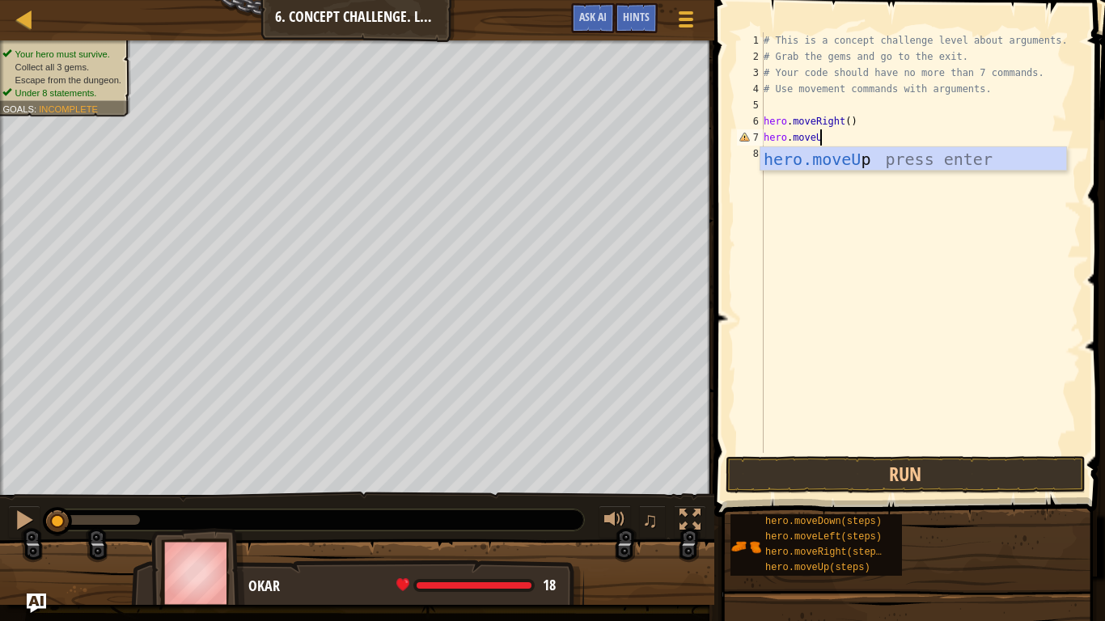
scroll to position [7, 8]
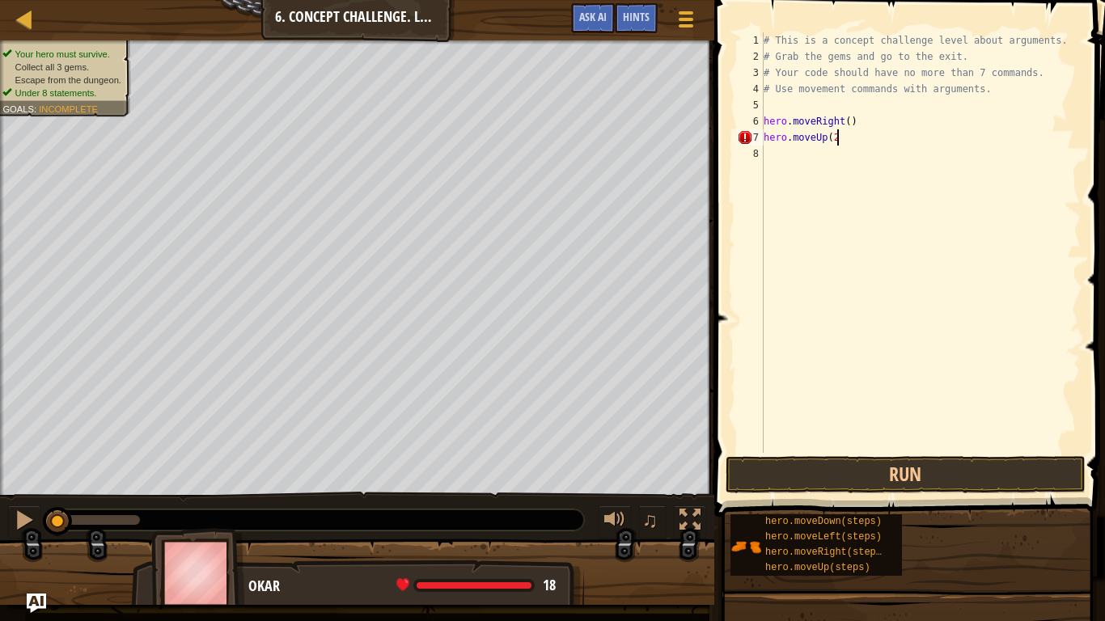
type textarea "hero.moveUp(2)"
type textarea "here.moveRight(2)"
click at [792, 150] on div "# This is a concept challenge level about arguments. # Grab the gems and go to …" at bounding box center [923, 258] width 315 height 453
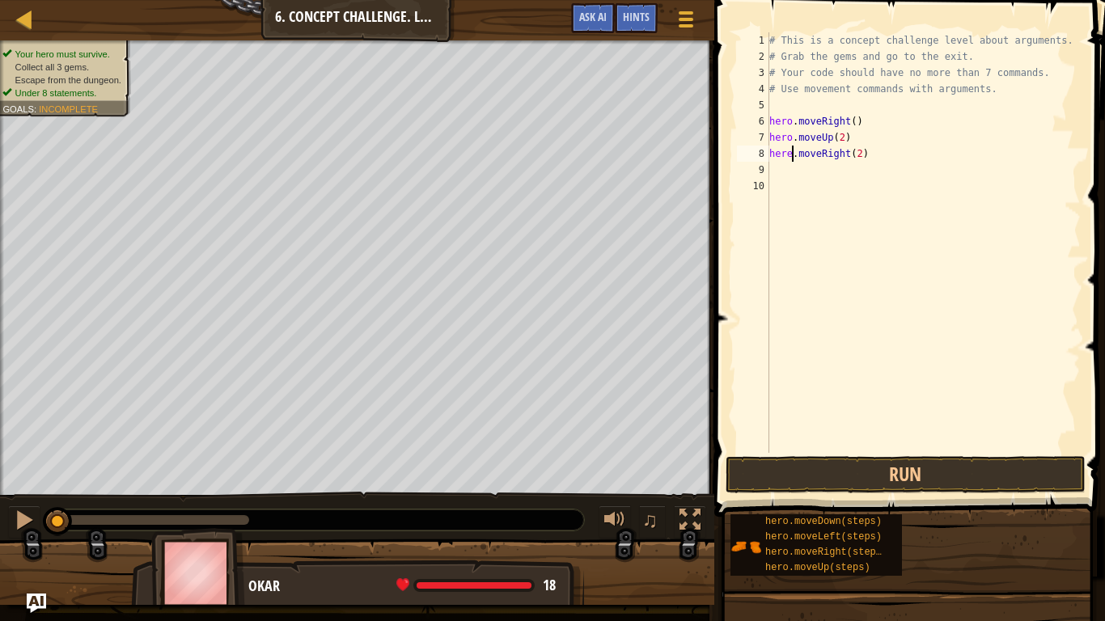
type textarea "hero.moveRight(2)"
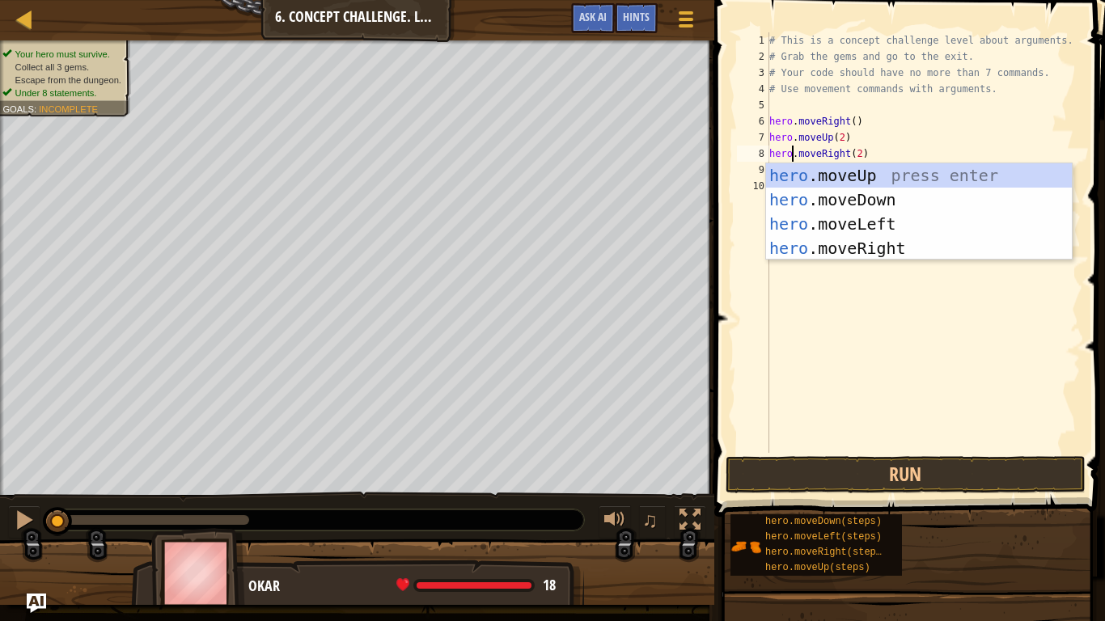
scroll to position [7, 4]
click at [885, 151] on div "# This is a concept challenge level about arguments. # Grab the gems and go to …" at bounding box center [923, 258] width 315 height 453
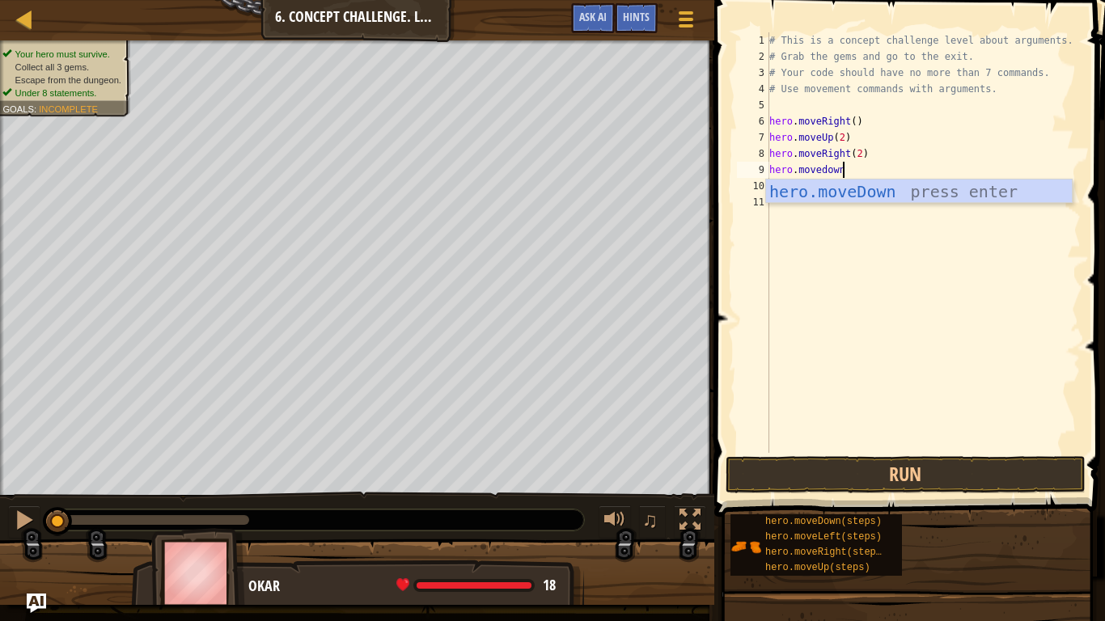
scroll to position [7, 11]
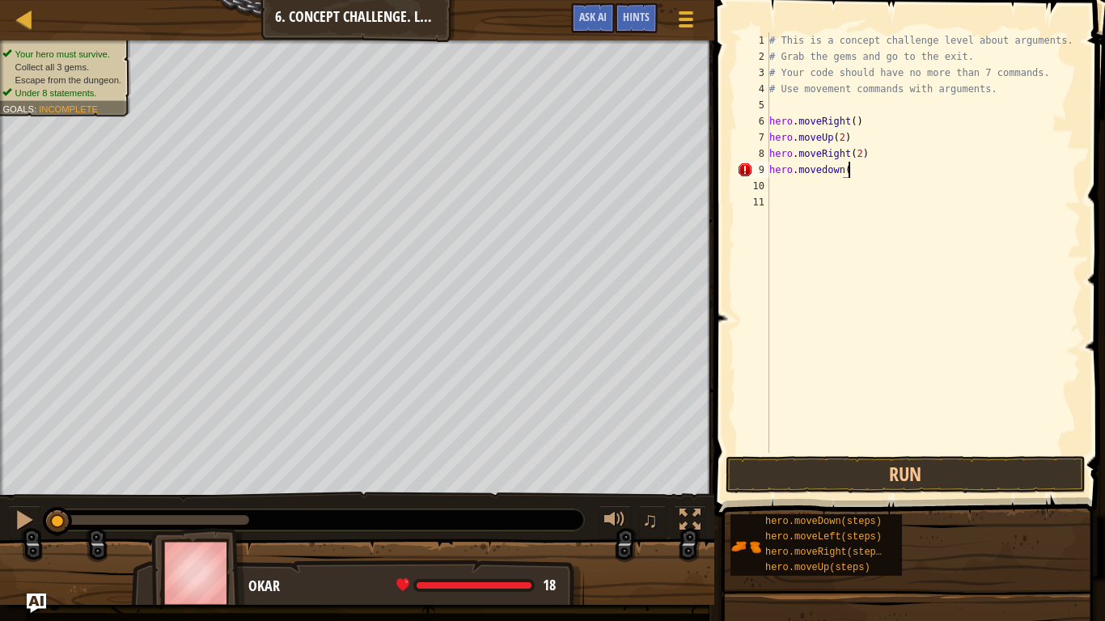
type textarea "hero.movedown()"
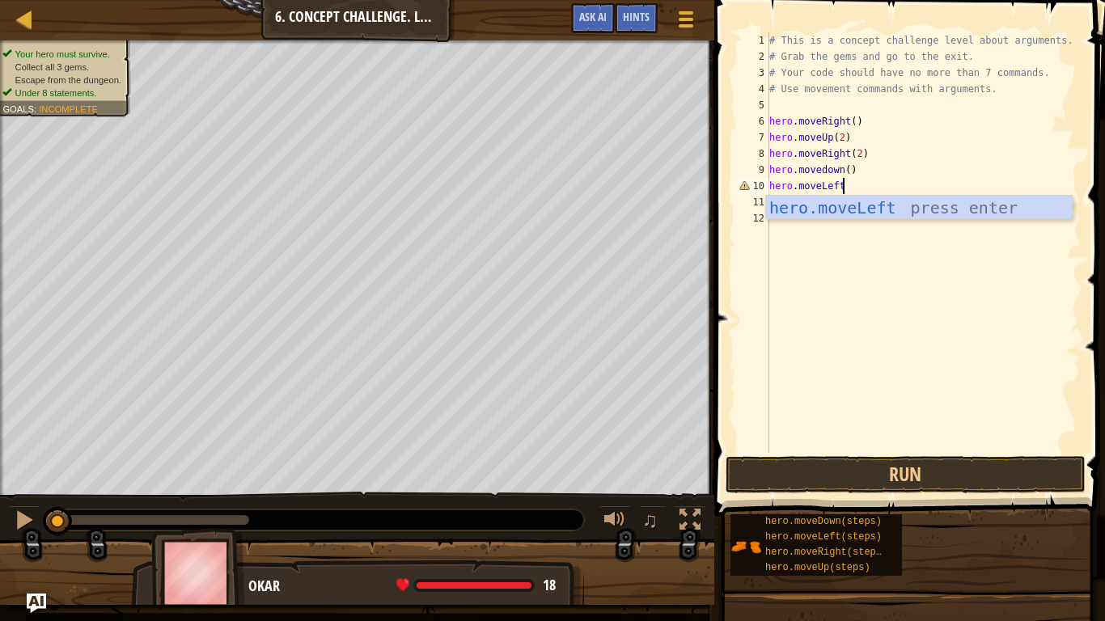
scroll to position [7, 10]
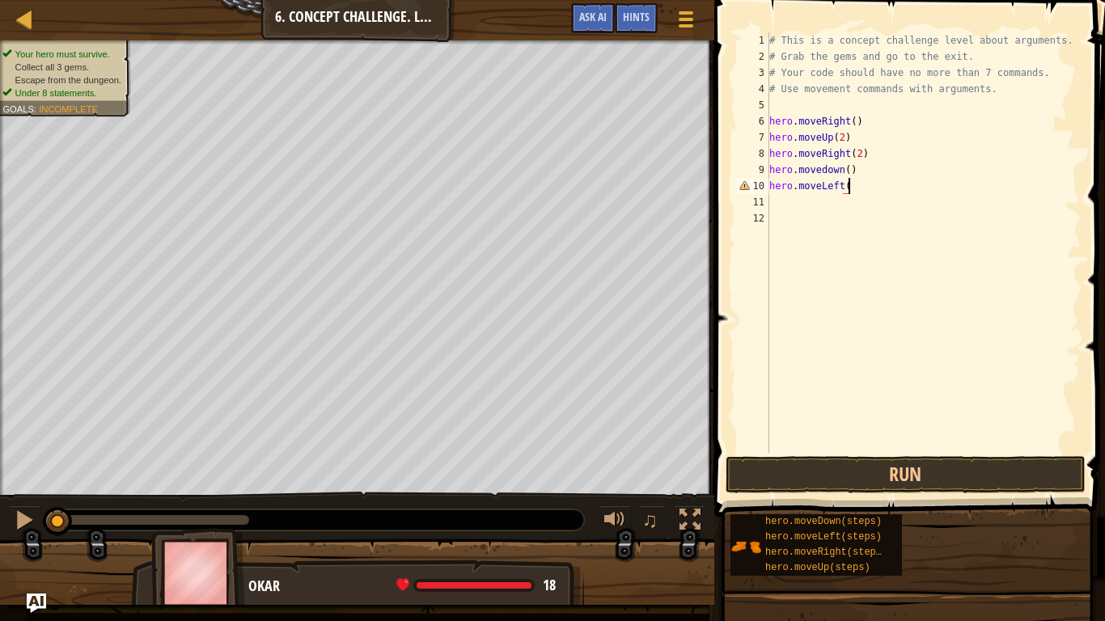
type textarea "hero.moveLeft()"
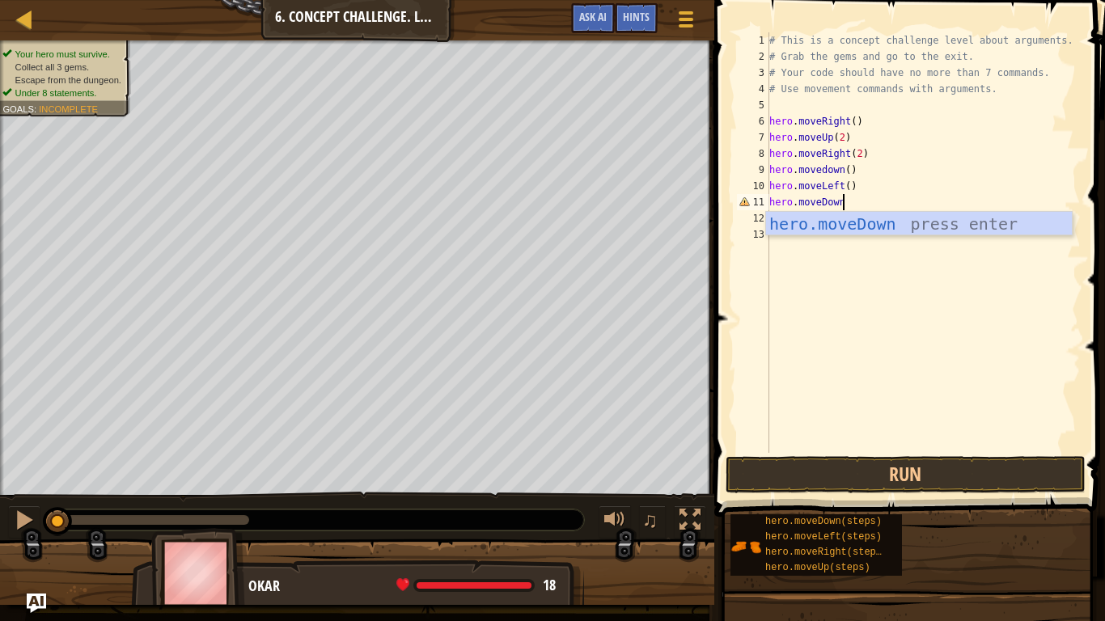
scroll to position [7, 11]
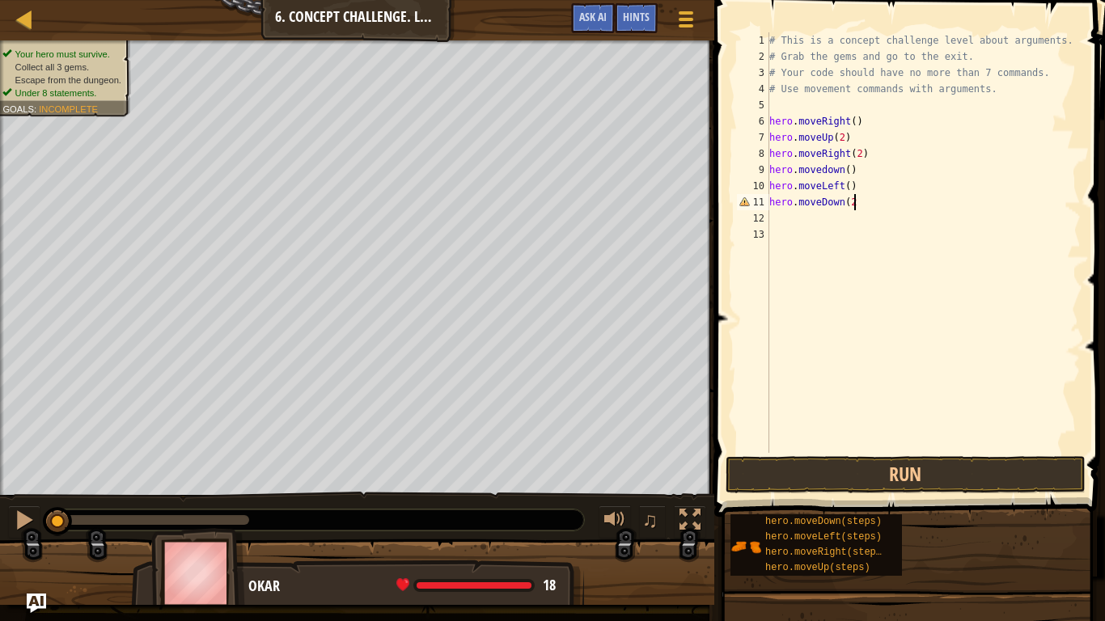
type textarea "hero.moveDown(2)"
type textarea "hero.moveRight(2)"
type textarea "hero.moveUp(2)"
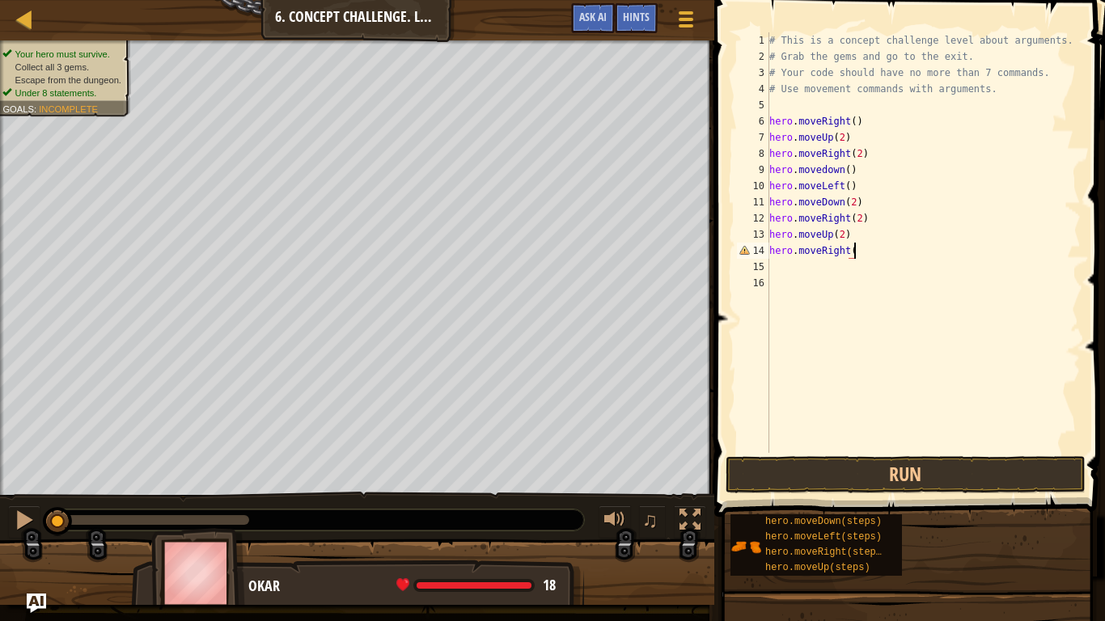
scroll to position [7, 12]
click at [852, 471] on button "Run" at bounding box center [906, 474] width 360 height 37
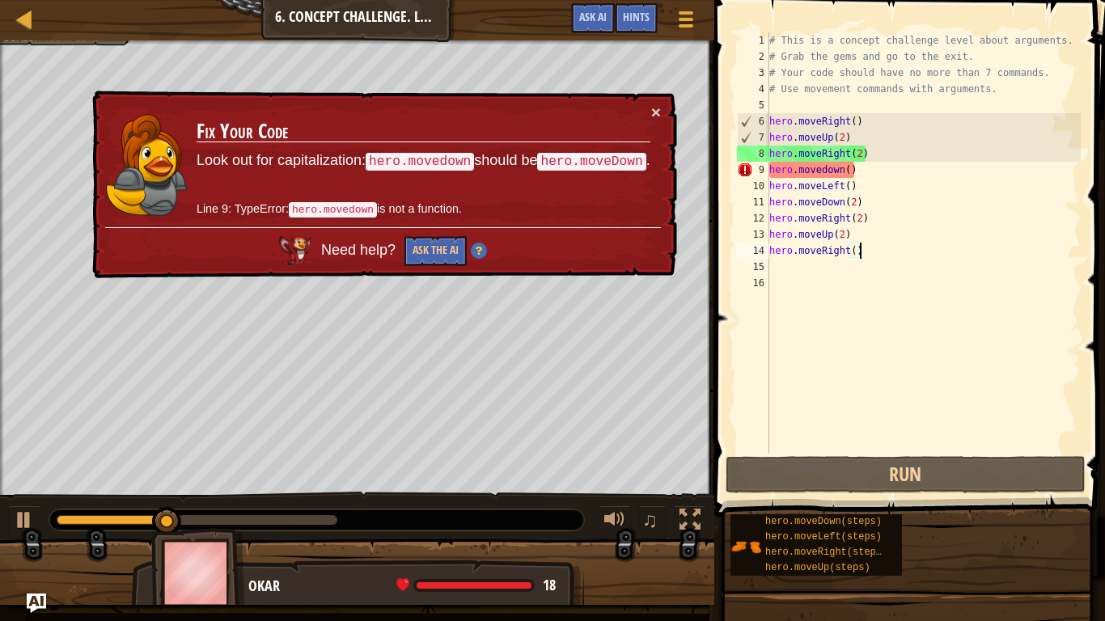
click at [824, 171] on div "# This is a concept challenge level about arguments. # Grab the gems and go to …" at bounding box center [923, 258] width 315 height 453
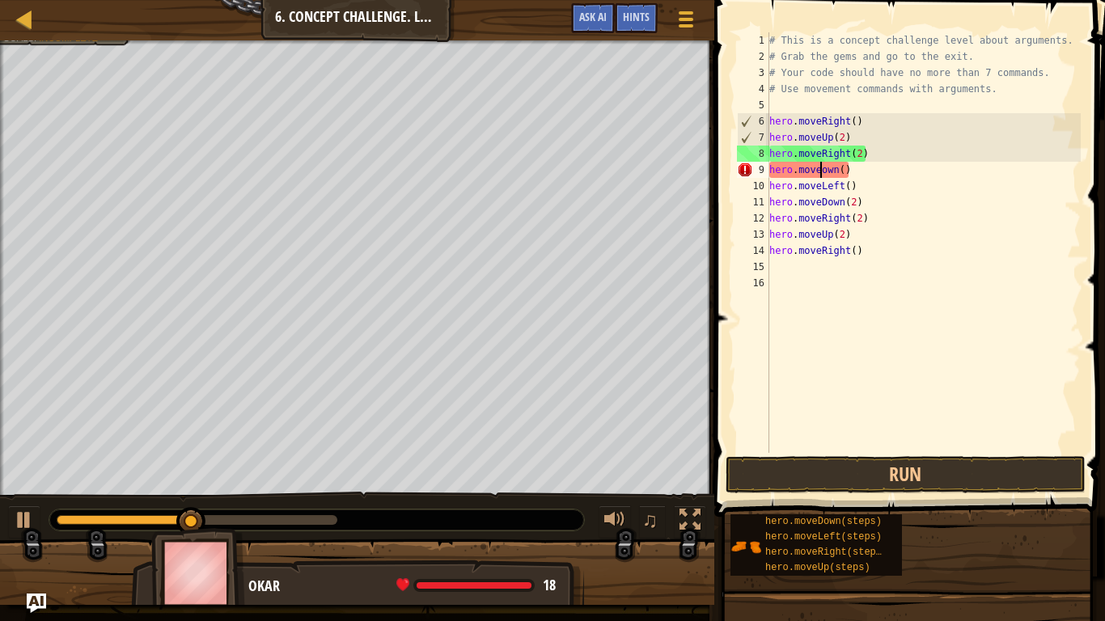
type textarea "hero.moveDown()"
click at [921, 277] on div "# This is a concept challenge level about arguments. # Grab the gems and go to …" at bounding box center [923, 258] width 315 height 453
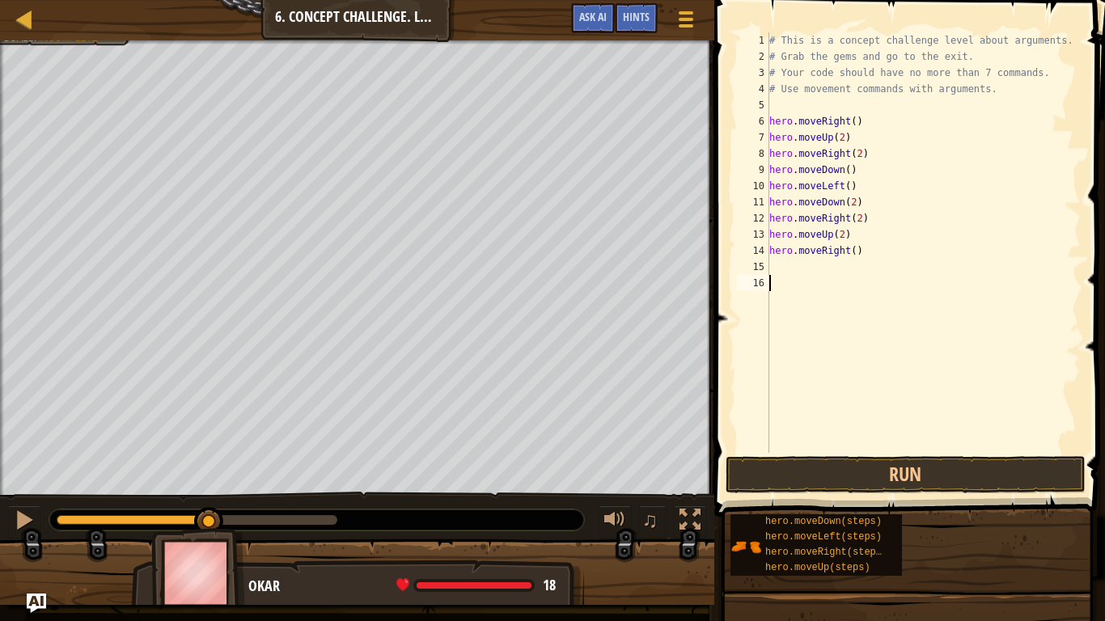
scroll to position [7, 0]
click at [839, 137] on div "# This is a concept challenge level about arguments. # Grab the gems and go to …" at bounding box center [923, 258] width 315 height 453
click at [844, 140] on div "# This is a concept challenge level about arguments. # Grab the gems and go to …" at bounding box center [923, 258] width 315 height 453
type textarea "hero.moveUp(3)"
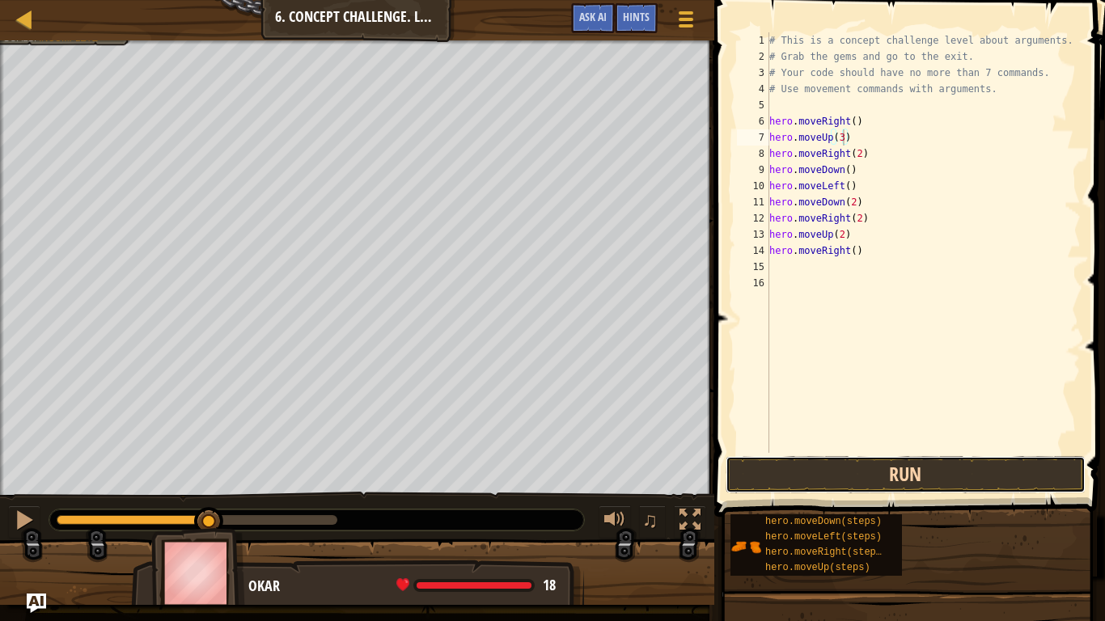
click at [892, 476] on button "Run" at bounding box center [906, 474] width 360 height 37
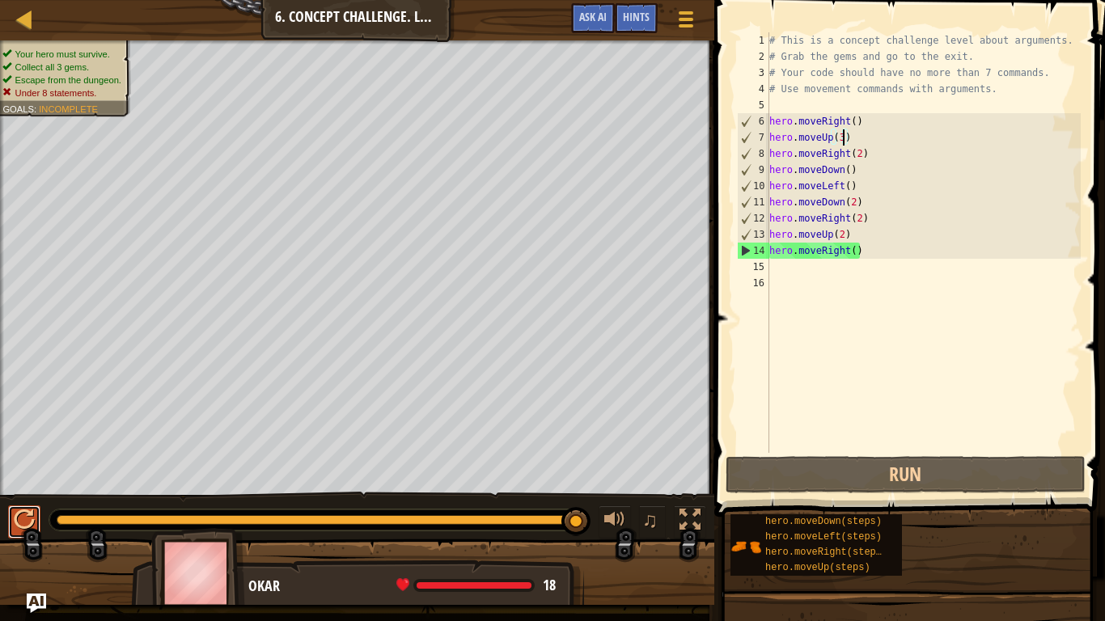
click at [21, 521] on div at bounding box center [24, 520] width 21 height 21
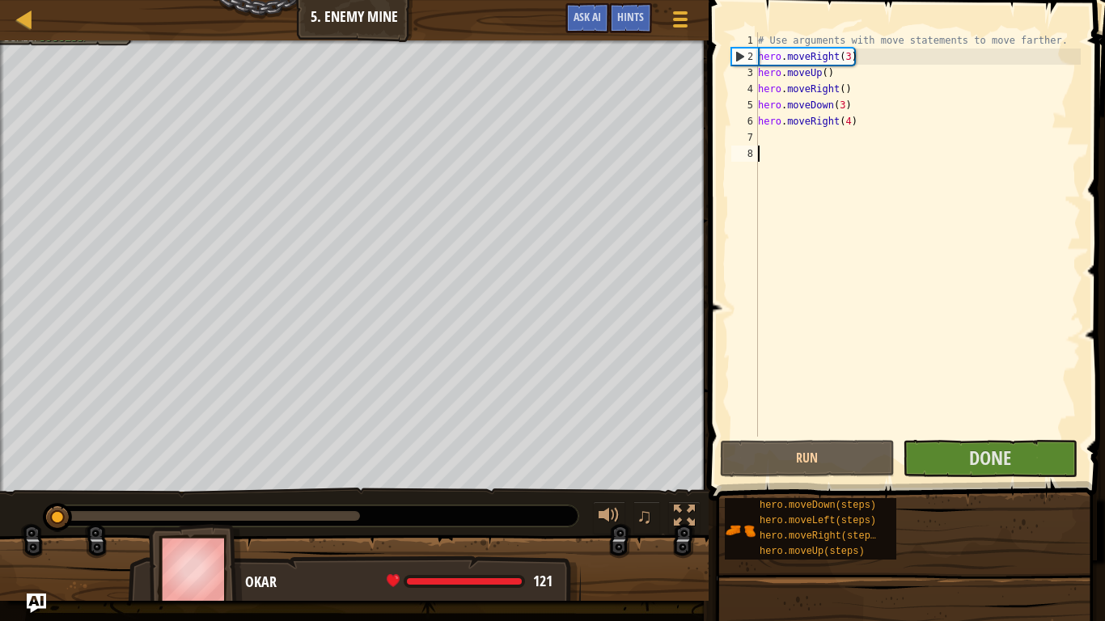
click at [956, 438] on span at bounding box center [908, 227] width 409 height 548
click at [957, 446] on button "Done" at bounding box center [990, 458] width 175 height 37
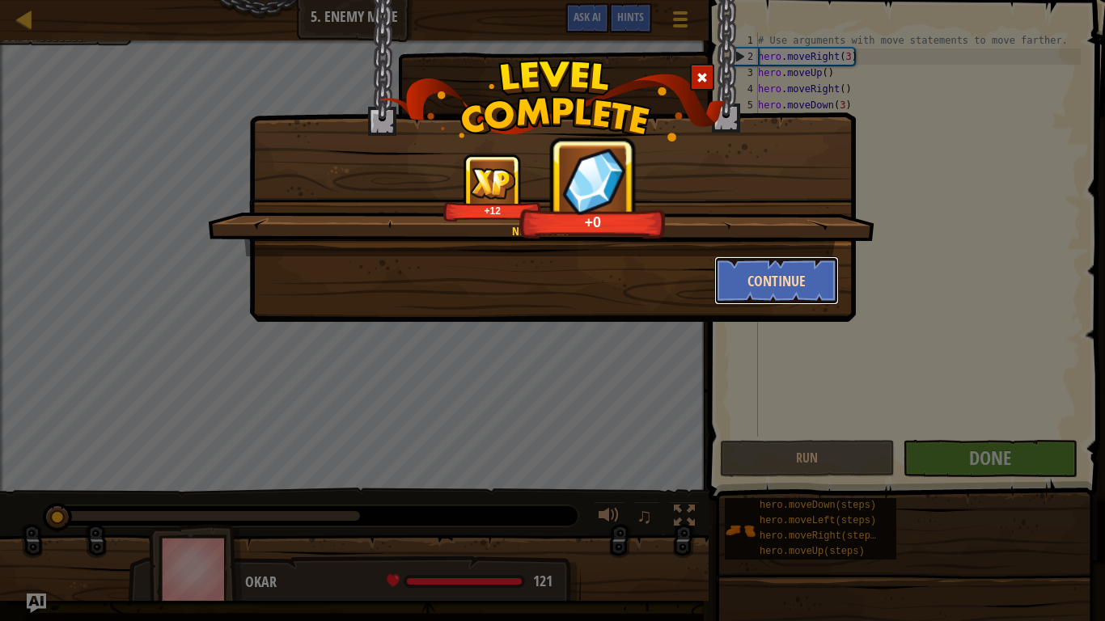
click at [780, 295] on button "Continue" at bounding box center [776, 280] width 125 height 49
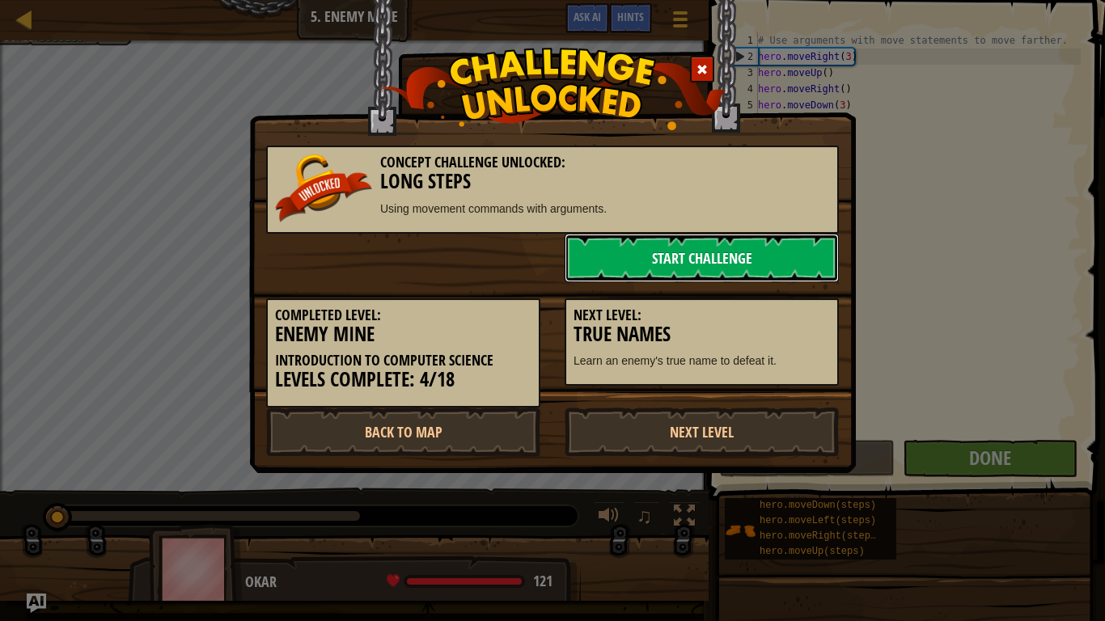
click at [641, 249] on link "Start Challenge" at bounding box center [702, 258] width 274 height 49
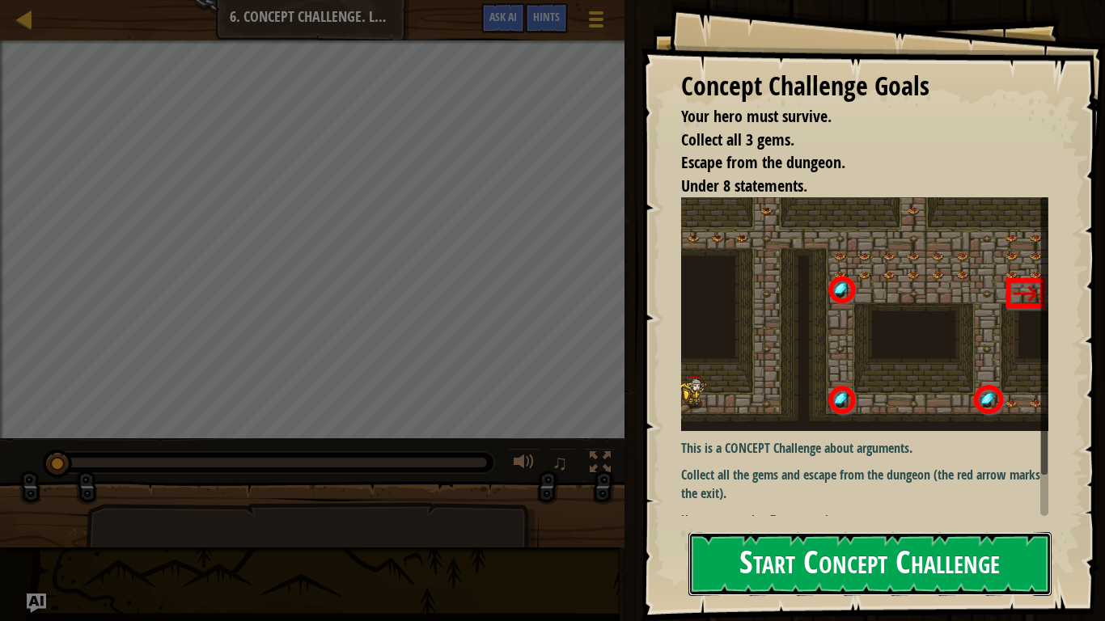
click at [813, 551] on button "Start Concept Challenge" at bounding box center [869, 564] width 363 height 64
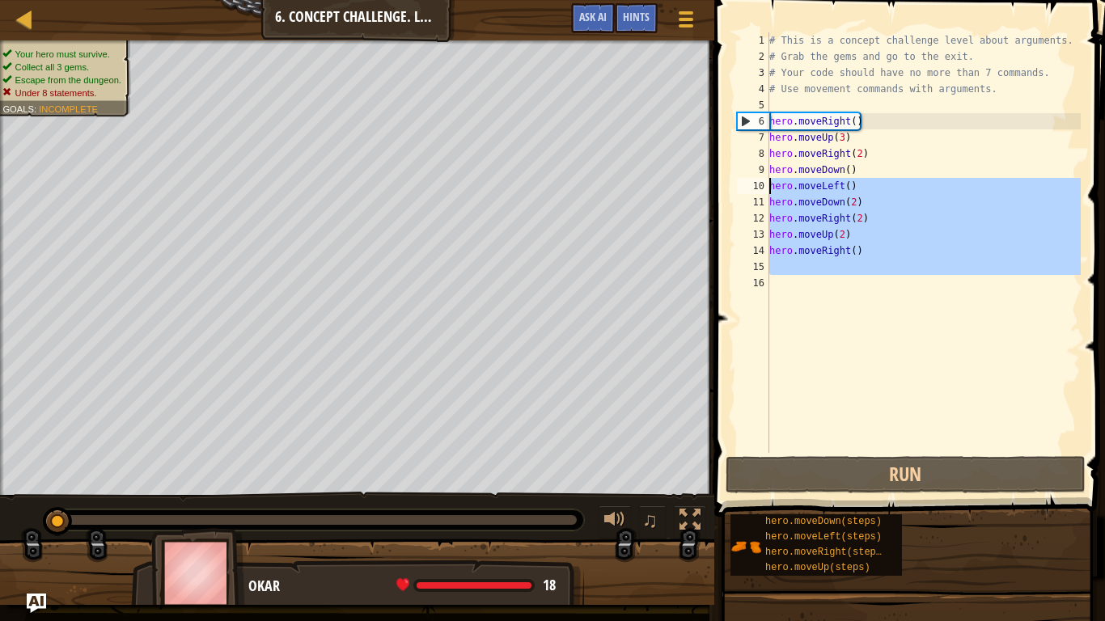
drag, startPoint x: 794, startPoint y: 313, endPoint x: 758, endPoint y: 184, distance: 134.4
click at [758, 184] on div "1 2 3 4 5 6 7 8 9 10 11 12 13 14 15 16 # This is a concept challenge level abou…" at bounding box center [907, 242] width 347 height 421
click at [848, 171] on div "# This is a concept challenge level about arguments. # Grab the gems and go to …" at bounding box center [923, 258] width 315 height 453
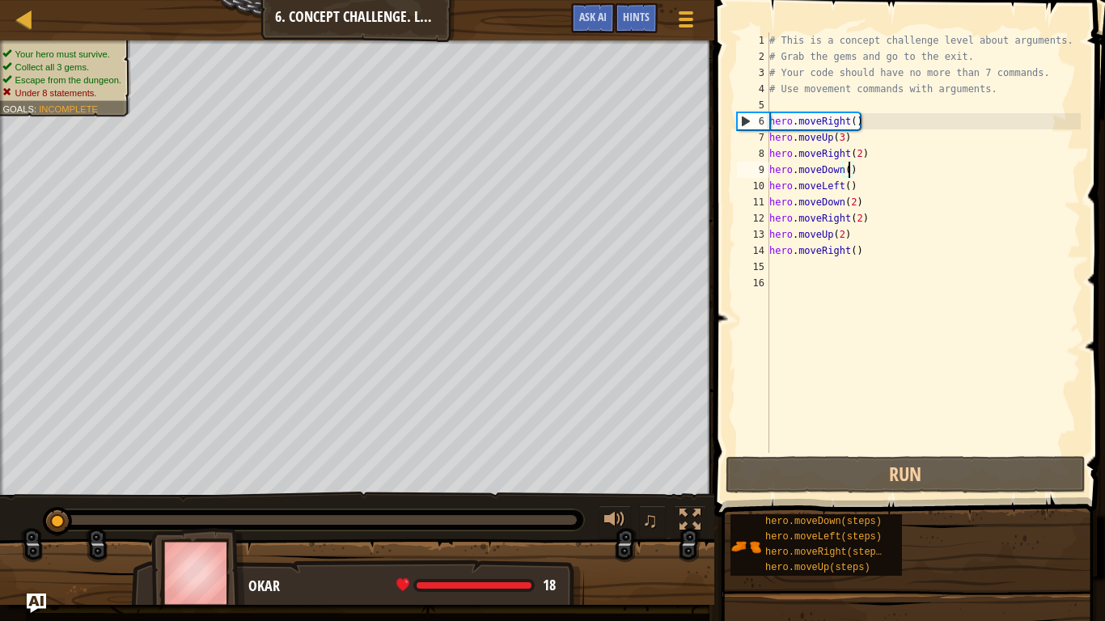
scroll to position [7, 12]
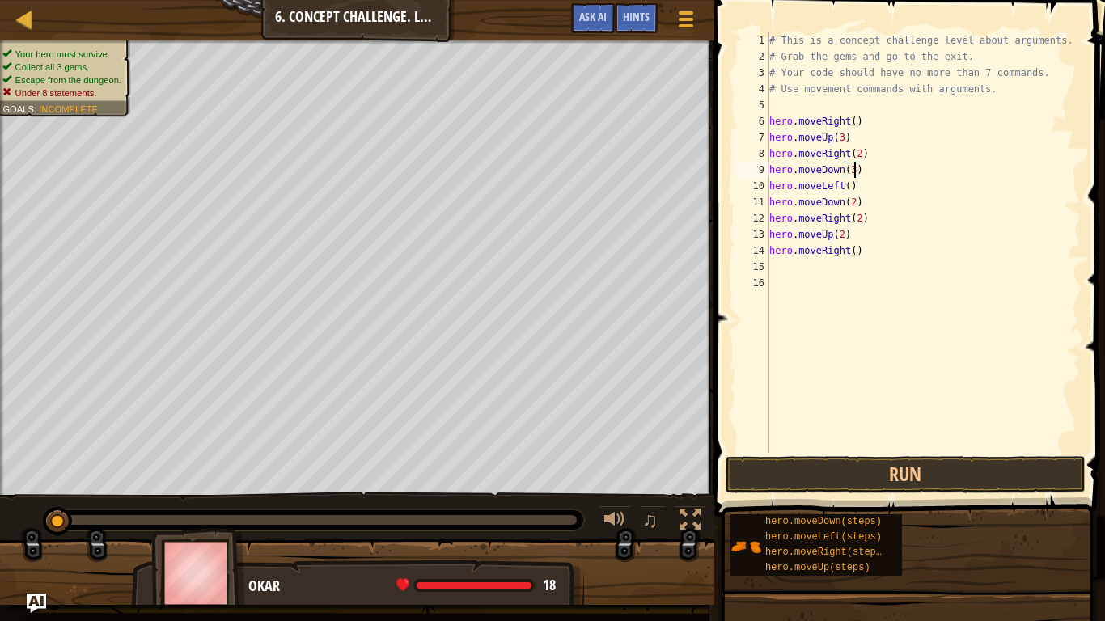
click at [843, 201] on div "# This is a concept challenge level about arguments. # Grab the gems and go to …" at bounding box center [923, 258] width 315 height 453
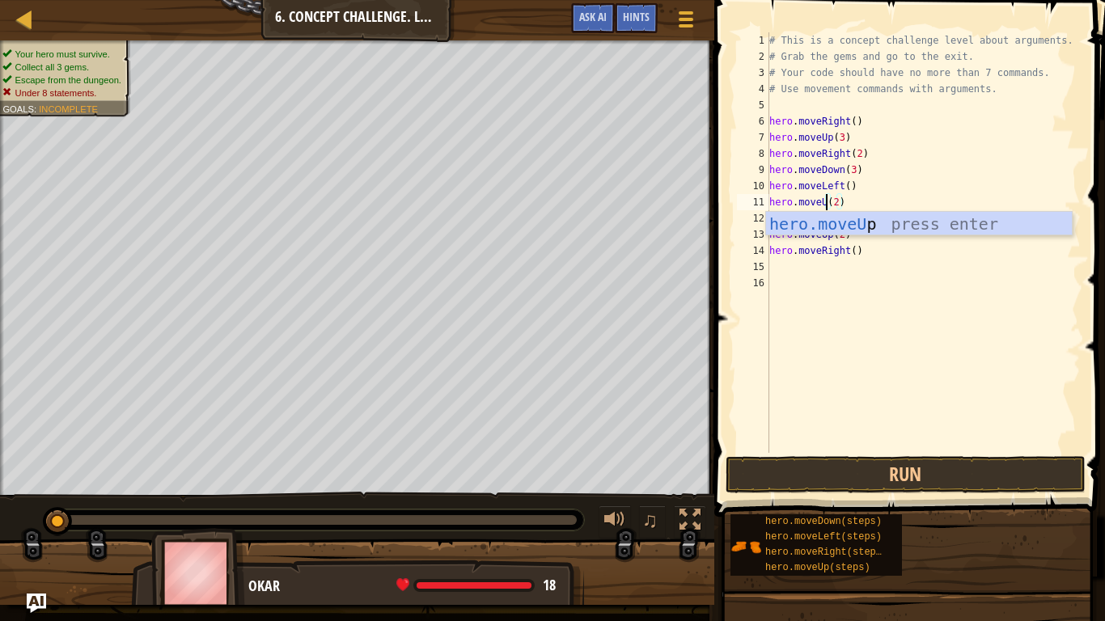
scroll to position [7, 10]
click at [876, 199] on div "# This is a concept challenge level about arguments. # Grab the gems and go to …" at bounding box center [923, 258] width 315 height 453
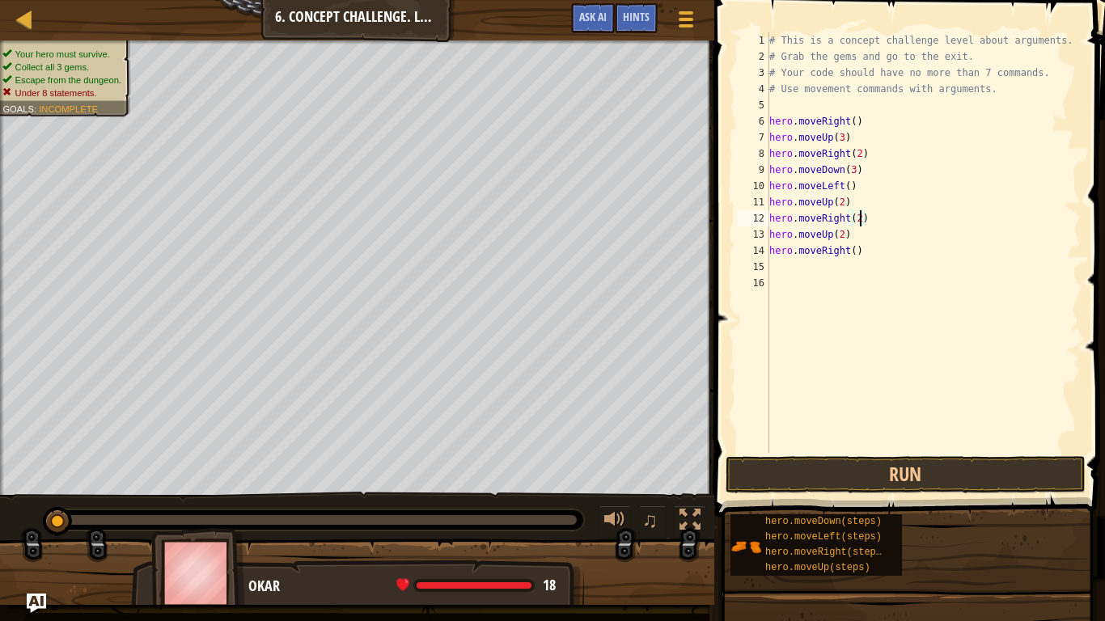
click at [857, 218] on div "# This is a concept challenge level about arguments. # Grab the gems and go to …" at bounding box center [923, 258] width 315 height 453
type textarea "hero.moveRight(3)"
click at [925, 476] on button "Run" at bounding box center [906, 474] width 360 height 37
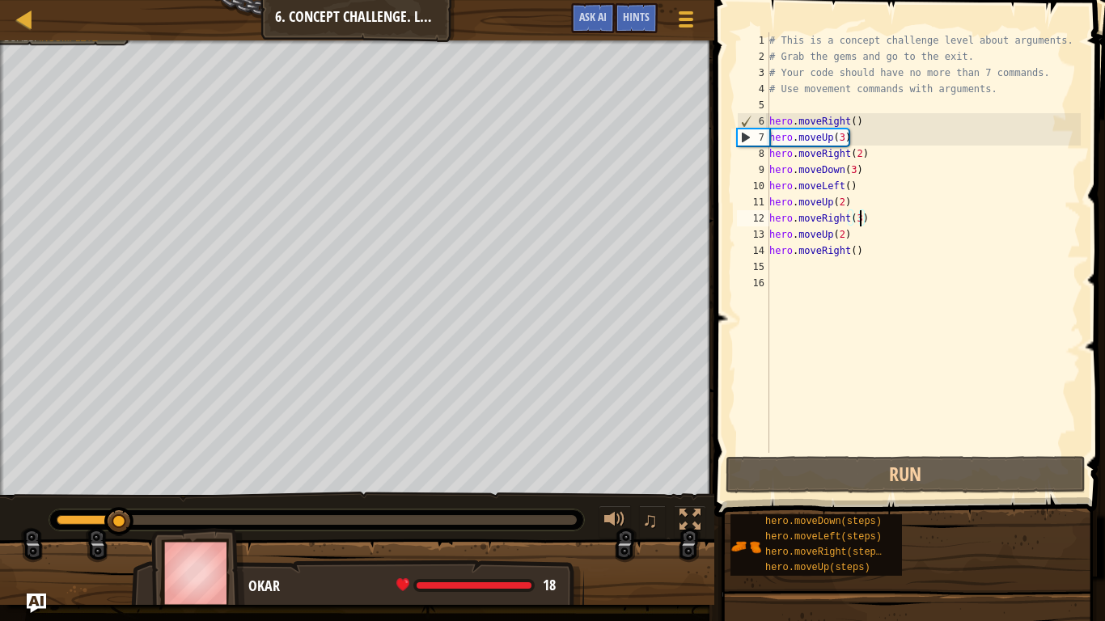
click at [897, 267] on div "# This is a concept challenge level about arguments. # Grab the gems and go to …" at bounding box center [923, 258] width 315 height 453
click at [877, 254] on div "# This is a concept challenge level about arguments. # Grab the gems and go to …" at bounding box center [923, 258] width 315 height 453
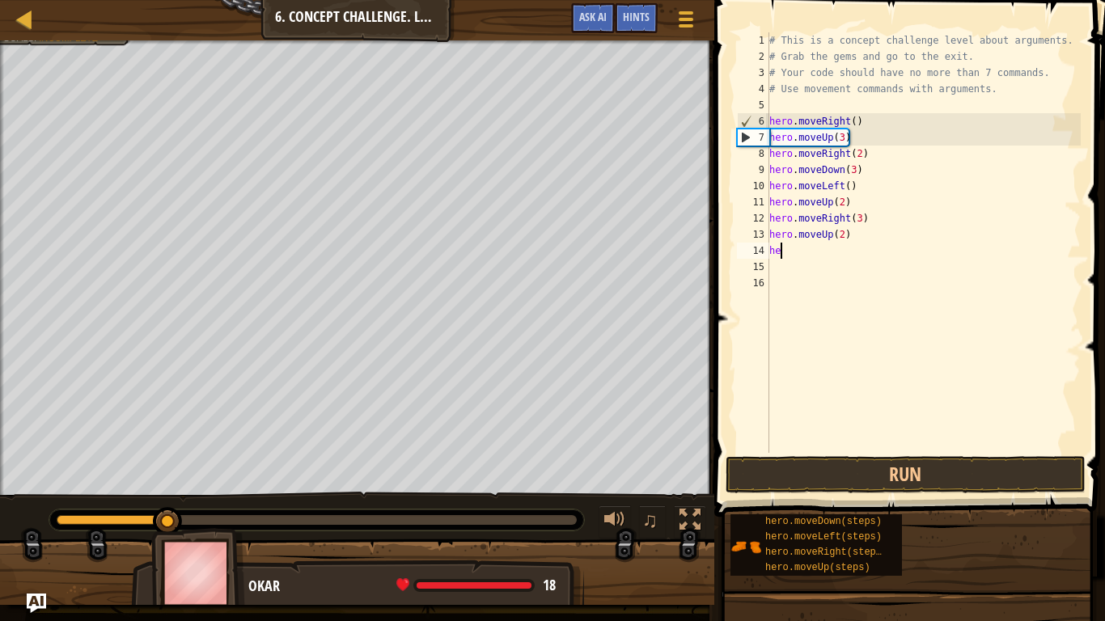
type textarea "h"
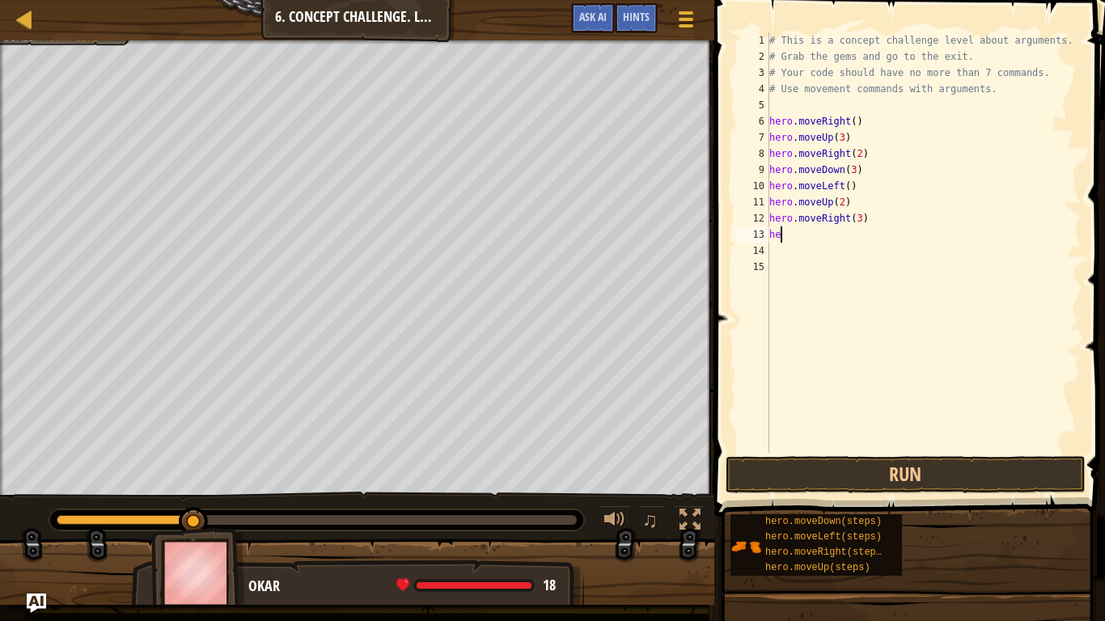
type textarea "h"
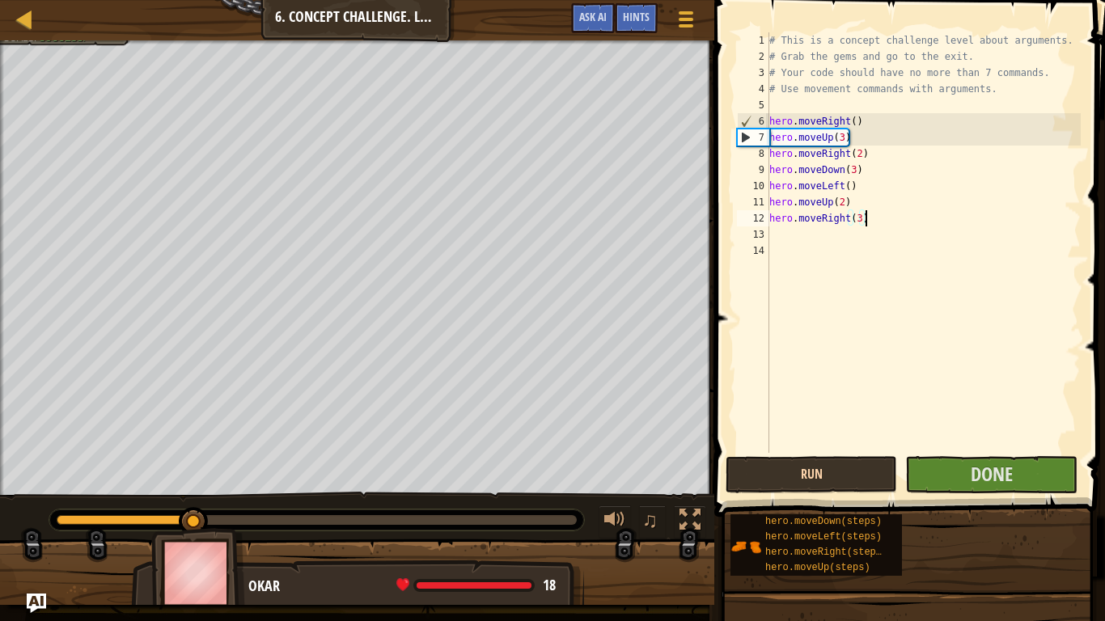
type textarea "hero.moveRight(3)"
click at [853, 467] on button "Run" at bounding box center [811, 474] width 171 height 37
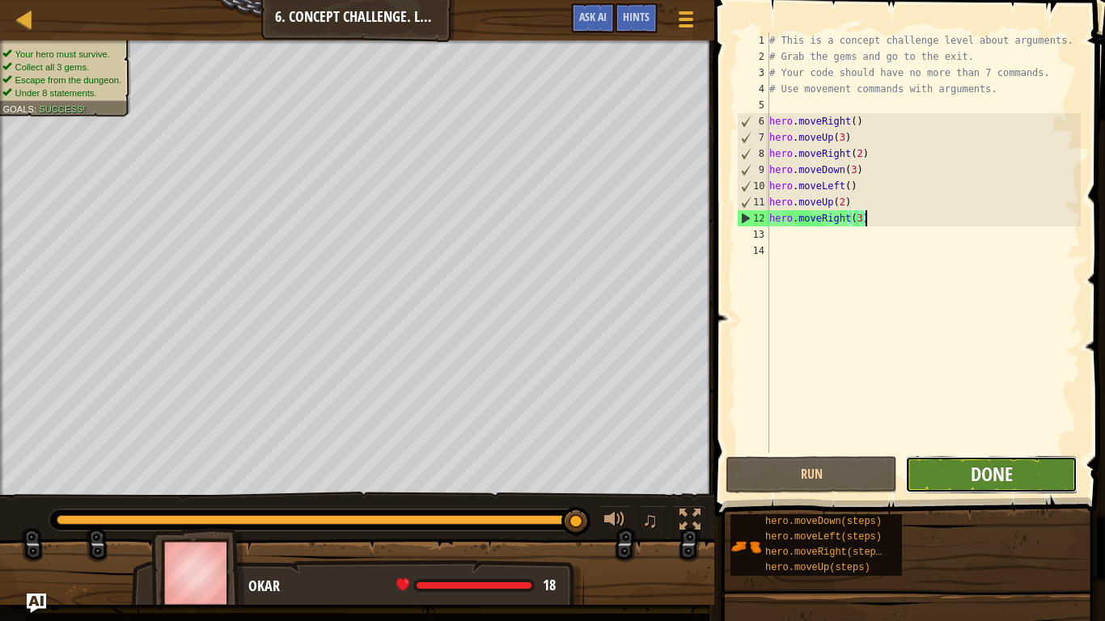
click at [1009, 473] on span "Done" at bounding box center [992, 474] width 42 height 26
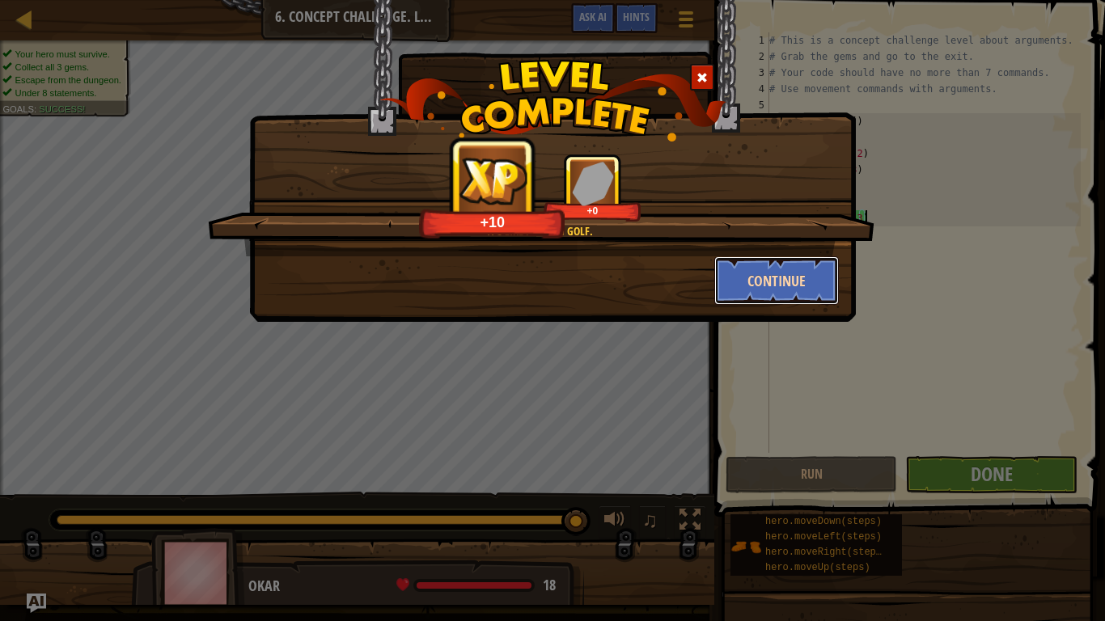
click at [774, 269] on button "Continue" at bounding box center [776, 280] width 125 height 49
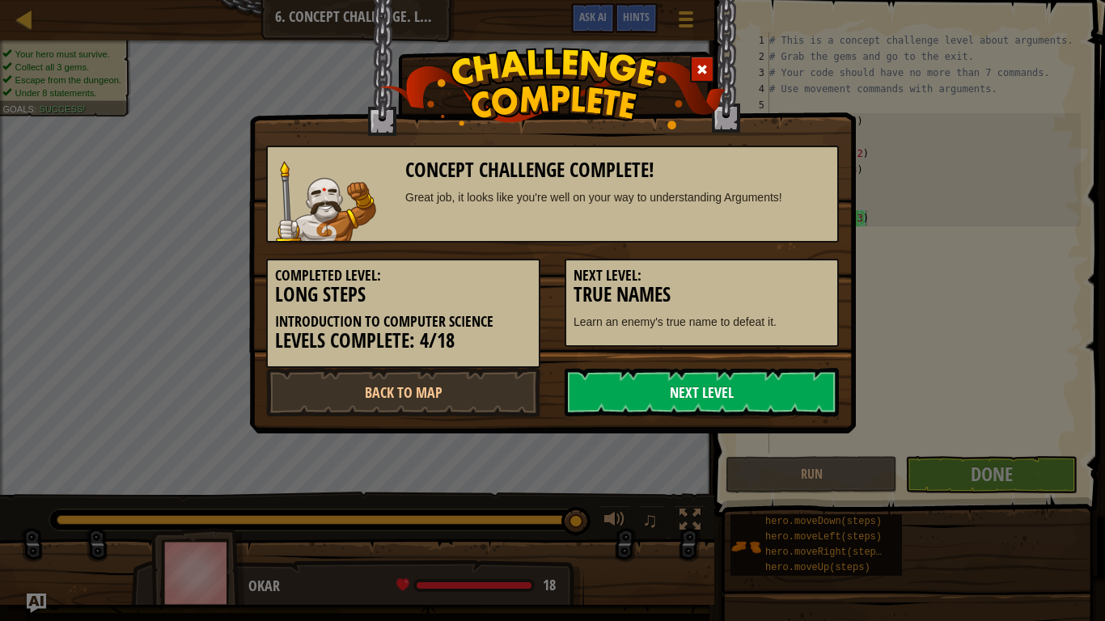
click at [718, 372] on link "Next Level" at bounding box center [702, 392] width 274 height 49
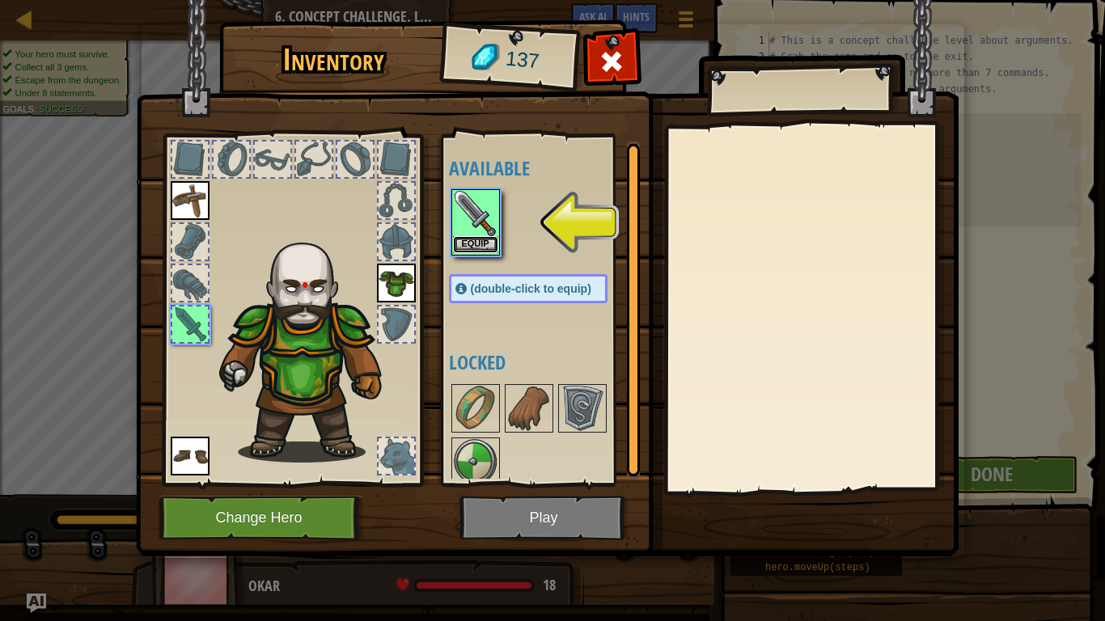
click at [489, 248] on button "Equip" at bounding box center [475, 244] width 45 height 17
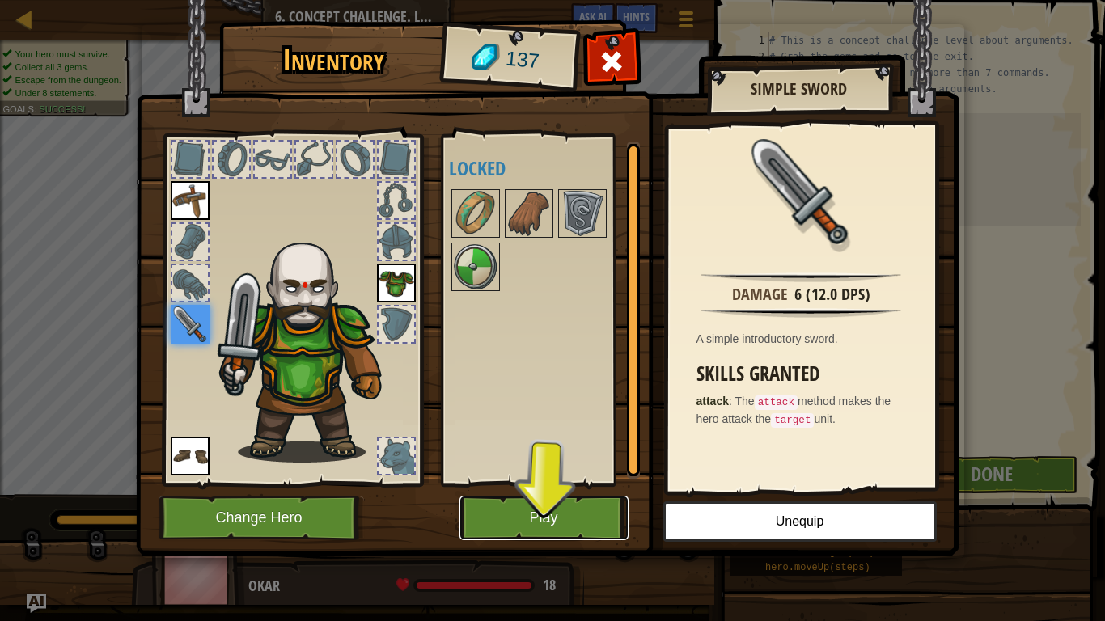
click at [575, 511] on button "Play" at bounding box center [543, 518] width 169 height 44
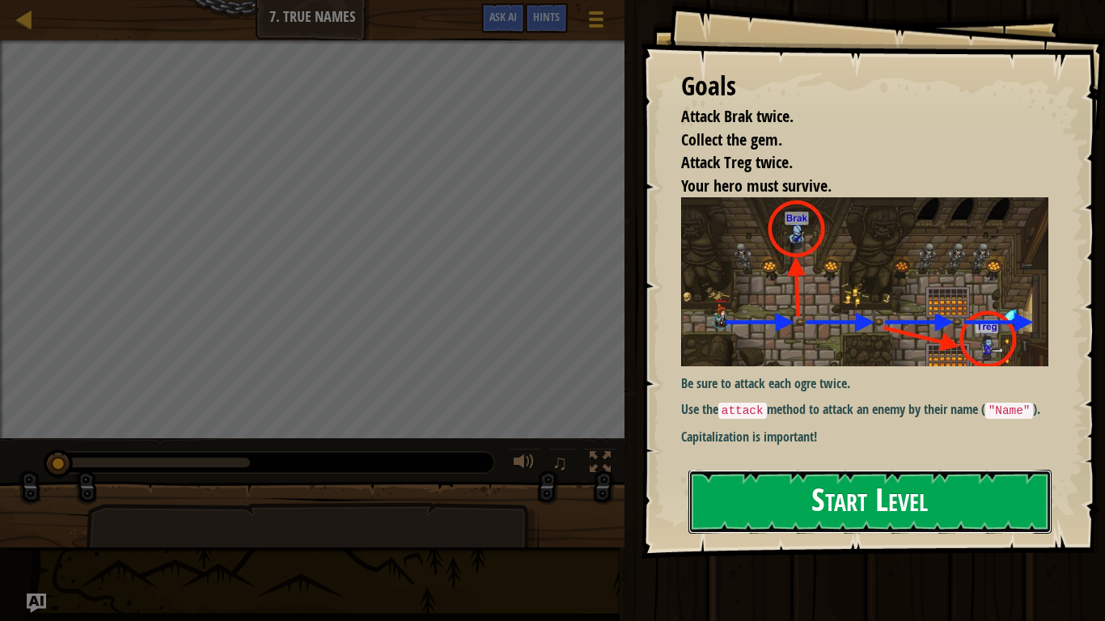
click at [901, 478] on button "Start Level" at bounding box center [869, 502] width 363 height 64
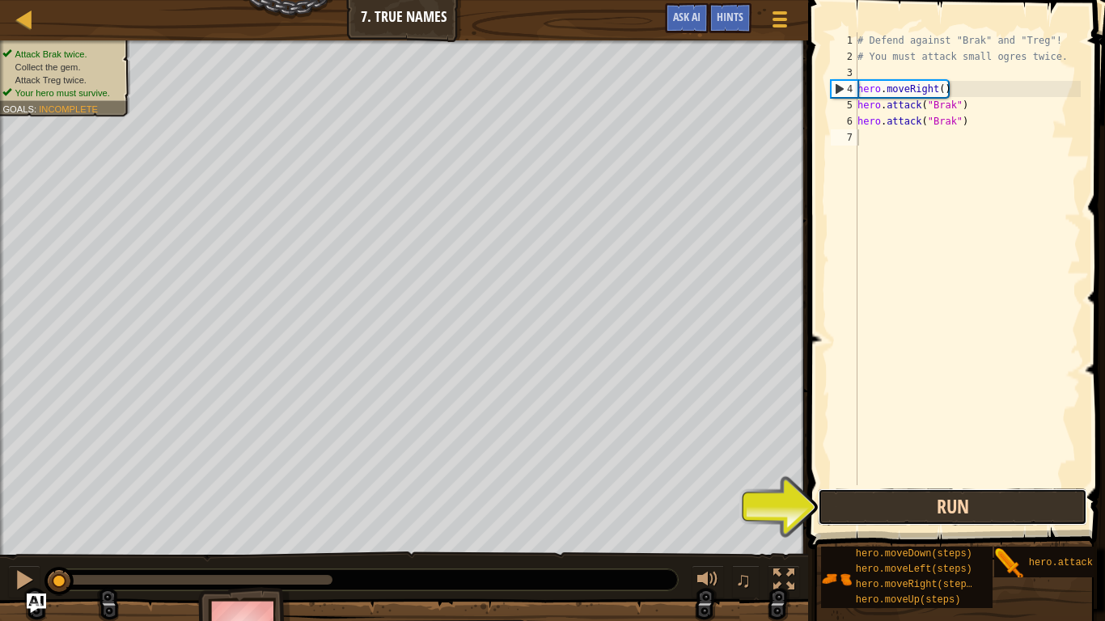
click at [865, 510] on button "Run" at bounding box center [952, 507] width 269 height 37
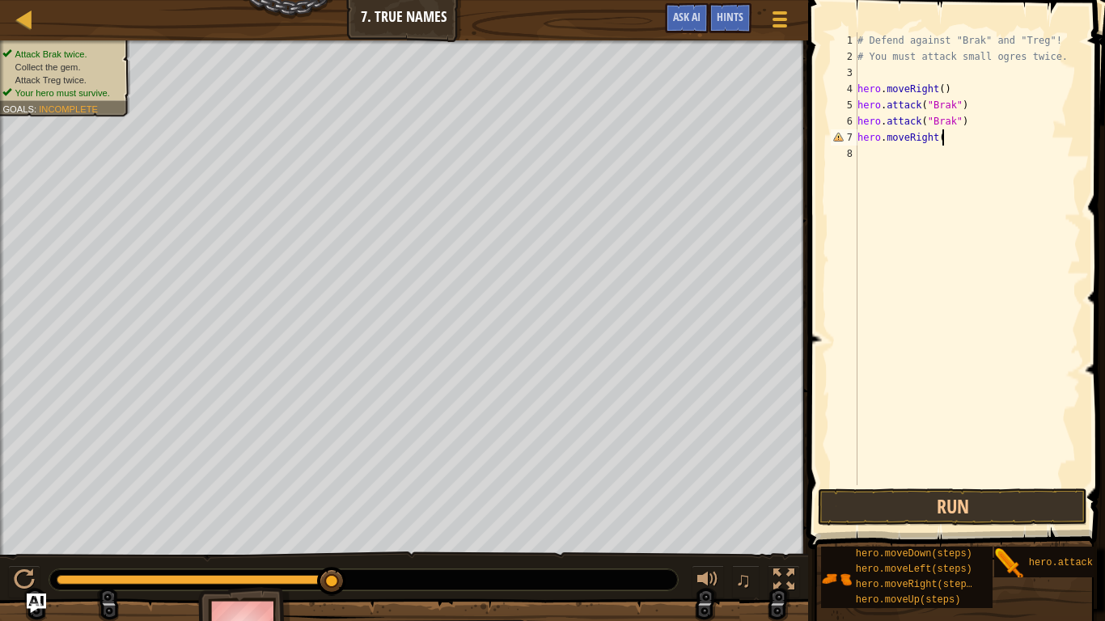
scroll to position [7, 11]
type textarea "hero.moveRight(2)"
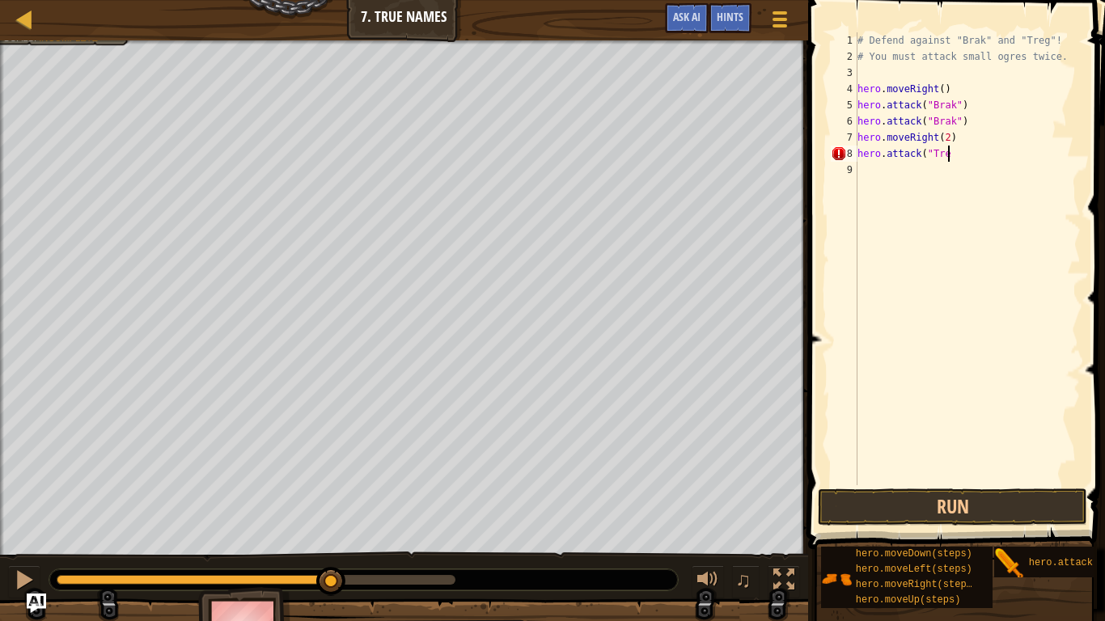
scroll to position [7, 13]
type textarea "hero.attack("Treg")"
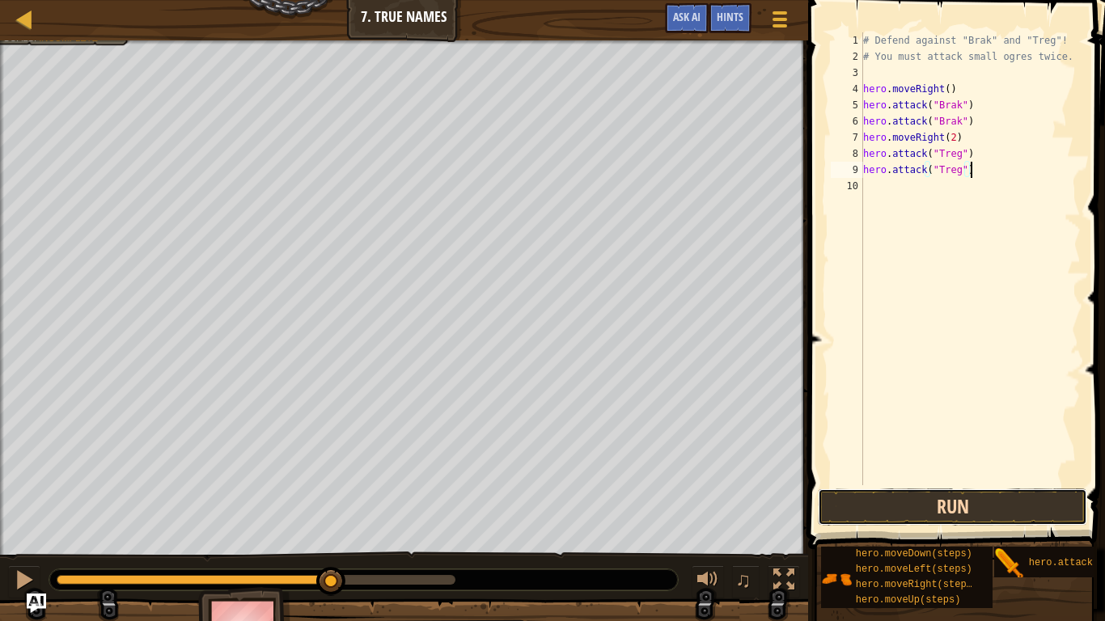
click at [887, 506] on button "Run" at bounding box center [952, 507] width 269 height 37
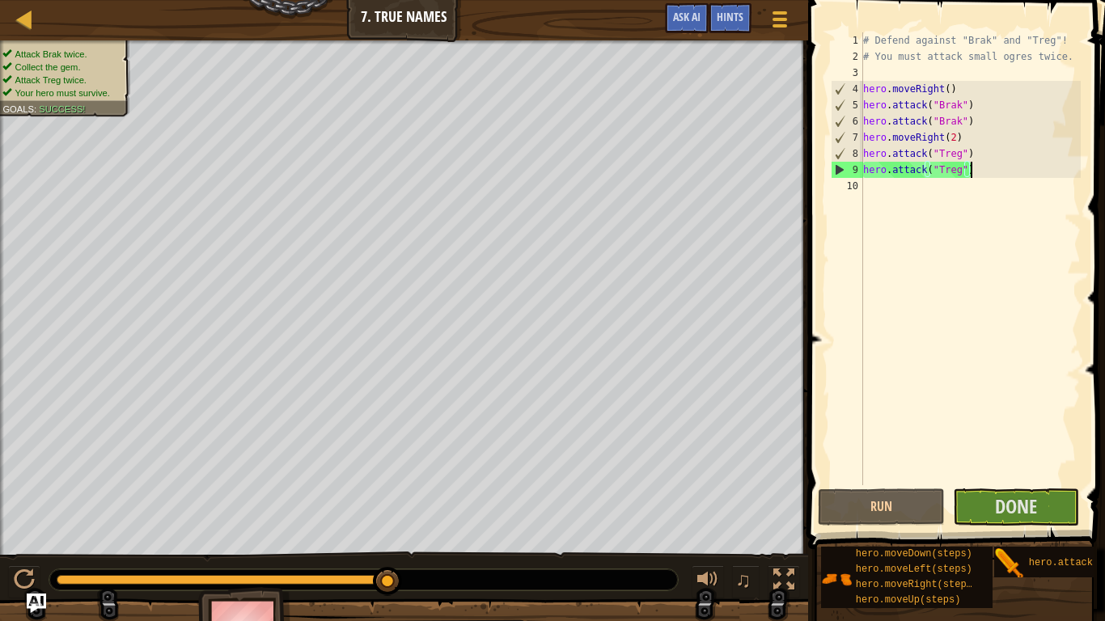
click at [931, 192] on div "# Defend against "Brak" and "Treg"! # You must attack small ogres twice. hero .…" at bounding box center [970, 274] width 221 height 485
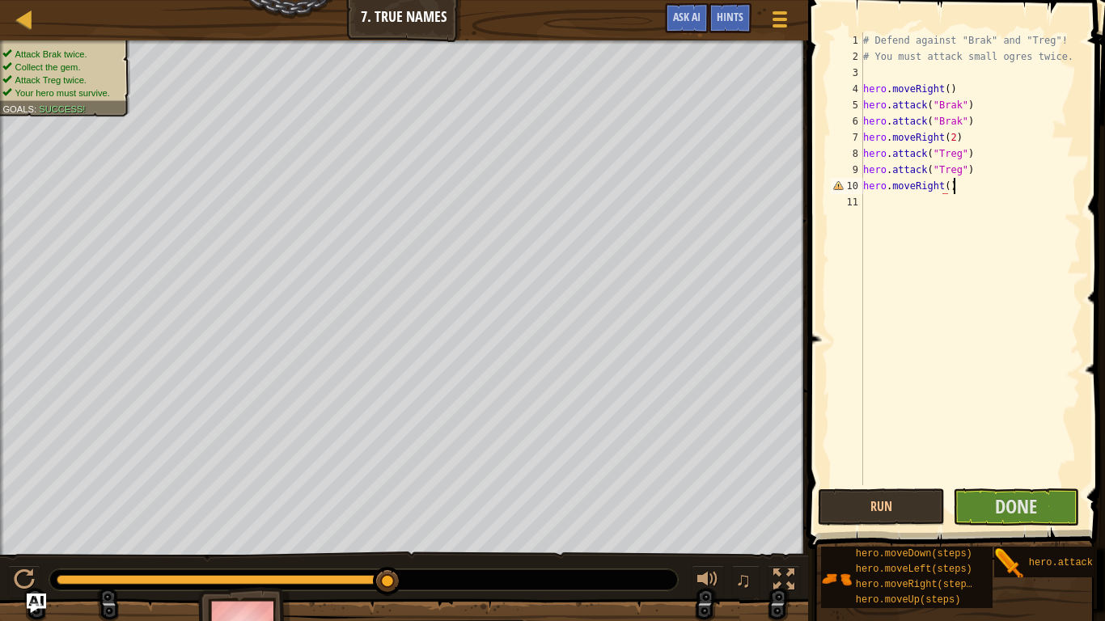
scroll to position [7, 12]
type textarea "hero.moveRight()"
click at [921, 506] on button "Run" at bounding box center [881, 507] width 127 height 37
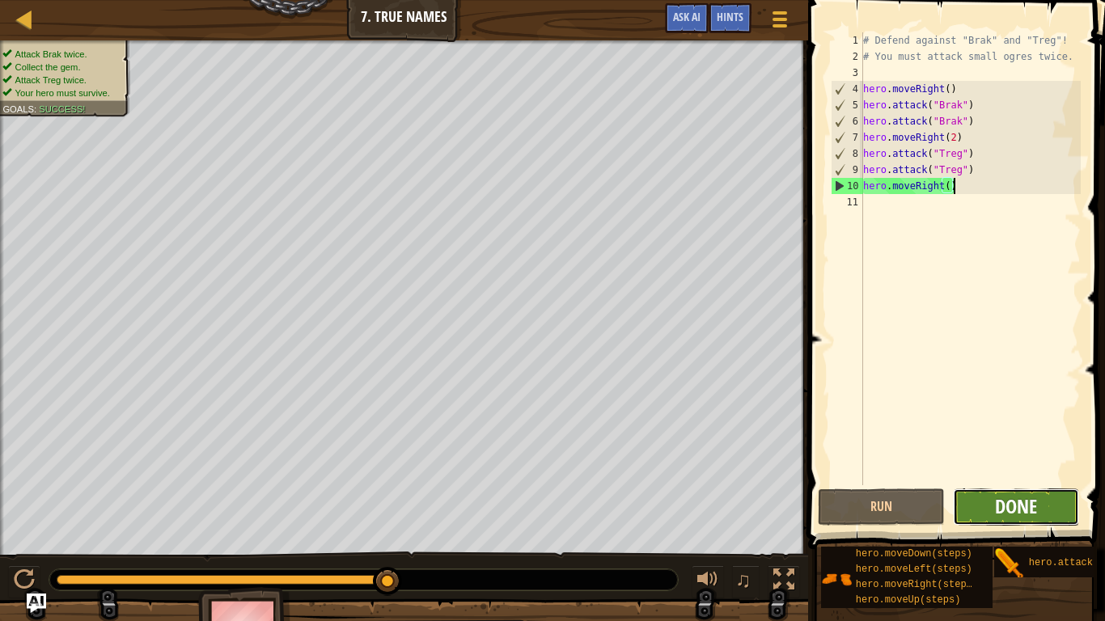
click at [1035, 511] on span "Done" at bounding box center [1016, 506] width 42 height 26
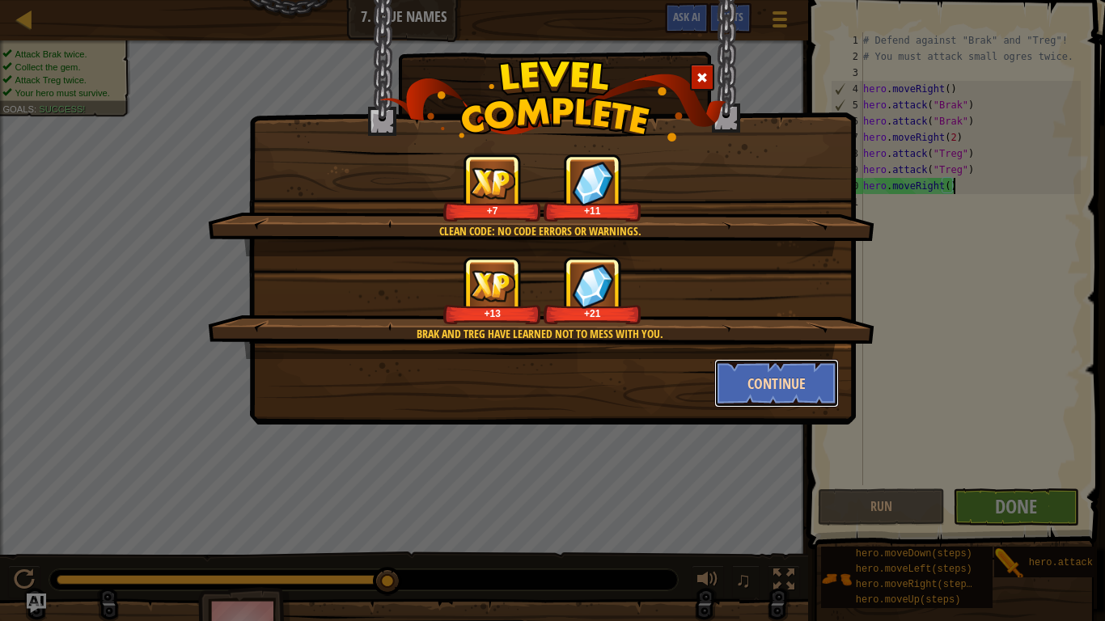
click at [781, 397] on button "Continue" at bounding box center [776, 383] width 125 height 49
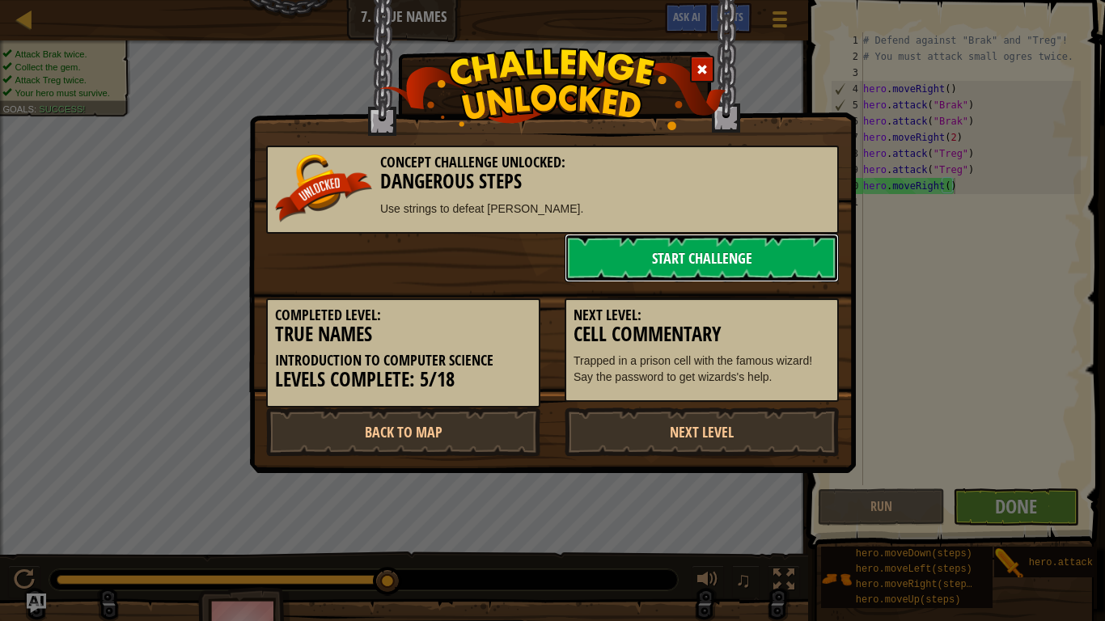
click at [720, 265] on link "Start Challenge" at bounding box center [702, 258] width 274 height 49
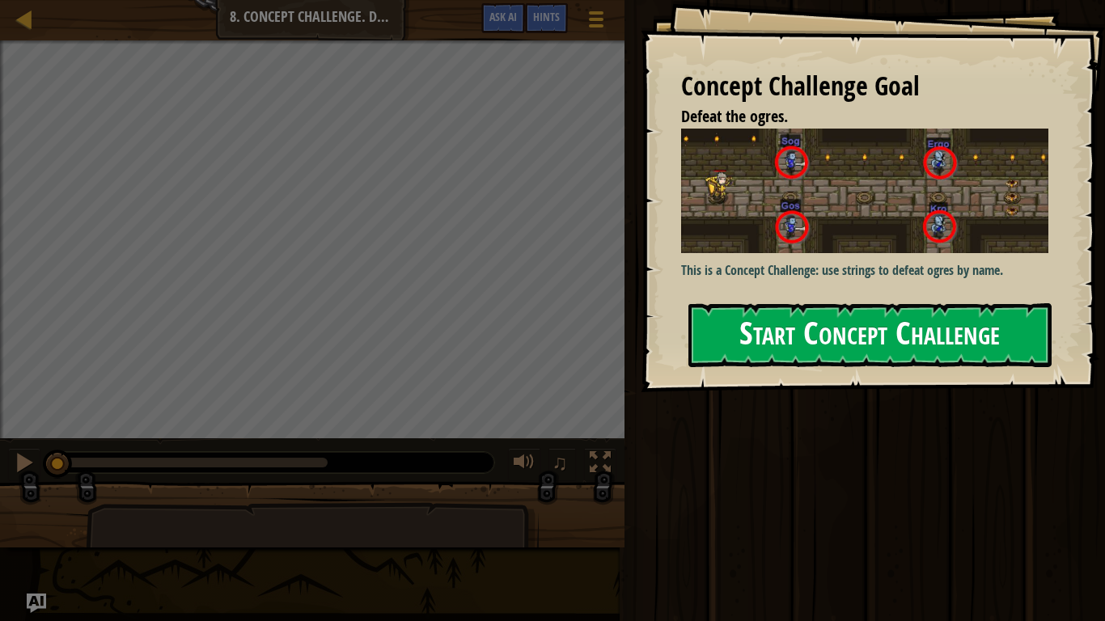
click at [863, 282] on div "This is a Concept Challenge: use strings to defeat ogres by name." at bounding box center [864, 208] width 367 height 159
click at [866, 310] on button "Start Concept Challenge" at bounding box center [869, 335] width 363 height 64
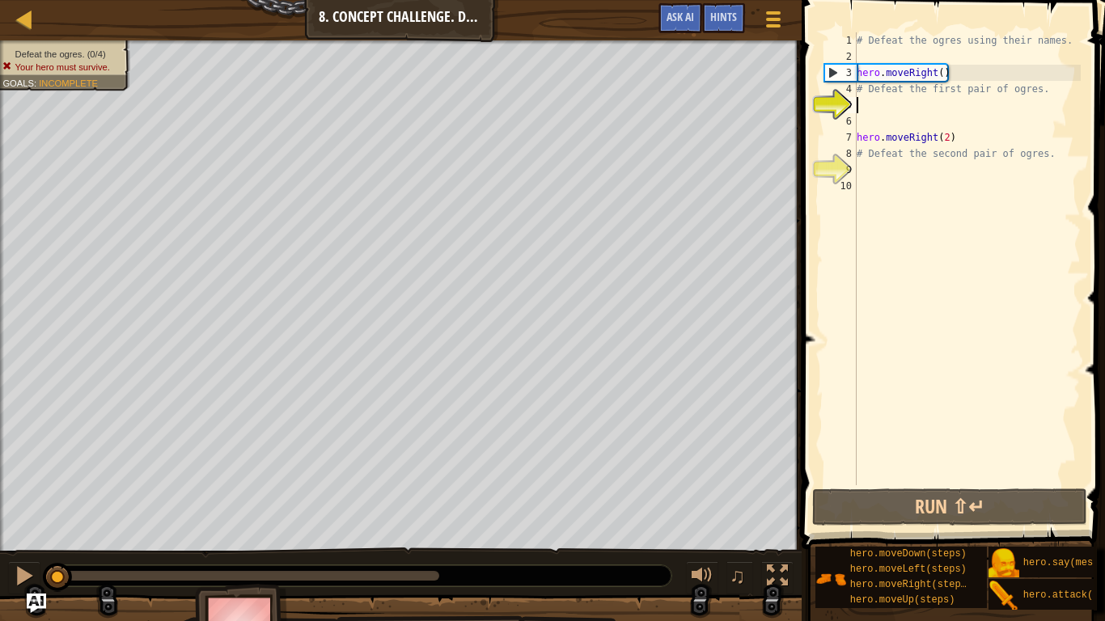
click at [899, 100] on div "# Defeat the ogres using their names. hero . moveRight ( ) # Defeat the first p…" at bounding box center [966, 274] width 227 height 485
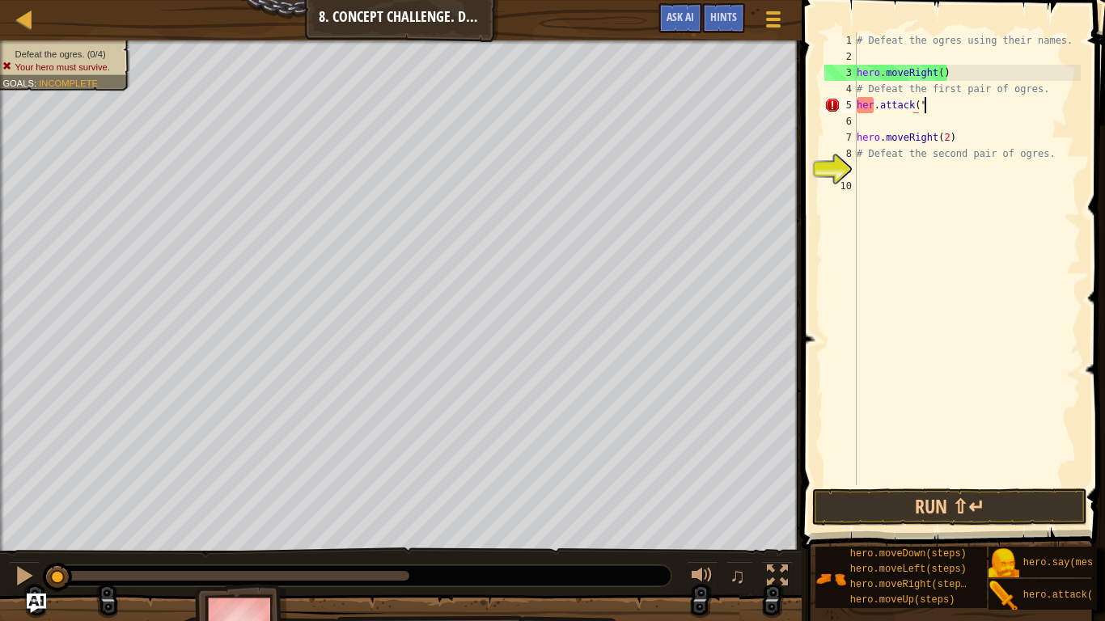
scroll to position [7, 9]
click at [871, 108] on div "# Defeat the ogres using their names. hero . moveRight ( ) # Defeat the first p…" at bounding box center [966, 274] width 227 height 485
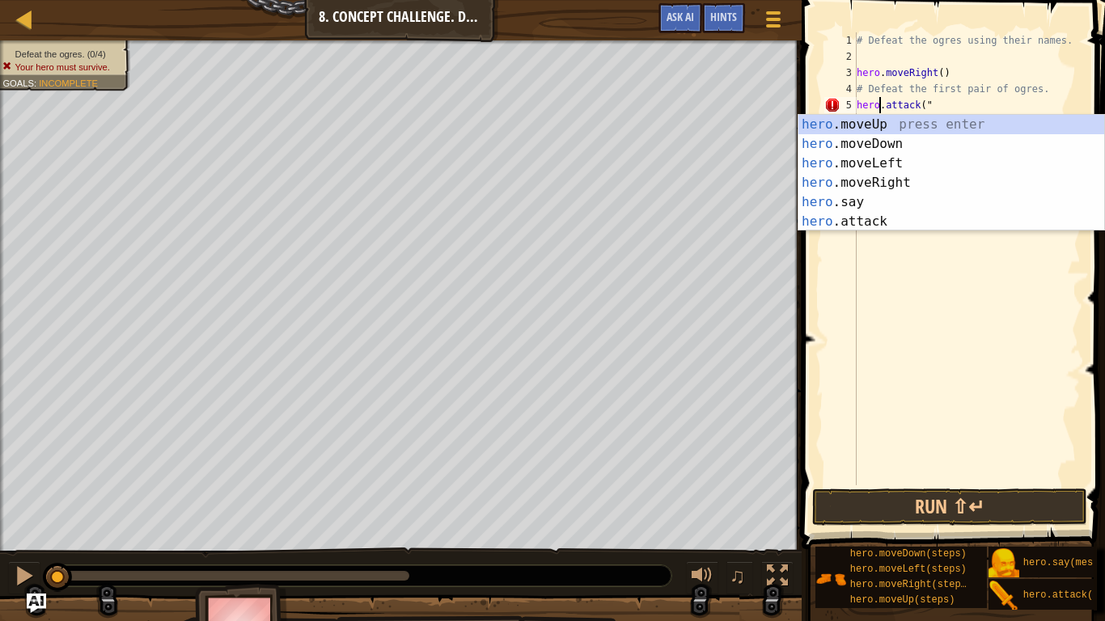
scroll to position [7, 4]
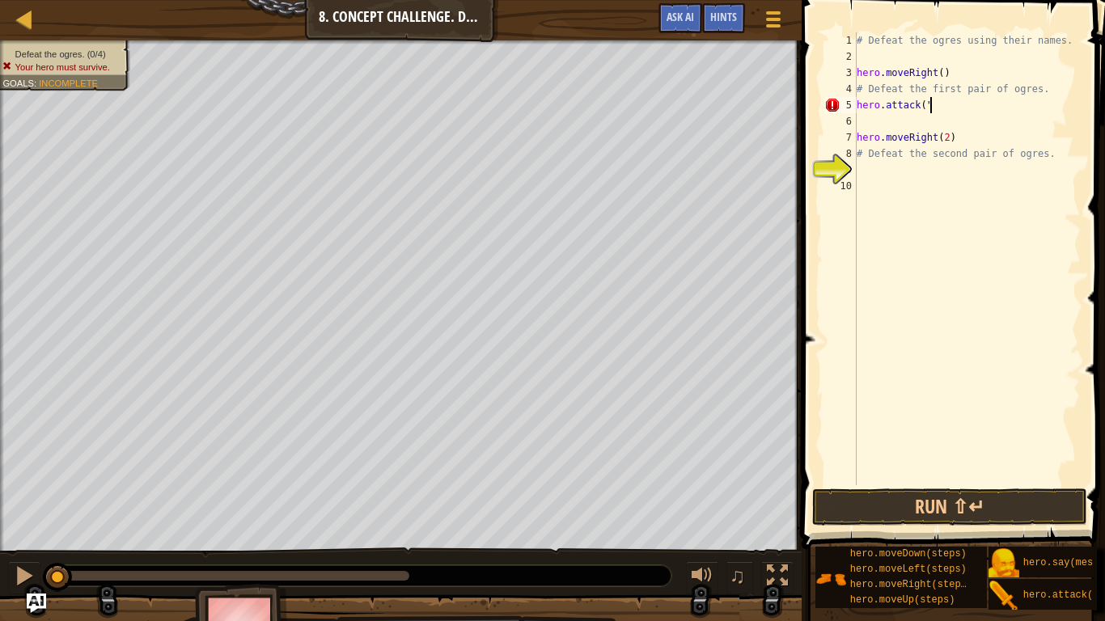
click at [940, 101] on div "# Defeat the ogres using their names. hero . moveRight ( ) # Defeat the first p…" at bounding box center [966, 274] width 227 height 485
type textarea "hero.attack("Sog")"
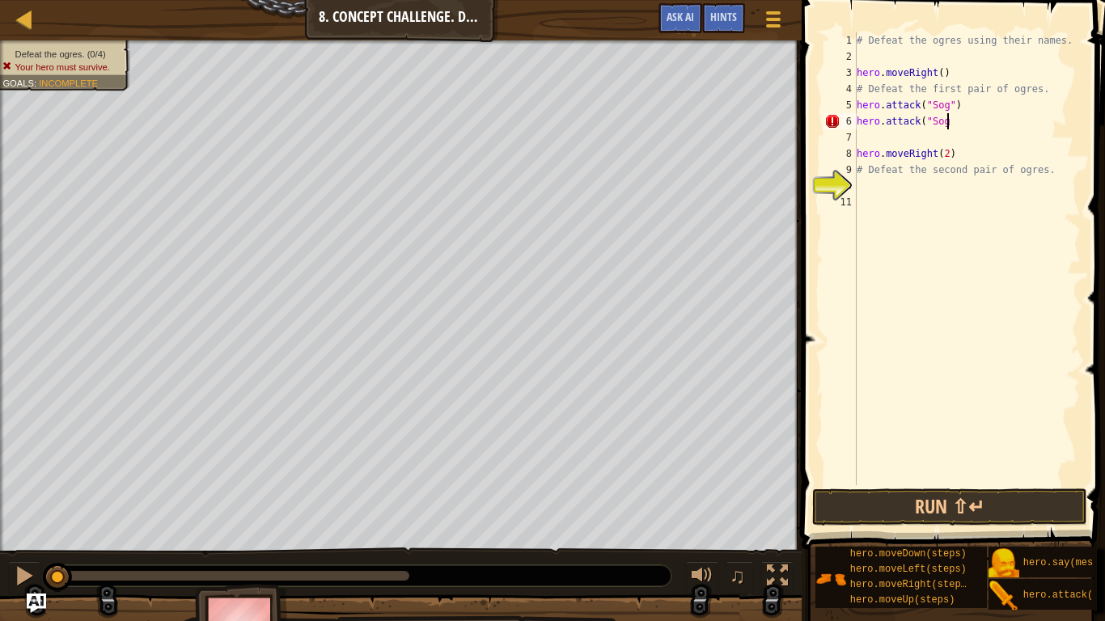
scroll to position [7, 12]
type textarea "hero.attack("Sog")"
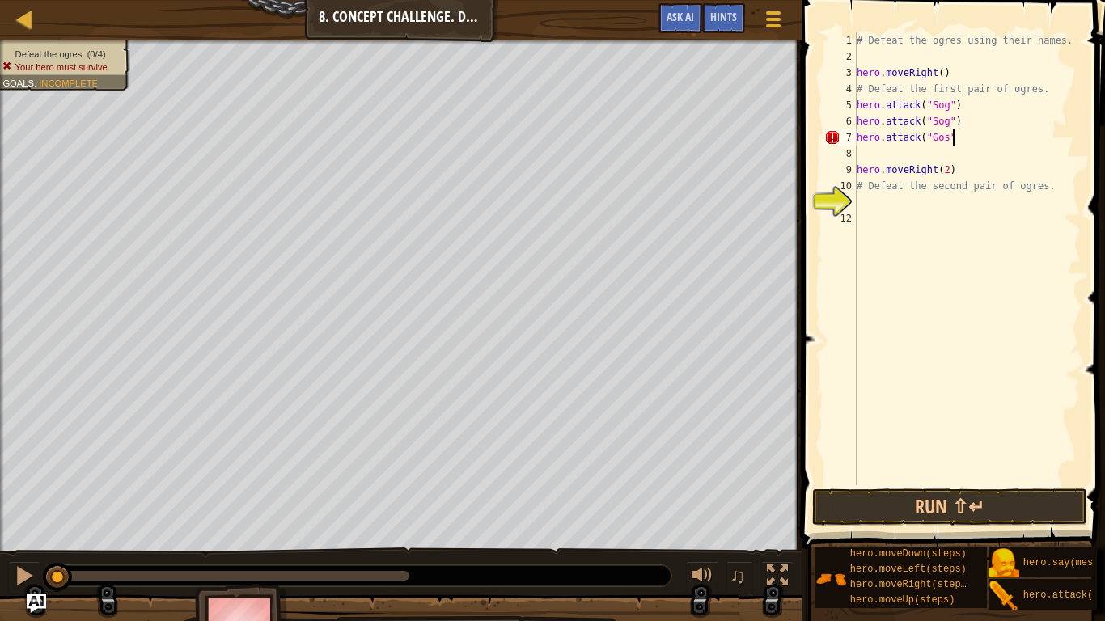
type textarea "hero.attack("Gos")"
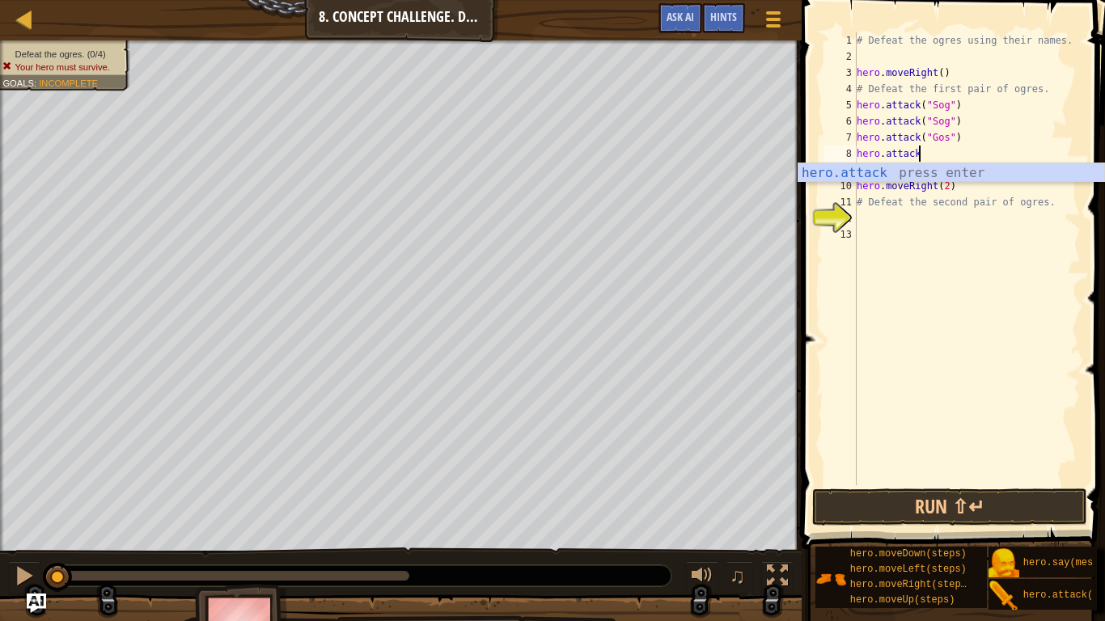
scroll to position [7, 8]
type textarea "hero.attack("Gos")"
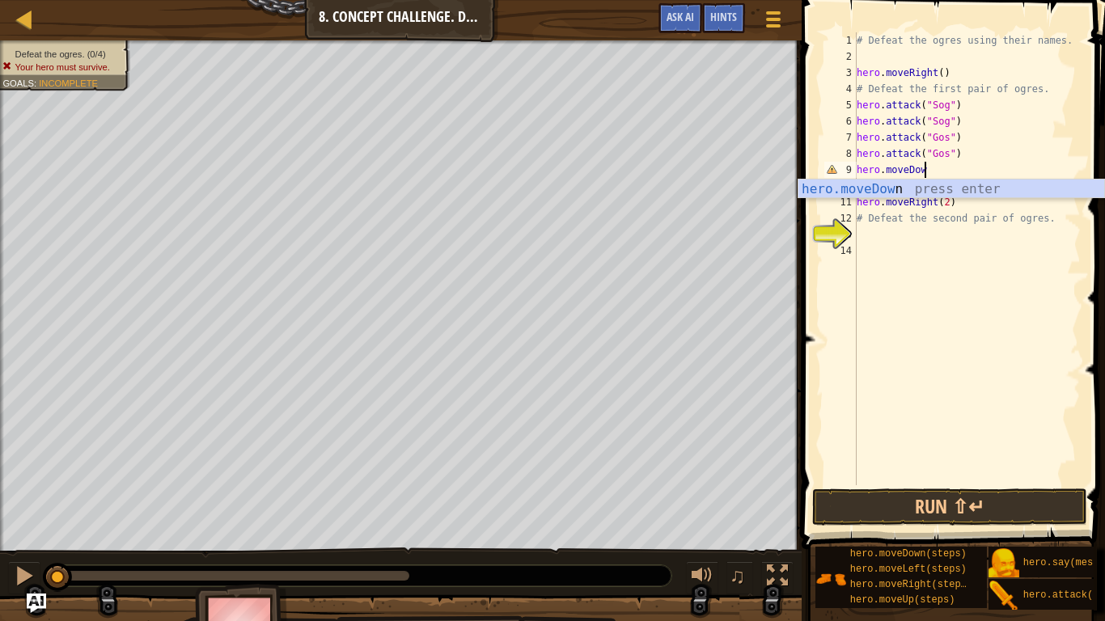
scroll to position [7, 10]
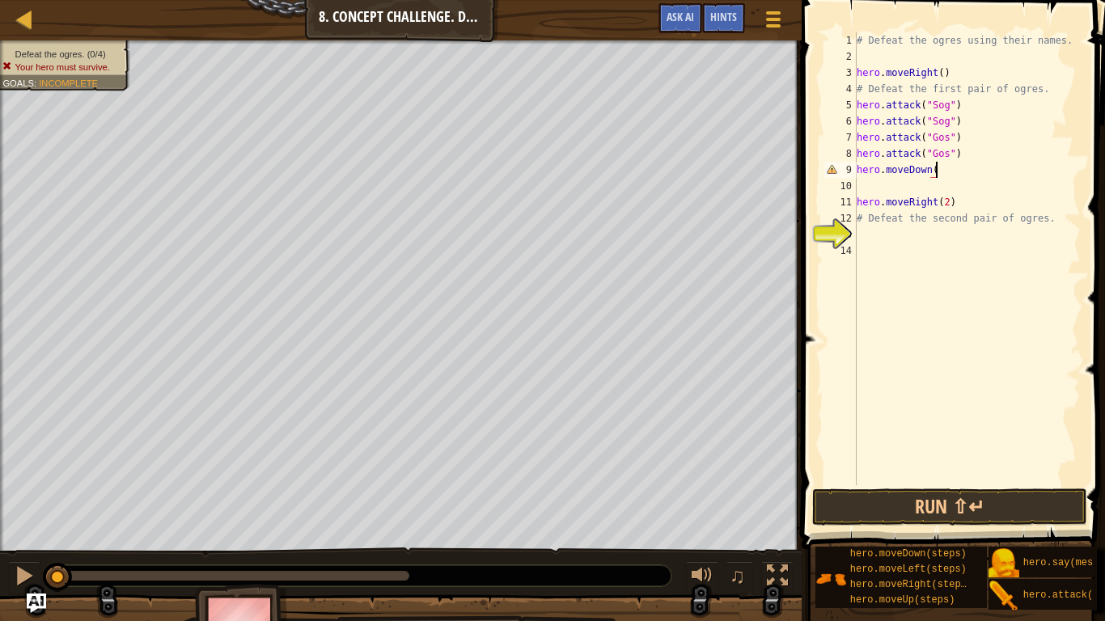
type textarea "hero.moveDown()"
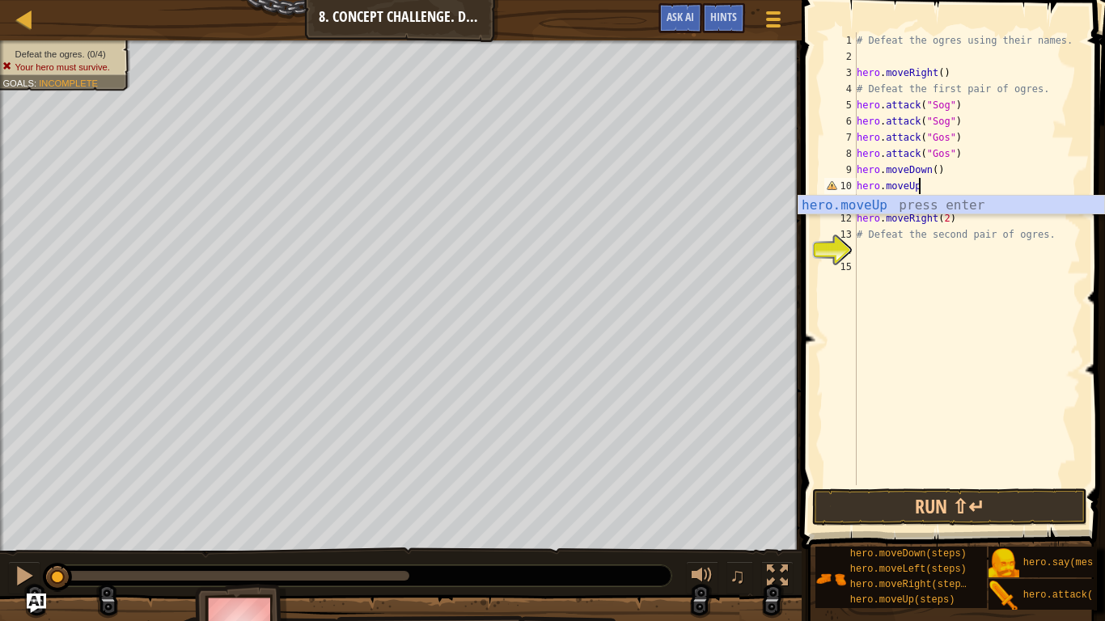
scroll to position [7, 8]
type textarea "hero.moveUp()"
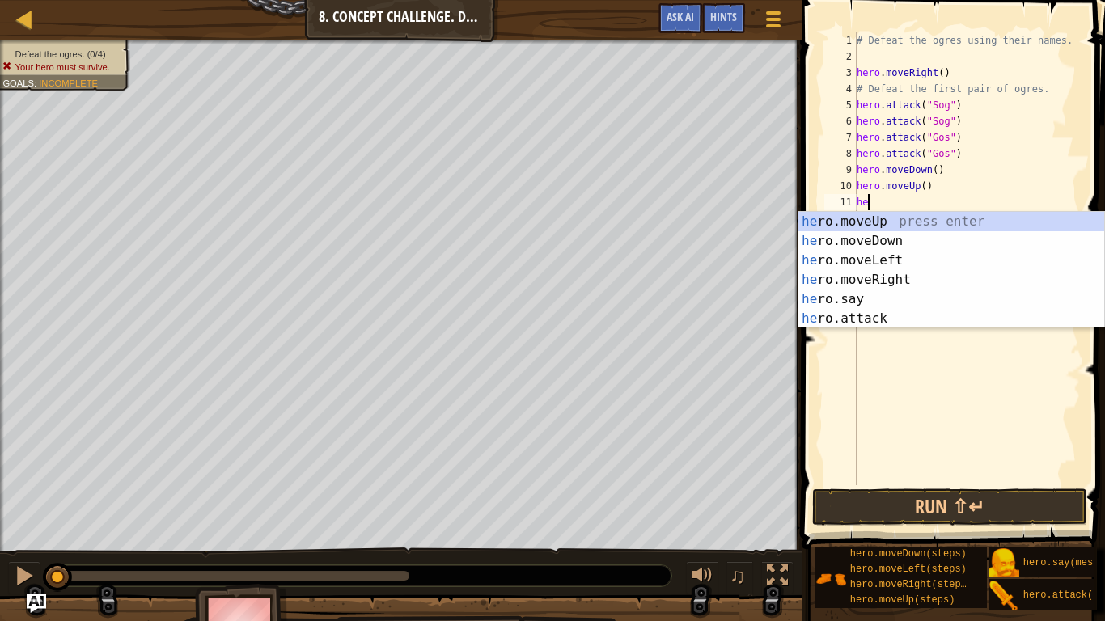
scroll to position [7, 1]
type textarea "h"
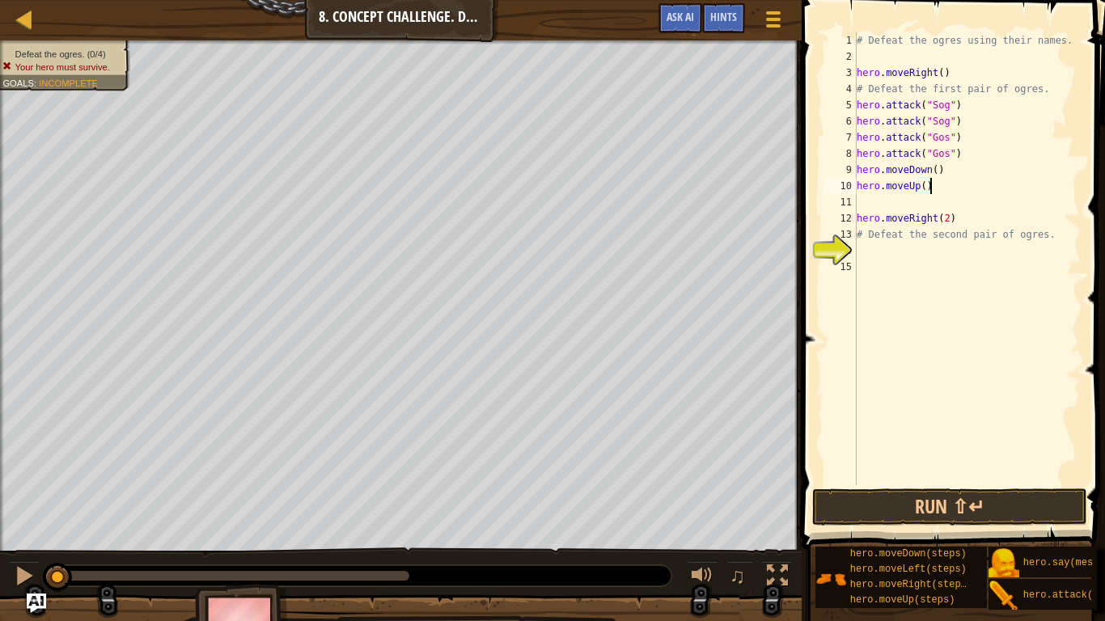
click at [979, 222] on div "# Defeat the ogres using their names. hero . moveRight ( ) # Defeat the first p…" at bounding box center [966, 274] width 227 height 485
type textarea "hero.moveRight(2)"
type textarea "hero.attack("Ergo")"
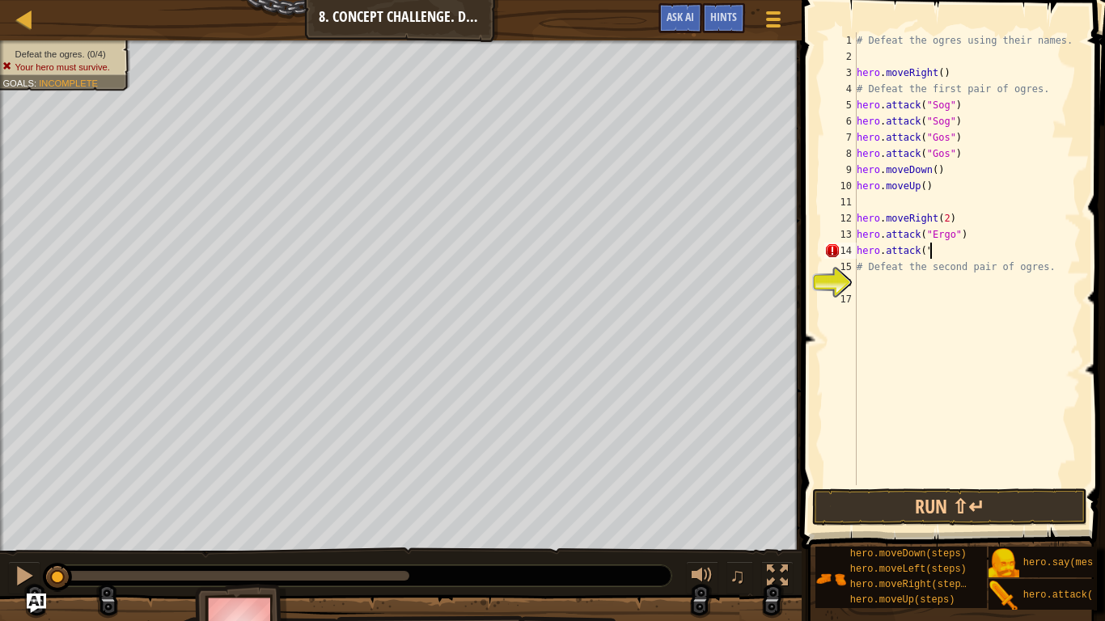
scroll to position [7, 11]
type textarea "hero.attack("Ergo")"
type textarea "hero.attack("Kro")"
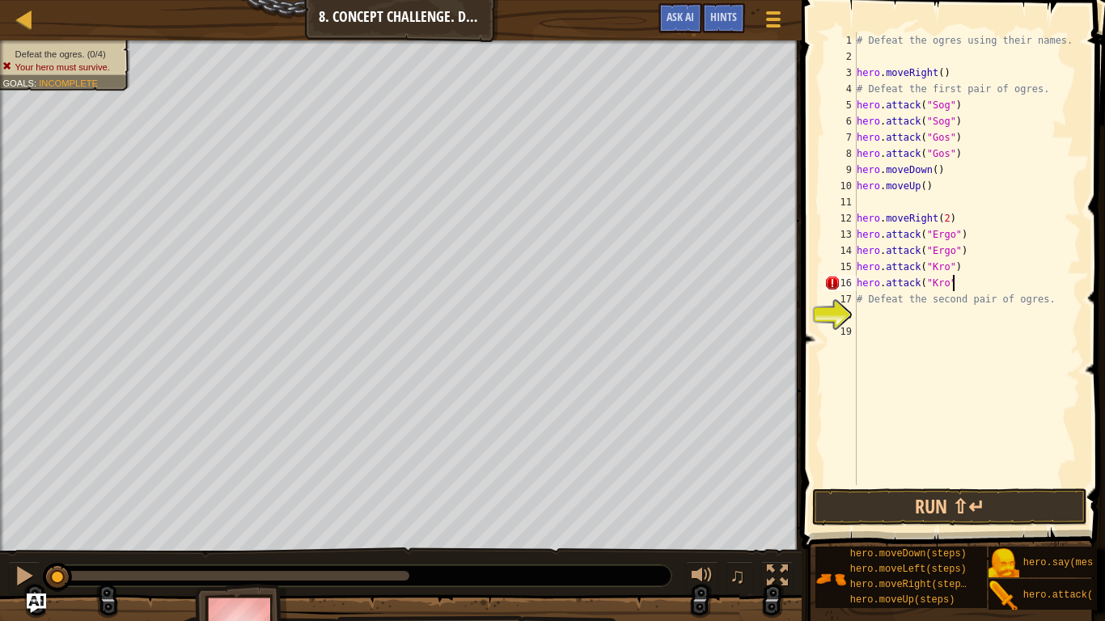
type textarea "hero.attack("Kro")"
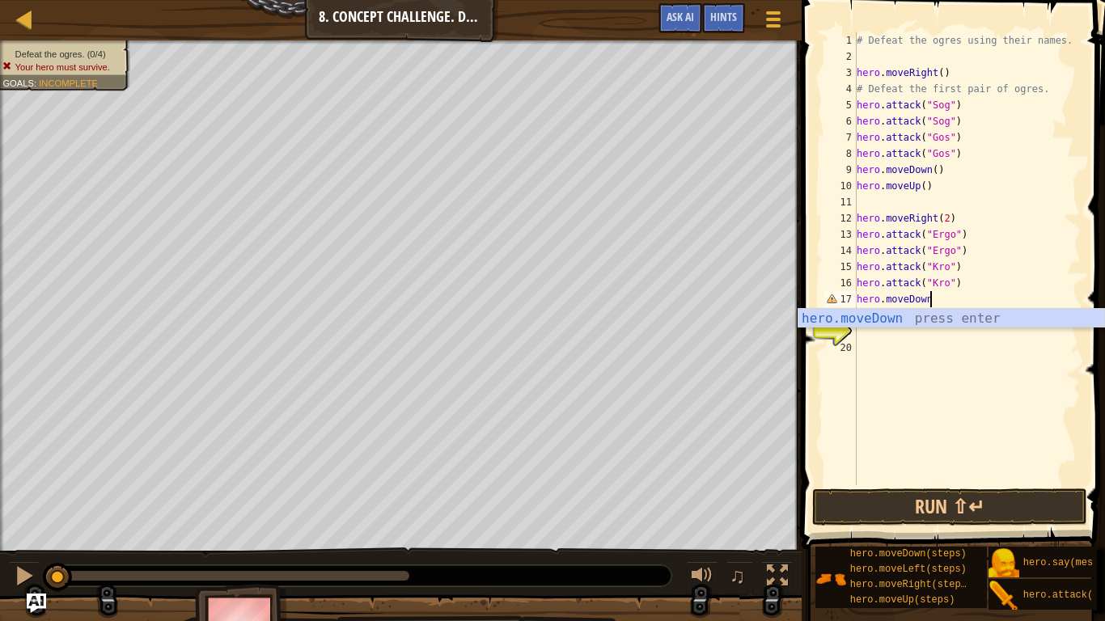
scroll to position [7, 10]
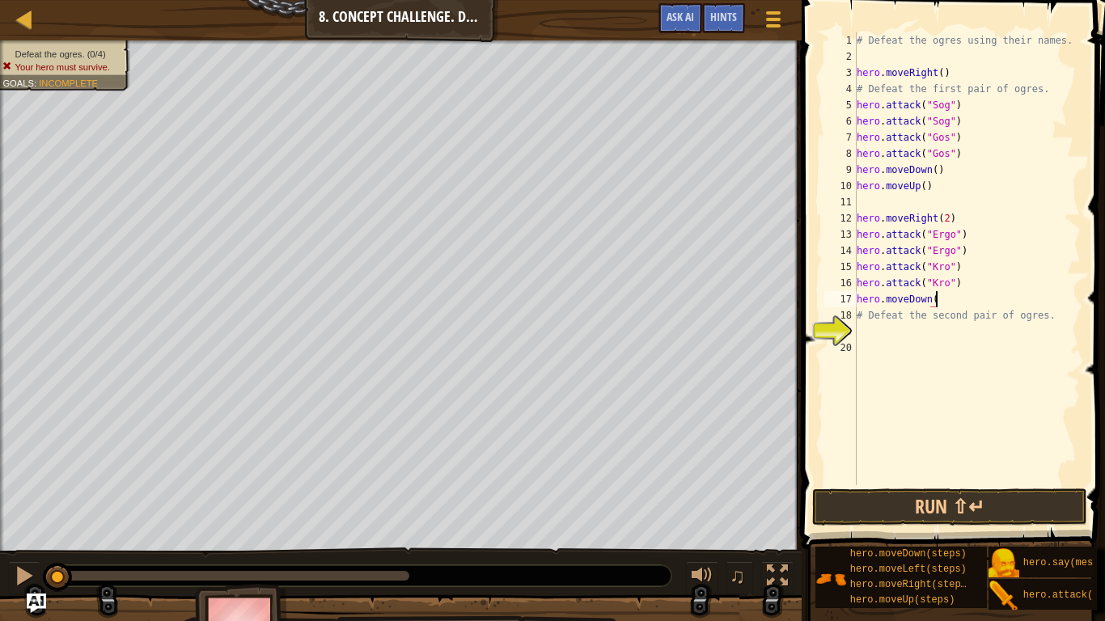
type textarea "hero.moveDown()"
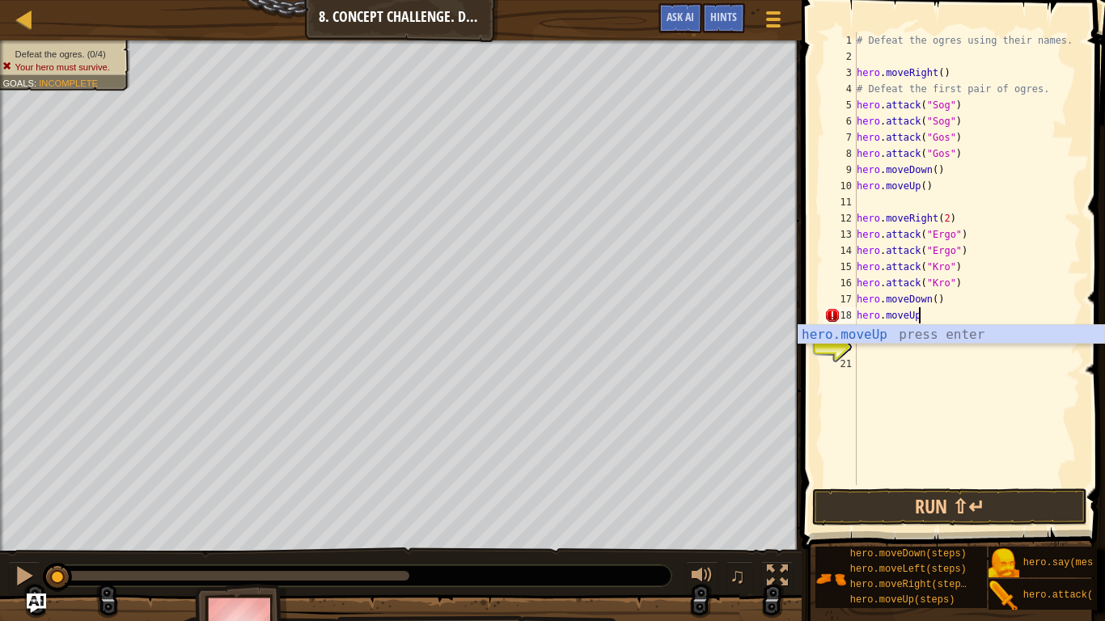
scroll to position [7, 8]
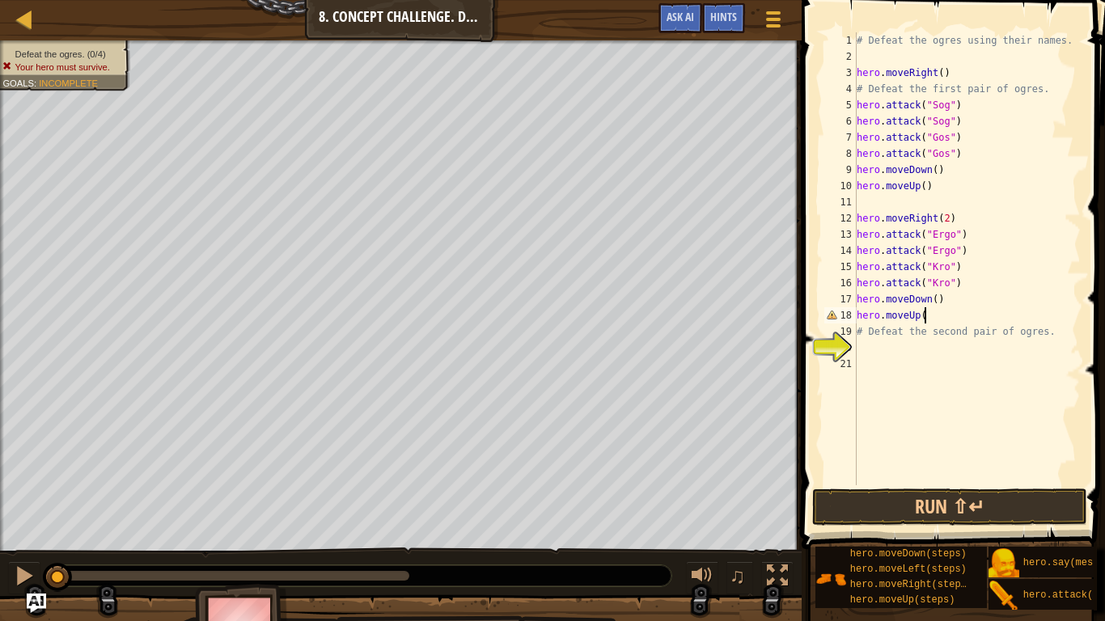
type textarea "hero.moveUp()"
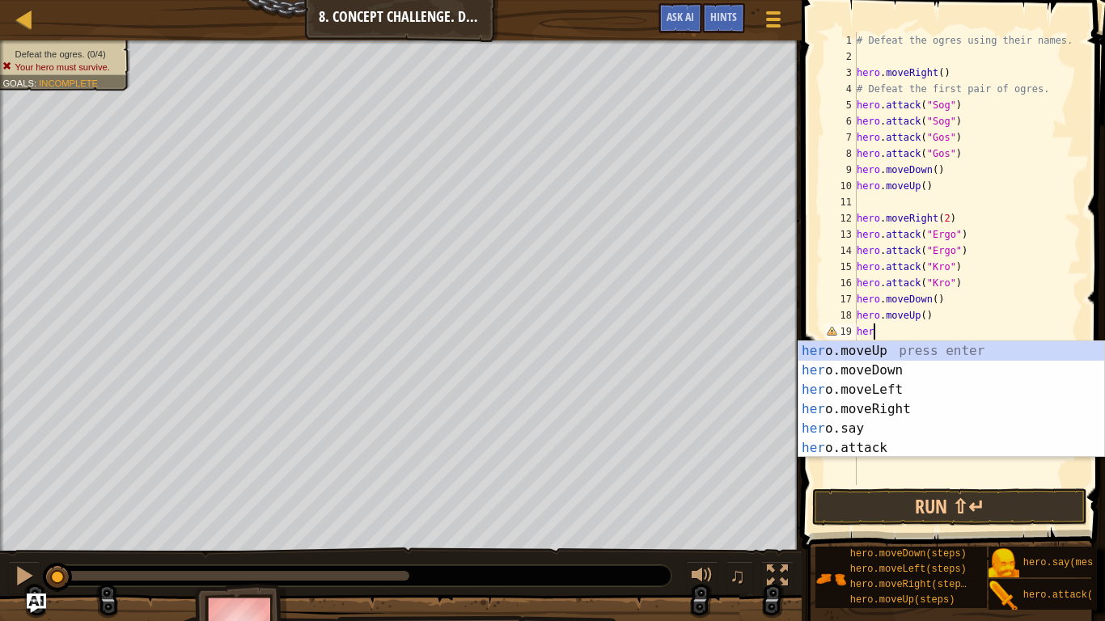
scroll to position [7, 2]
type textarea "h"
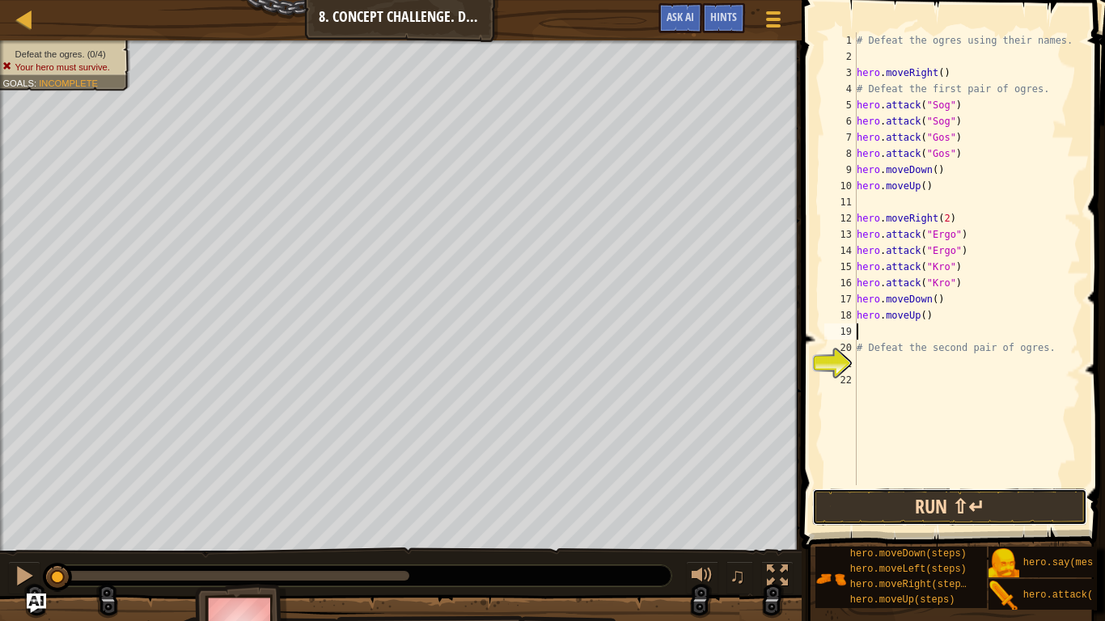
click at [974, 502] on button "Run ⇧↵" at bounding box center [949, 507] width 275 height 37
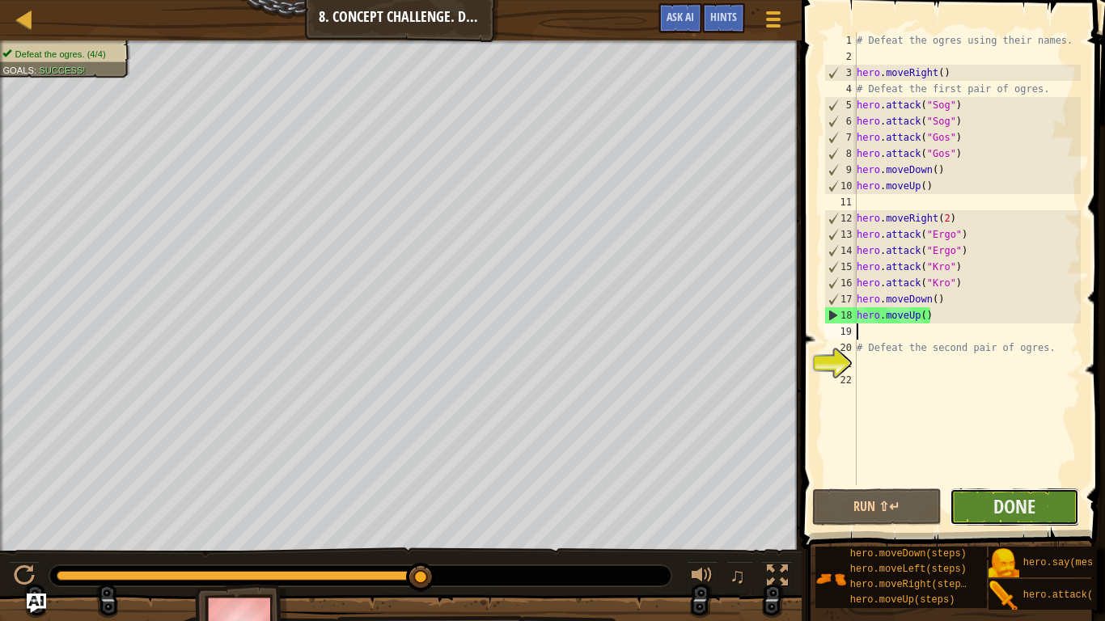
click at [963, 496] on button "Done" at bounding box center [1014, 507] width 129 height 37
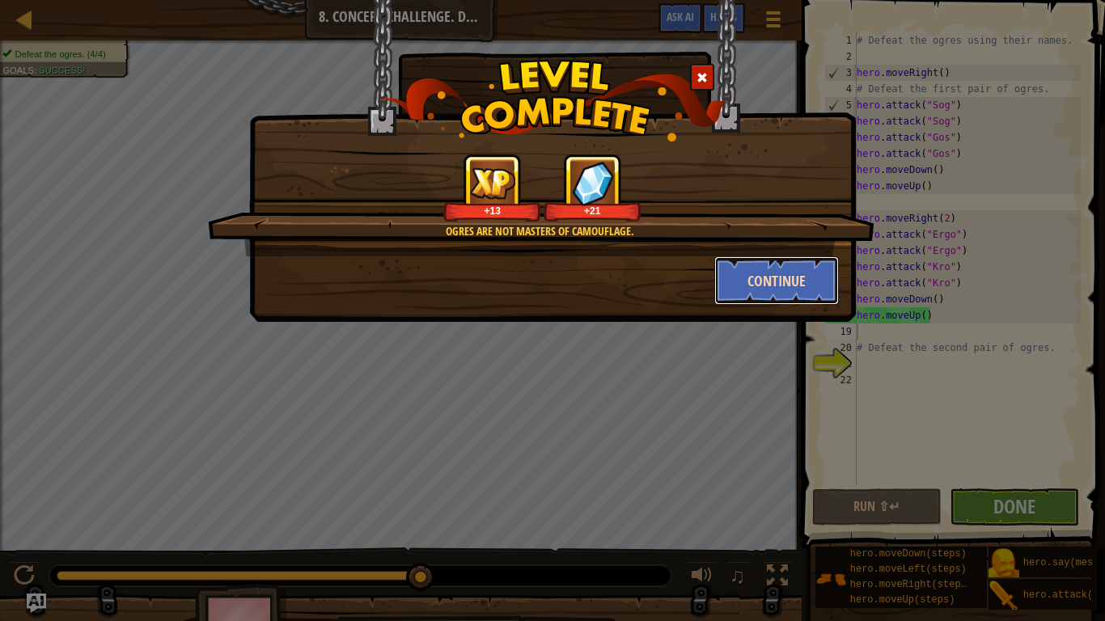
click at [787, 277] on button "Continue" at bounding box center [776, 280] width 125 height 49
